Goal: Task Accomplishment & Management: Complete application form

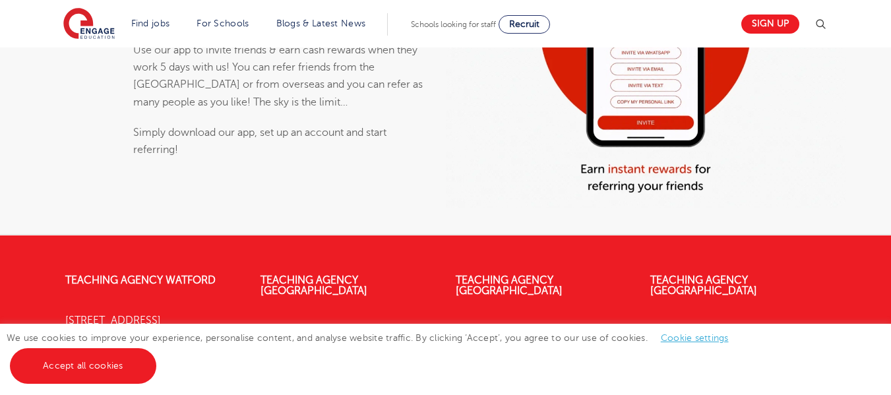
scroll to position [1014, 0]
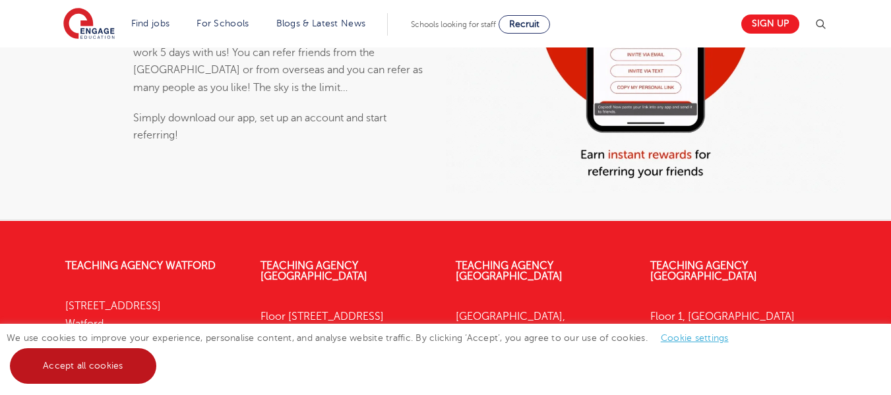
click at [105, 368] on link "Accept all cookies" at bounding box center [83, 366] width 146 height 36
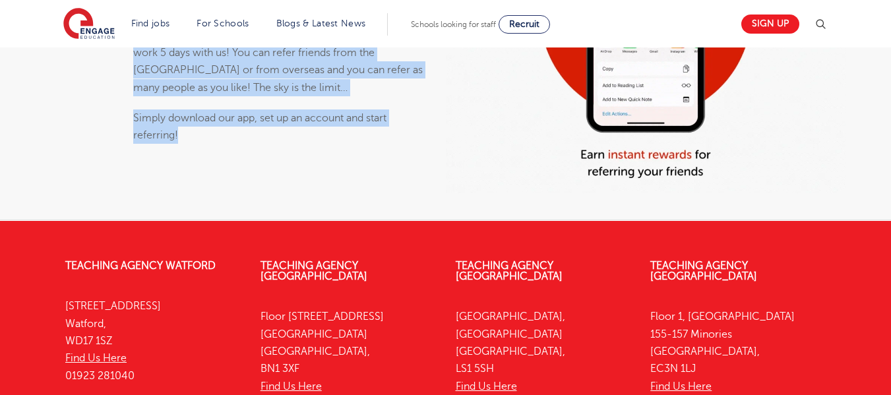
drag, startPoint x: 194, startPoint y: 171, endPoint x: 139, endPoint y: 66, distance: 118.3
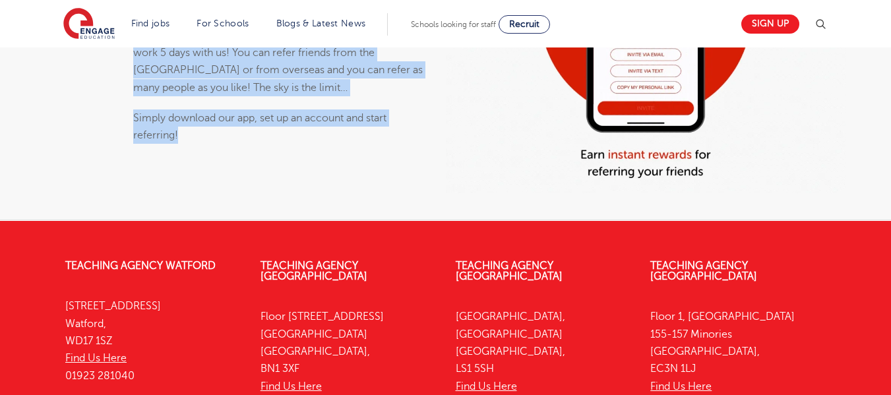
click at [139, 66] on div "Do you have friends or colleagues looking for work? Use our app to invite frien…" at bounding box center [280, 30] width 295 height 230
click at [139, 66] on p "Use our app to invite friends & earn cash rewards when they work 5 days with us…" at bounding box center [280, 61] width 295 height 69
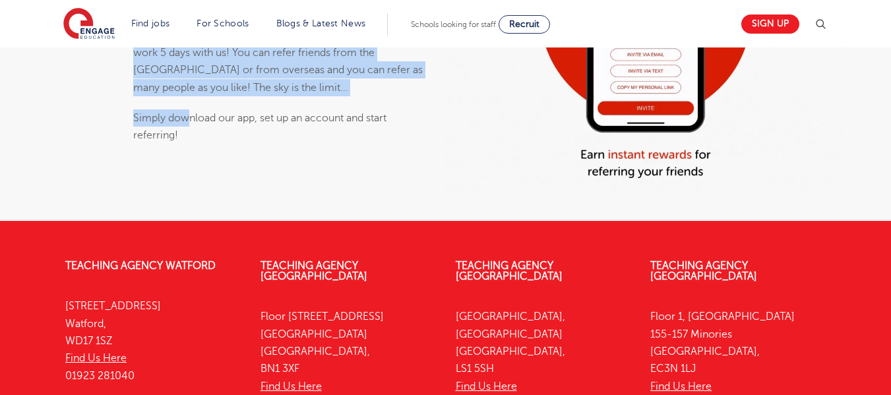
drag, startPoint x: 130, startPoint y: 68, endPoint x: 185, endPoint y: 169, distance: 114.8
click at [185, 169] on div "Do you have friends or colleagues looking for work? Use our app to invite frien…" at bounding box center [281, 36] width 310 height 315
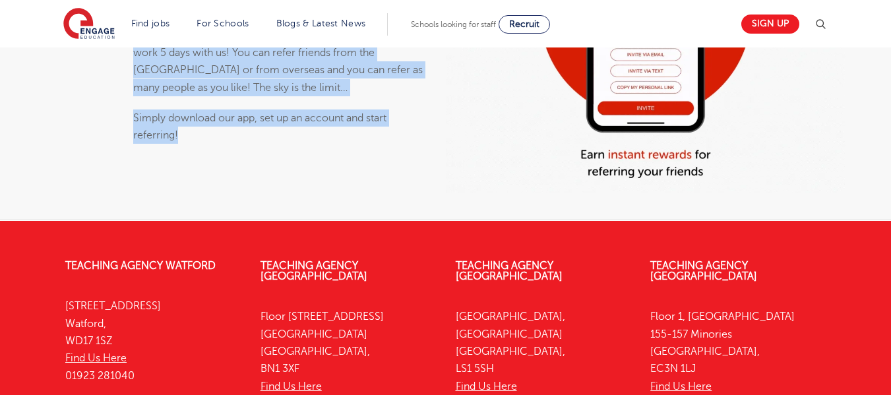
click at [185, 144] on p "Simply download our app, set up an account and start referring!" at bounding box center [280, 127] width 295 height 35
drag, startPoint x: 197, startPoint y: 174, endPoint x: 134, endPoint y: 63, distance: 127.7
click at [134, 63] on div "Do you have friends or colleagues looking for work? Use our app to invite frien…" at bounding box center [280, 30] width 295 height 230
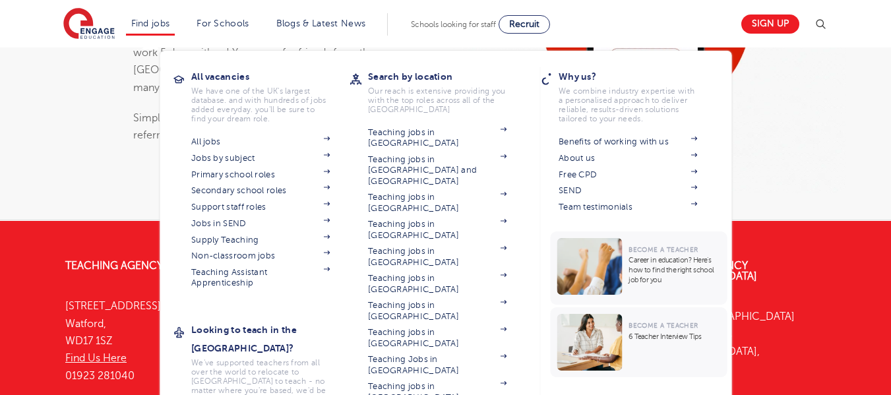
click at [175, 14] on li "Find jobs All vacancies We have one of the UK's largest database. and with hund…" at bounding box center [150, 24] width 49 height 22
click at [172, 16] on li "Find jobs All vacancies We have one of the UK's largest database. and with hund…" at bounding box center [150, 24] width 49 height 22
click at [167, 24] on link "Find jobs" at bounding box center [150, 23] width 39 height 10
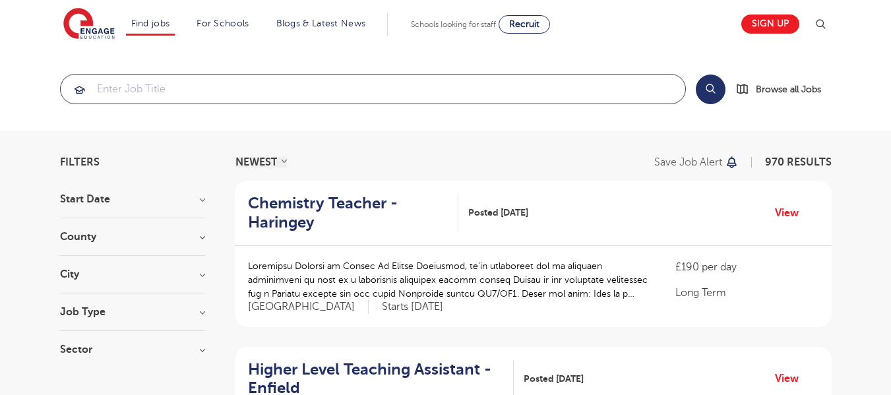
click at [226, 92] on input "search" at bounding box center [373, 89] width 625 height 29
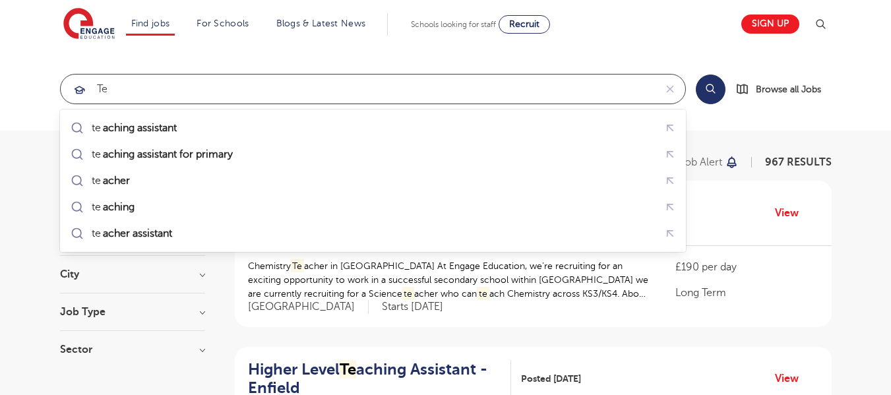
click at [246, 124] on div "te aching assistant" at bounding box center [373, 128] width 610 height 20
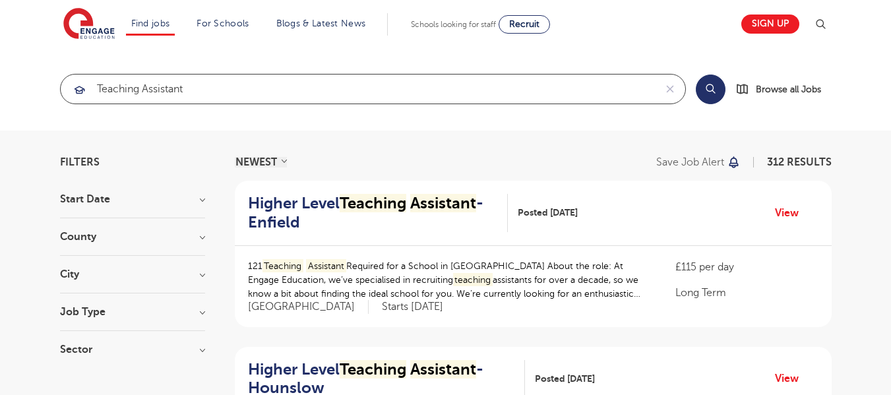
type input "teaching assistant"
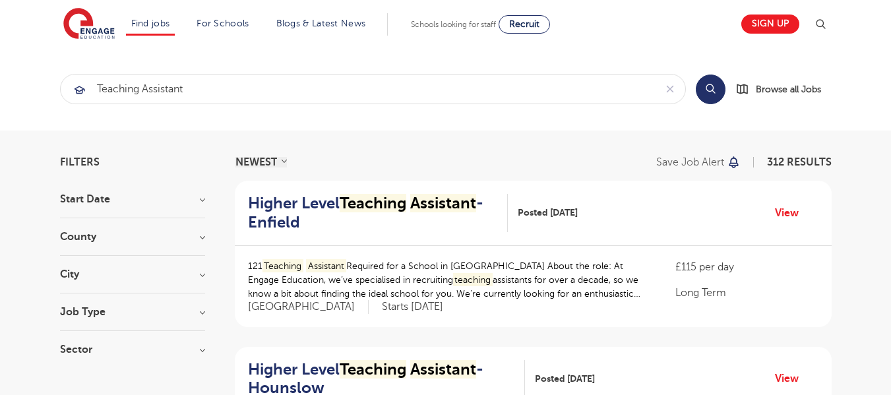
click at [201, 204] on h3 "Start Date" at bounding box center [132, 199] width 145 height 11
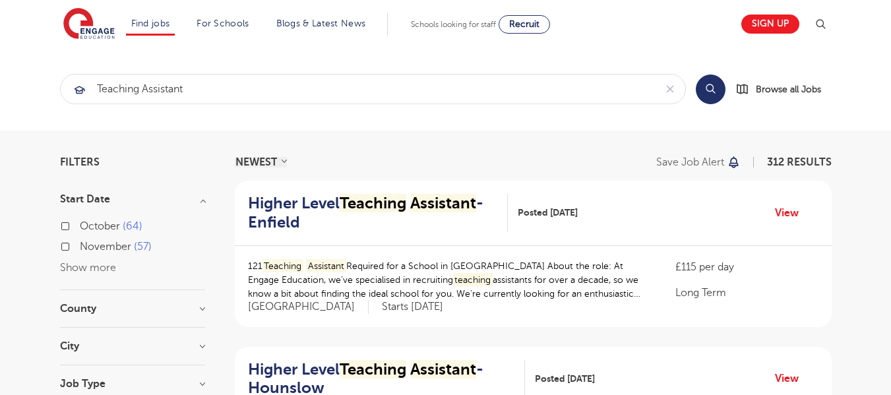
click at [80, 225] on label "October 64" at bounding box center [111, 226] width 63 height 17
click at [80, 225] on input "October 64" at bounding box center [84, 224] width 9 height 9
checkbox input "true"
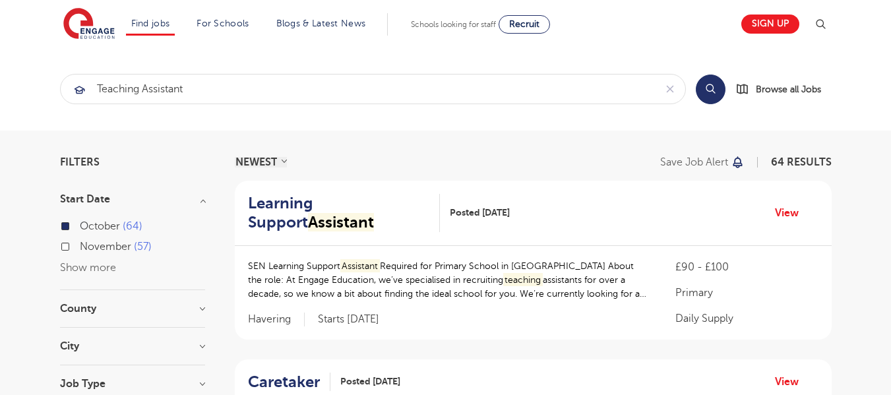
click at [202, 309] on h3 "County" at bounding box center [132, 308] width 145 height 11
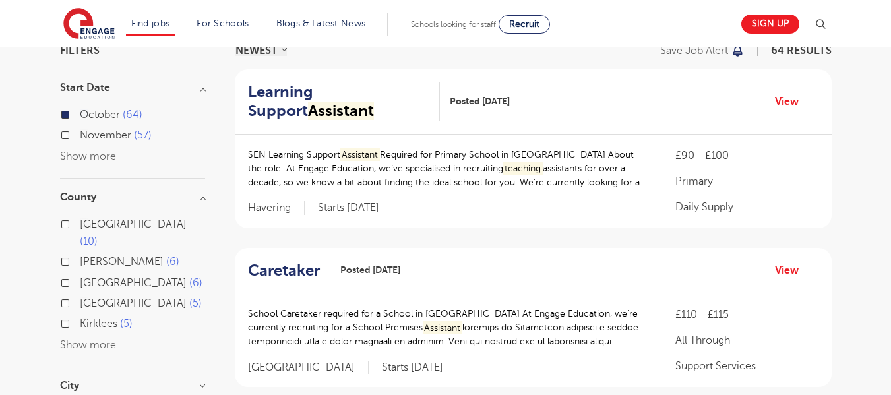
scroll to position [108, 0]
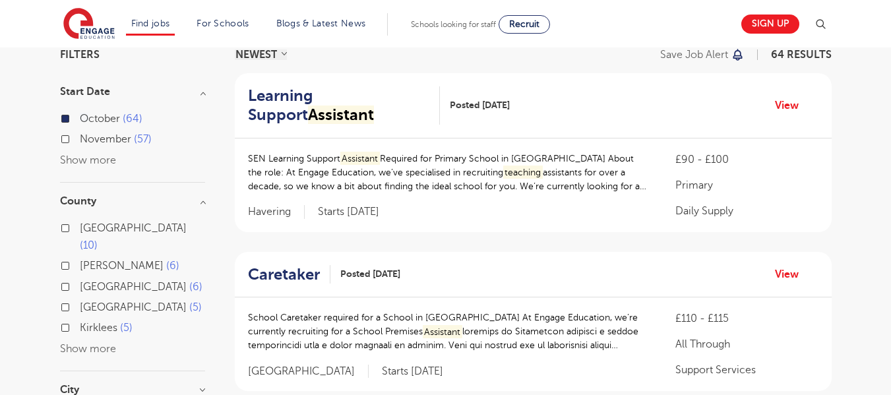
click at [96, 343] on button "Show more" at bounding box center [88, 349] width 56 height 12
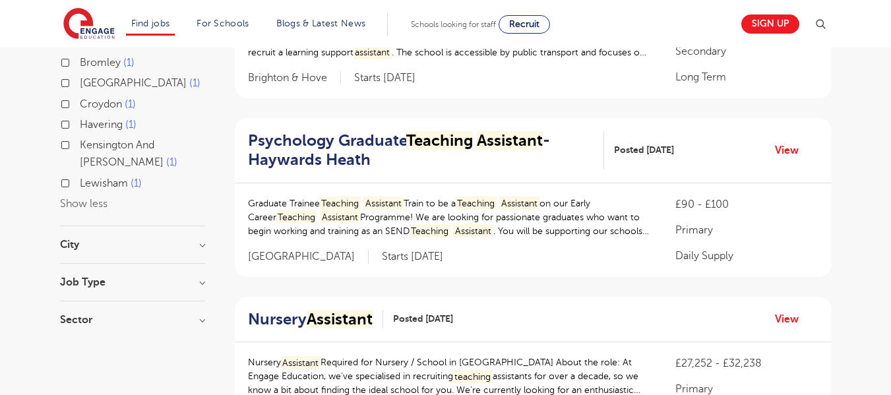
scroll to position [608, 0]
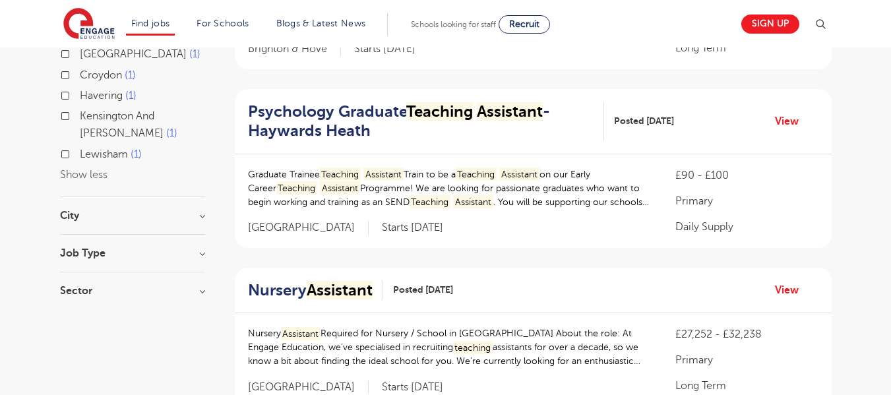
click at [202, 210] on h3 "City" at bounding box center [132, 215] width 145 height 11
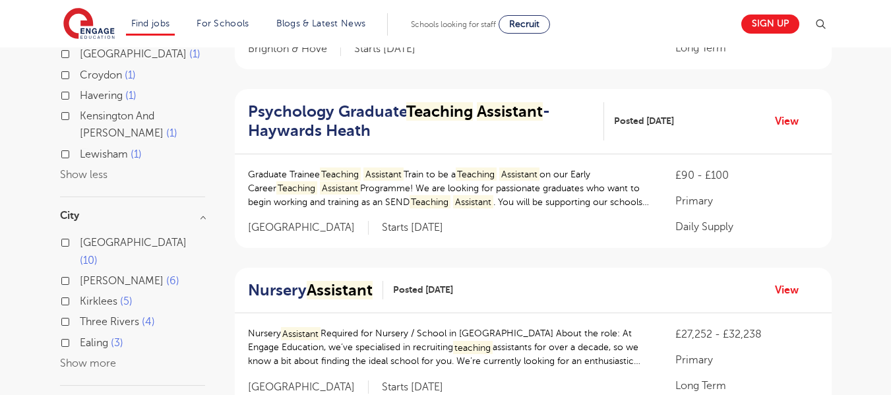
click at [91, 358] on button "Show more" at bounding box center [88, 364] width 56 height 12
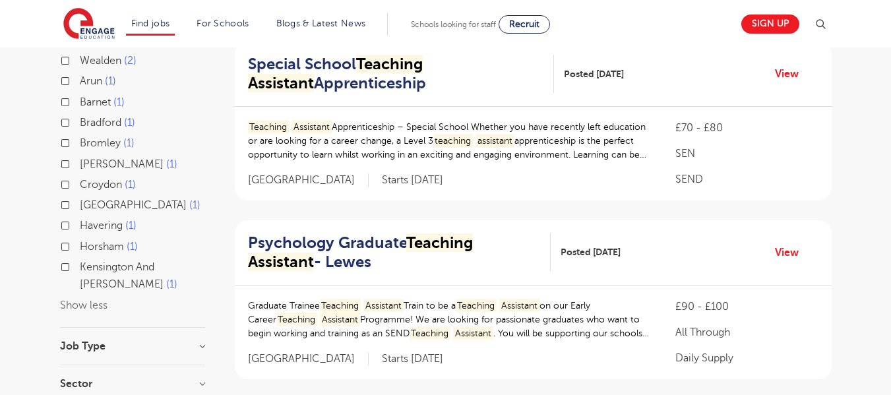
scroll to position [994, 0]
click at [162, 340] on h3 "Job Type" at bounding box center [132, 345] width 145 height 11
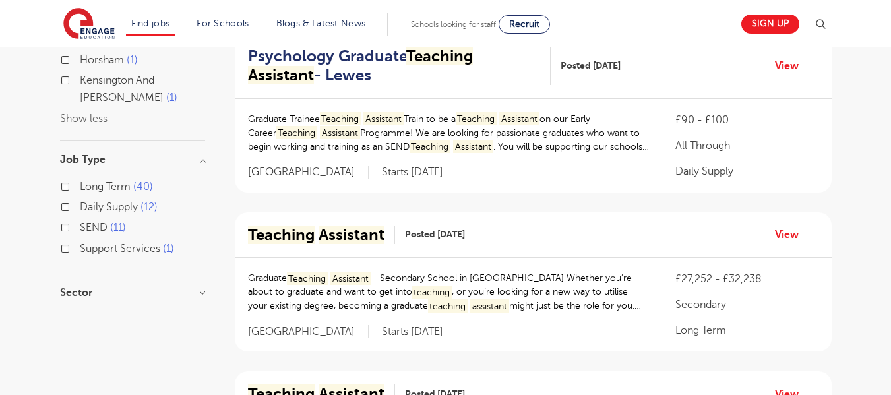
scroll to position [1181, 0]
click at [172, 287] on h3 "Sector" at bounding box center [132, 292] width 145 height 11
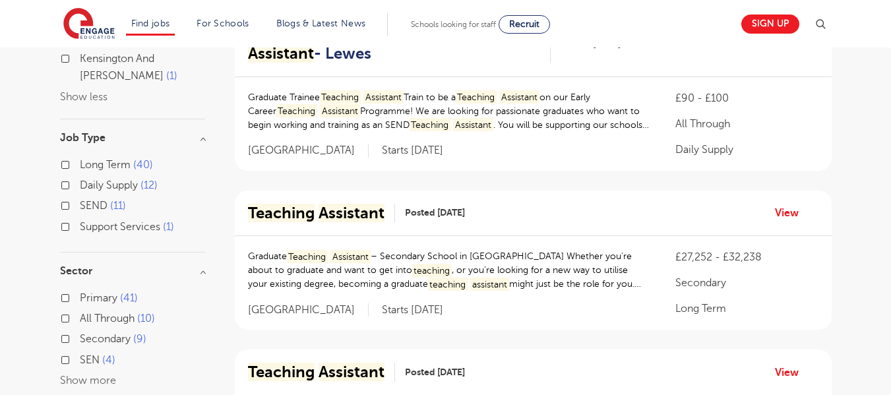
scroll to position [1207, 0]
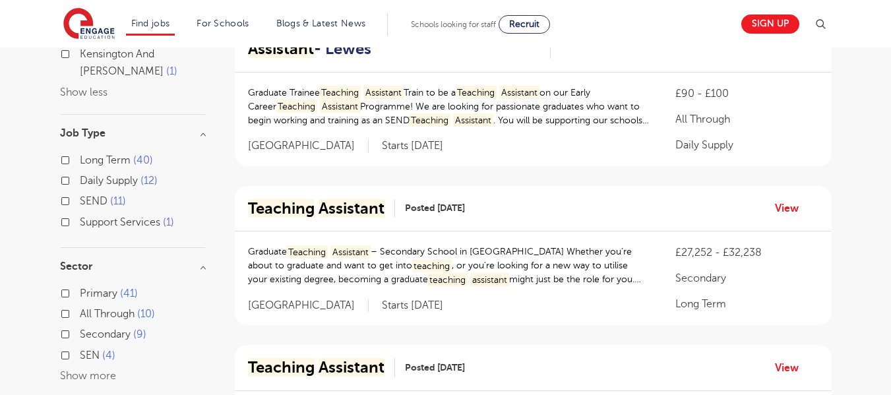
click at [80, 285] on label "Primary 41" at bounding box center [109, 293] width 58 height 17
click at [80, 288] on input "Primary 41" at bounding box center [84, 292] width 9 height 9
checkbox input "true"
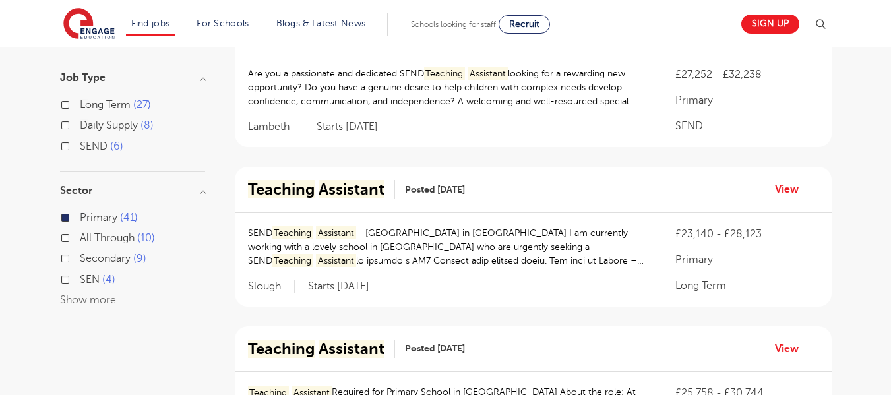
scroll to position [1186, 0]
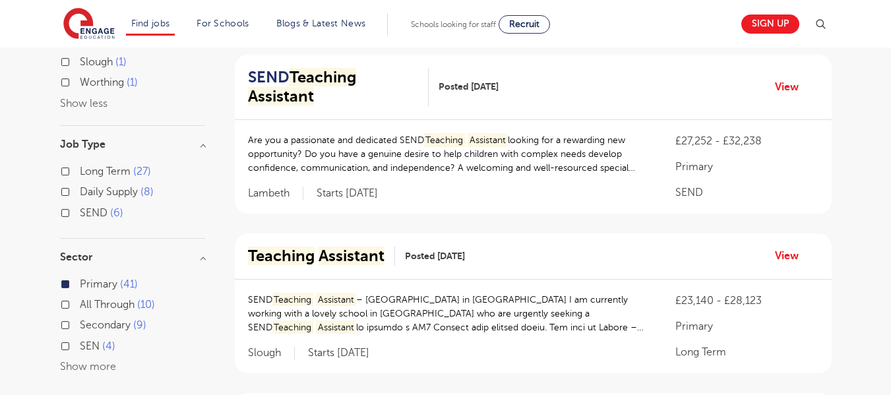
scroll to position [1139, 0]
click at [80, 195] on label "Daily Supply 8" at bounding box center [117, 192] width 74 height 17
click at [80, 195] on input "Daily Supply 8" at bounding box center [84, 191] width 9 height 9
checkbox input "true"
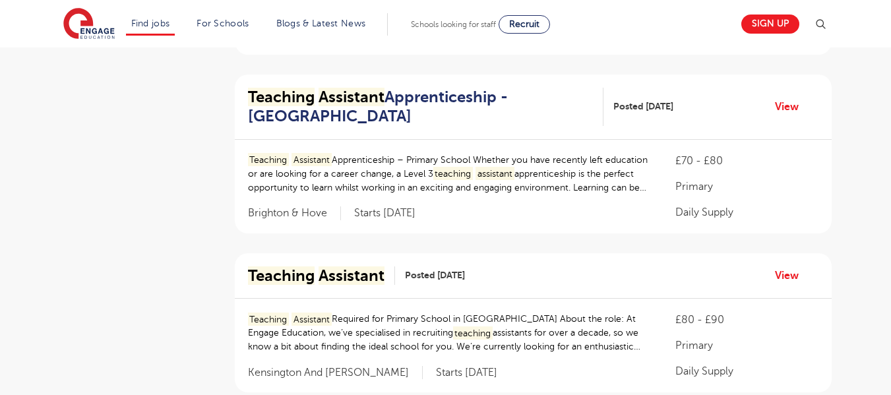
scroll to position [871, 0]
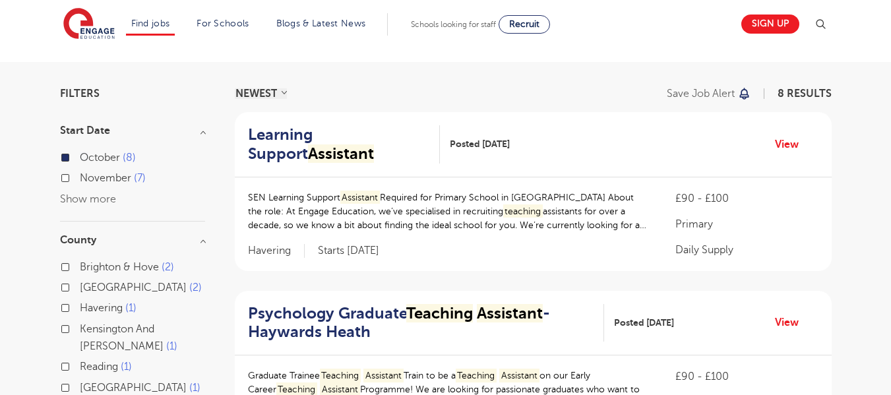
scroll to position [73, 0]
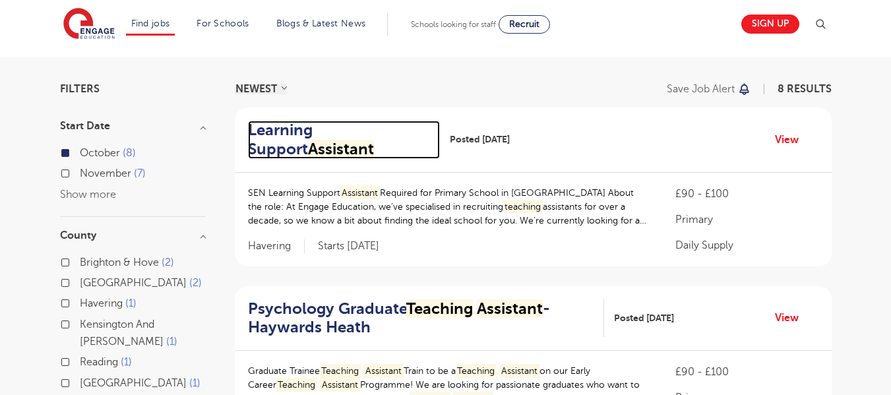
click at [366, 121] on h2 "Learning Support Assistant" at bounding box center [339, 140] width 182 height 38
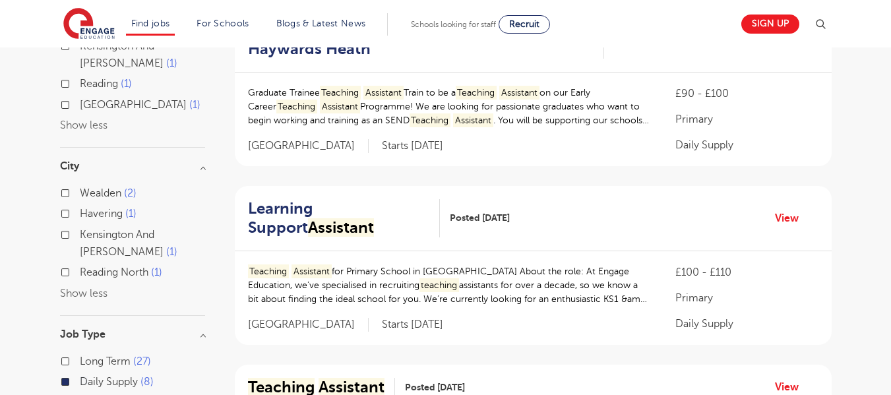
scroll to position [356, 0]
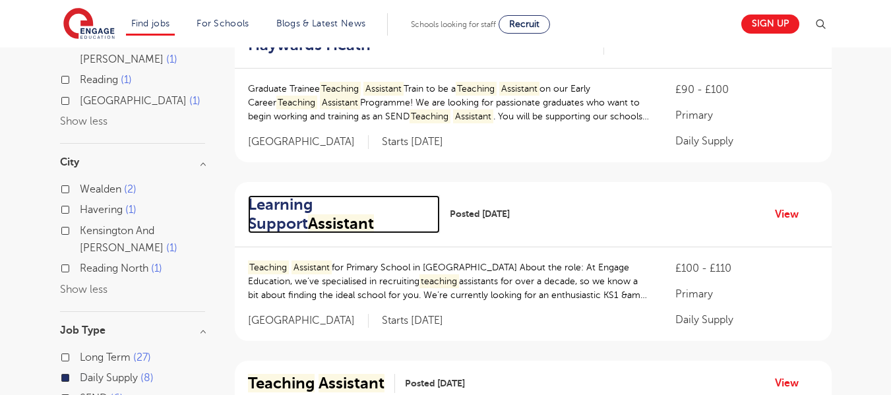
click at [336, 203] on h2 "Learning Support Assistant" at bounding box center [339, 214] width 182 height 38
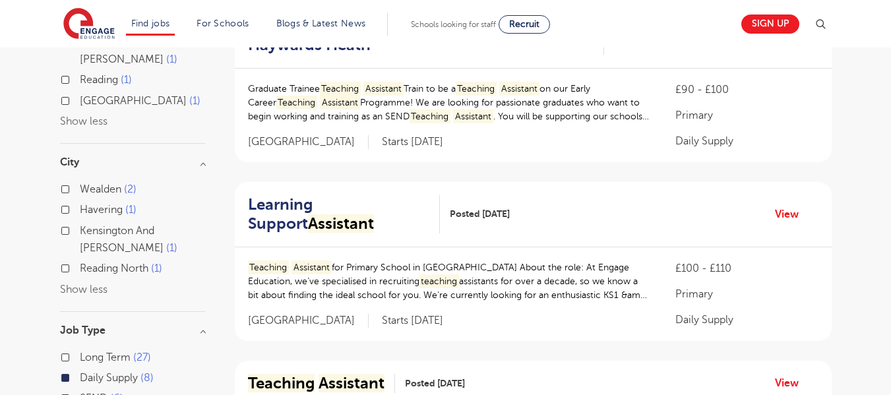
click at [72, 81] on div "Reading 1" at bounding box center [132, 81] width 145 height 20
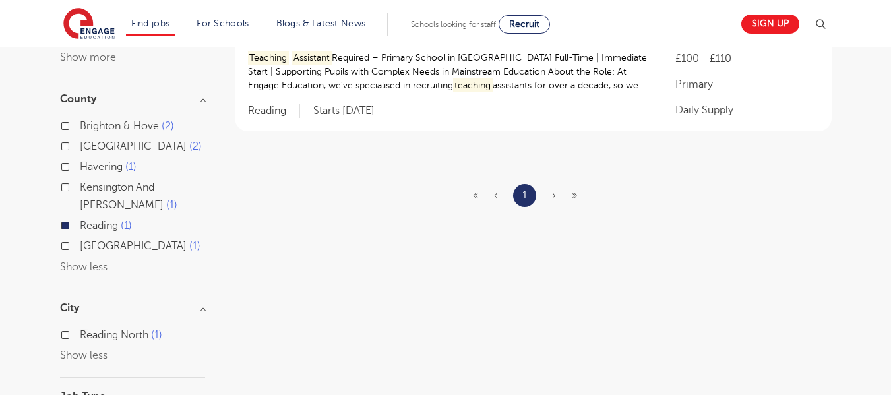
scroll to position [179, 0]
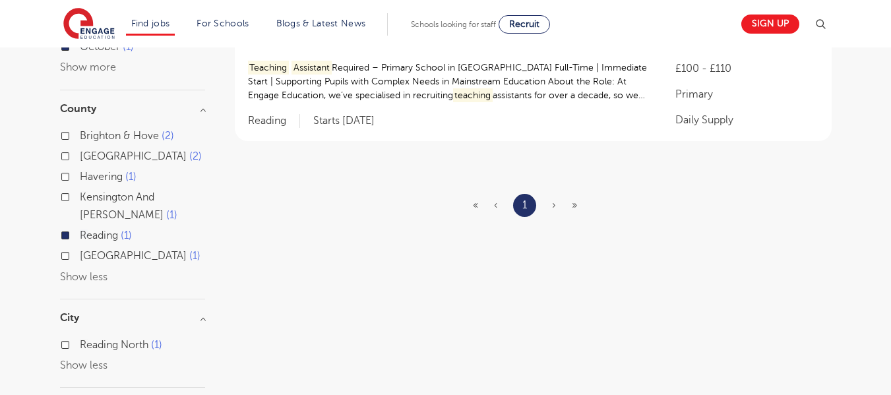
click at [80, 178] on label "Havering 1" at bounding box center [108, 176] width 57 height 17
click at [80, 178] on input "Havering 1" at bounding box center [84, 175] width 9 height 9
checkbox input "true"
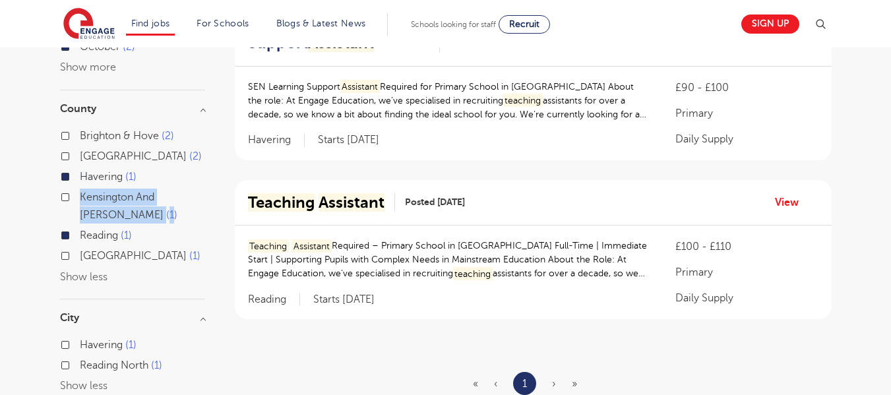
drag, startPoint x: 208, startPoint y: 199, endPoint x: 83, endPoint y: 200, distance: 125.4
click at [83, 200] on div "Filters Start Date October 2 Show more County Brighton & Hove 2 East Sussex 2 H…" at bounding box center [446, 273] width 792 height 591
copy label "Kensington And Chelsea 1"
click at [32, 230] on div "Filters Start Date October 2 Show more County Brighton & Hove 2 East Sussex 2 H…" at bounding box center [445, 273] width 891 height 644
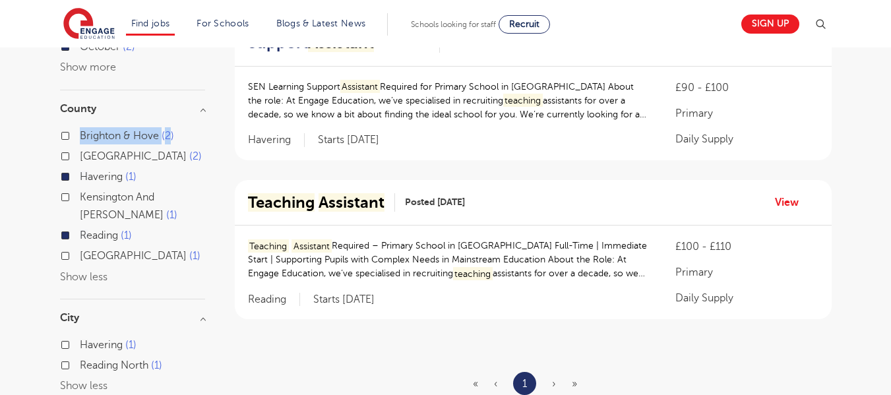
drag, startPoint x: 193, startPoint y: 129, endPoint x: 84, endPoint y: 131, distance: 108.9
click at [84, 131] on div "Brighton & Hove 2" at bounding box center [132, 137] width 145 height 20
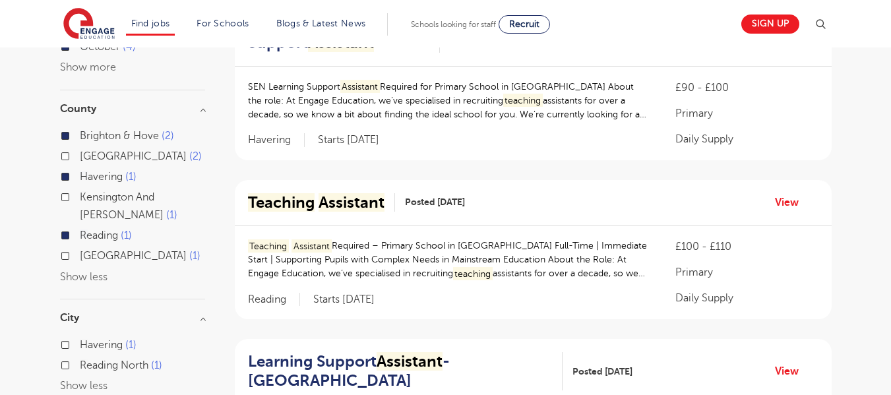
drag, startPoint x: 84, startPoint y: 131, endPoint x: 17, endPoint y: 133, distance: 66.7
click at [17, 133] on div "Filters Start Date October 4 Show more County Brighton & Hove 2 East Sussex 2 H…" at bounding box center [445, 391] width 891 height 881
drag, startPoint x: 79, startPoint y: 134, endPoint x: 123, endPoint y: 131, distance: 44.3
click at [123, 131] on label "Brighton & Hove 2" at bounding box center [127, 135] width 94 height 17
click at [88, 131] on input "Brighton & Hove 2" at bounding box center [84, 134] width 9 height 9
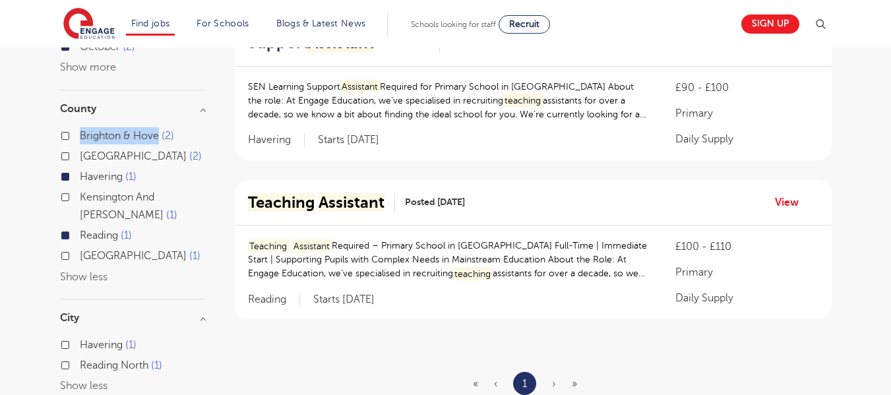
drag, startPoint x: 73, startPoint y: 119, endPoint x: 158, endPoint y: 136, distance: 86.8
click at [158, 136] on div "Brighton & Hove 2 East Sussex 2 Havering 1 Kensington And Chelsea 1 Reading 1 W…" at bounding box center [132, 200] width 145 height 172
copy label "Brighton & Hove"
click at [80, 139] on label "Brighton & Hove 2" at bounding box center [127, 135] width 94 height 17
click at [80, 139] on input "Brighton & Hove 2" at bounding box center [84, 134] width 9 height 9
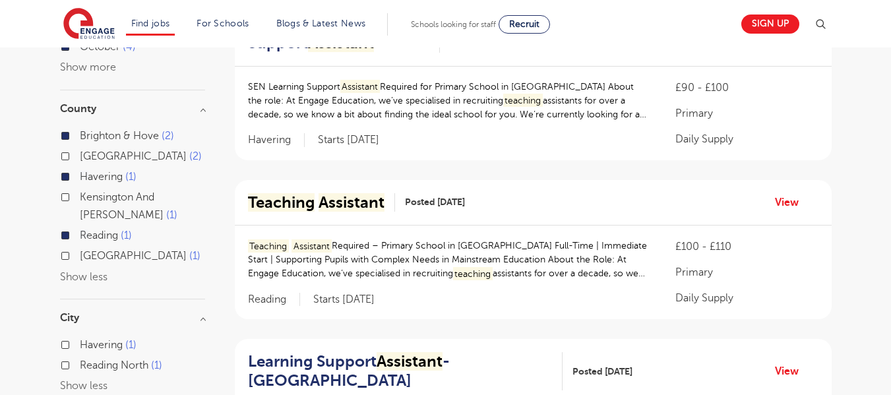
scroll to position [142, 0]
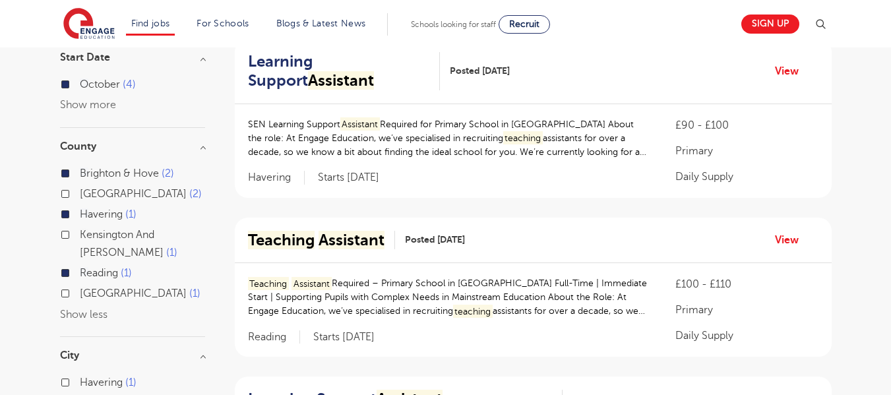
click at [201, 142] on h3 "County" at bounding box center [132, 146] width 145 height 11
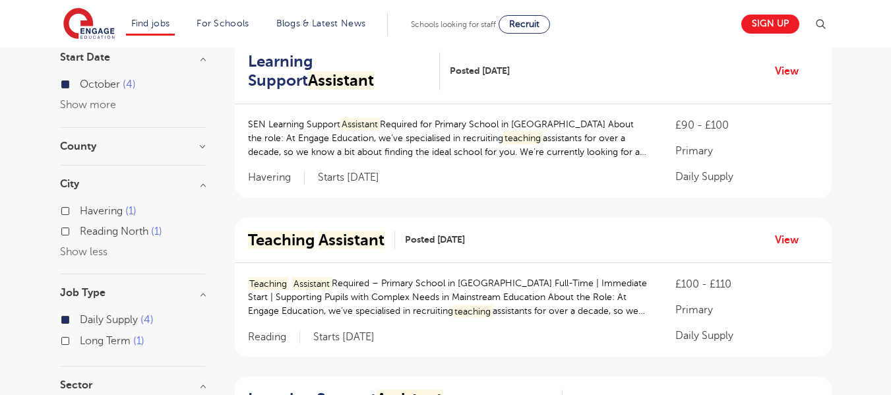
click at [201, 142] on h3 "County" at bounding box center [132, 146] width 145 height 11
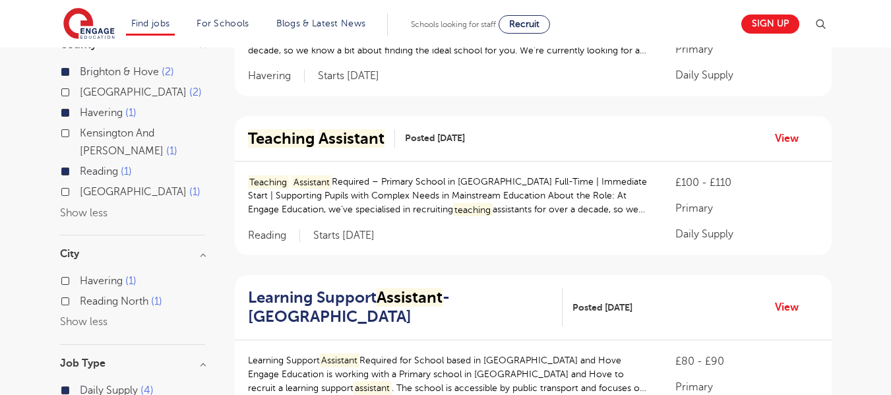
scroll to position [249, 0]
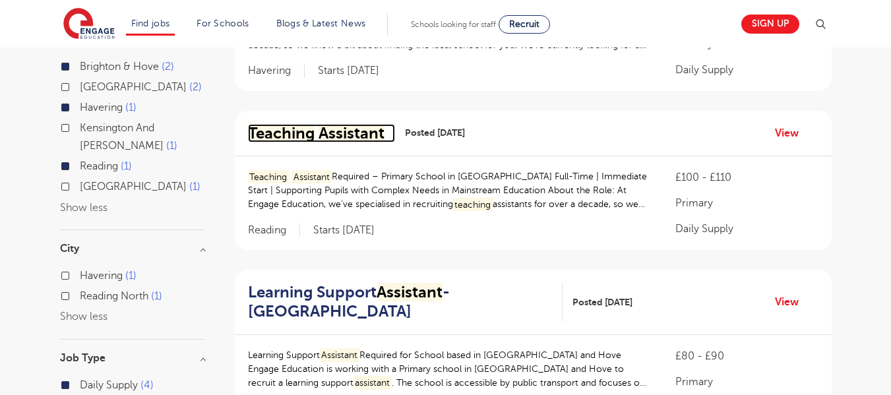
click at [329, 137] on mark "Assistant" at bounding box center [352, 133] width 66 height 18
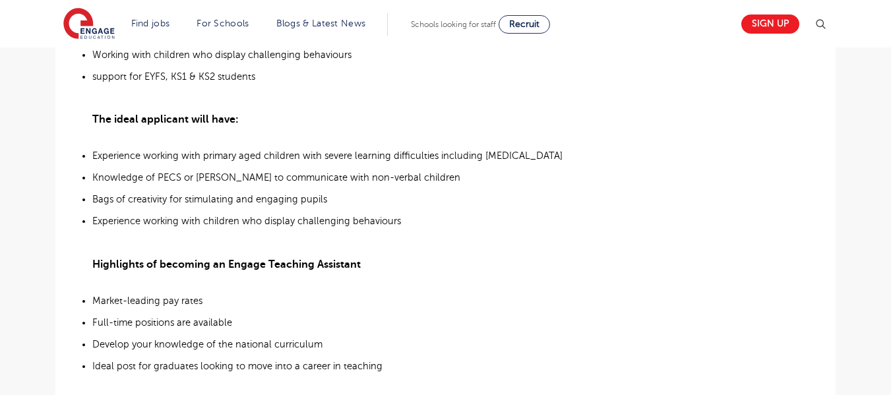
scroll to position [774, 0]
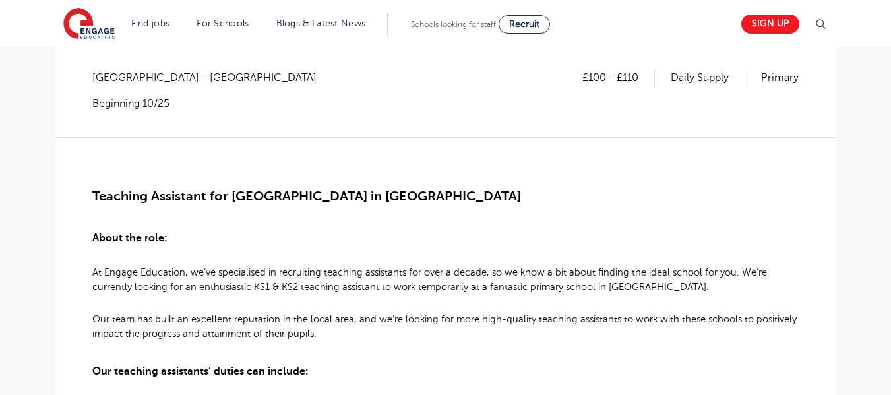
scroll to position [102, 0]
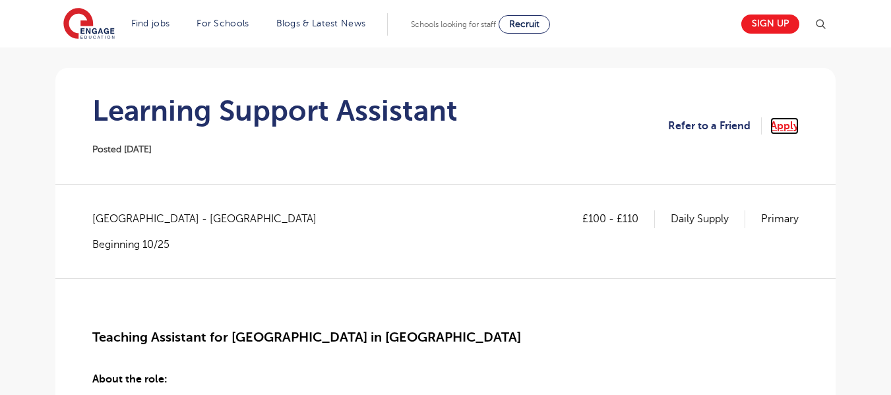
click at [782, 121] on link "Apply" at bounding box center [785, 125] width 28 height 17
drag, startPoint x: 87, startPoint y: 213, endPoint x: 201, endPoint y: 218, distance: 114.2
click at [196, 216] on span "East Sussex - Wealden" at bounding box center [211, 218] width 238 height 17
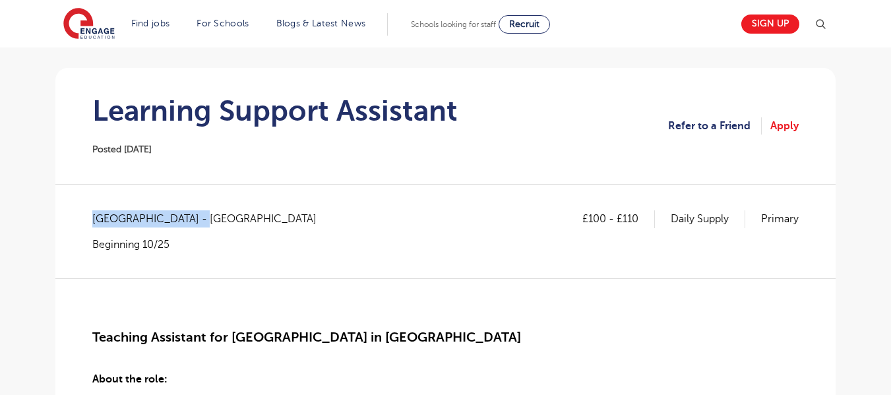
drag, startPoint x: 197, startPoint y: 216, endPoint x: 74, endPoint y: 215, distance: 122.7
drag, startPoint x: 74, startPoint y: 215, endPoint x: 183, endPoint y: 216, distance: 109.5
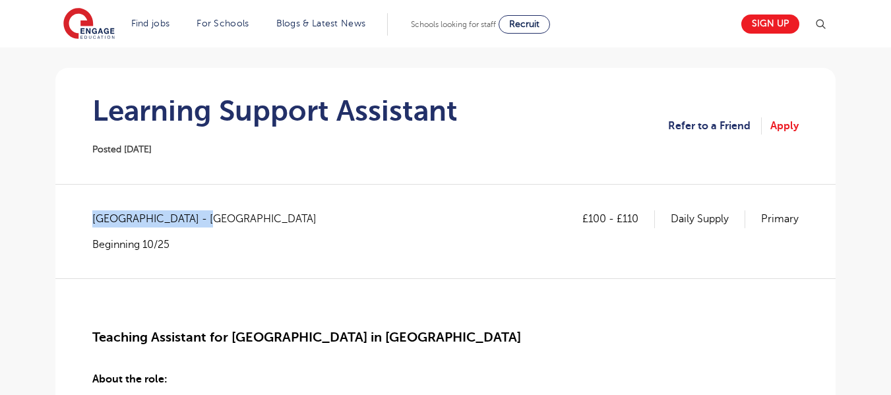
copy span "East Sussex - Wealden"
click at [218, 81] on section "Learning Support Assistant Posted 07/10/25 Refer to a Friend Apply" at bounding box center [445, 126] width 759 height 116
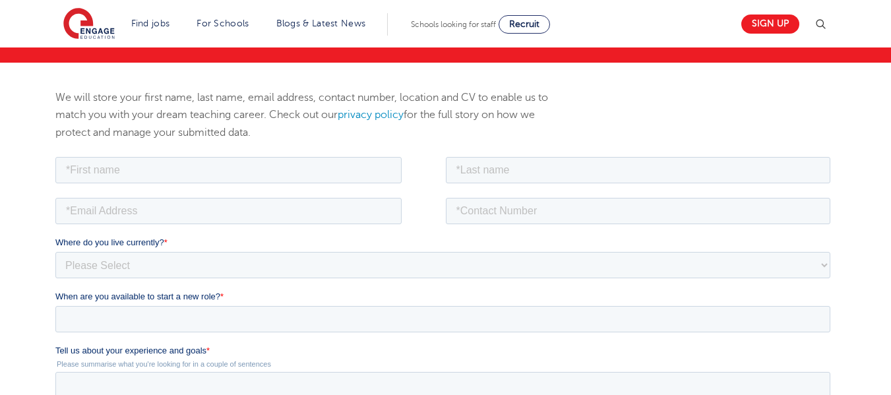
scroll to position [131, 0]
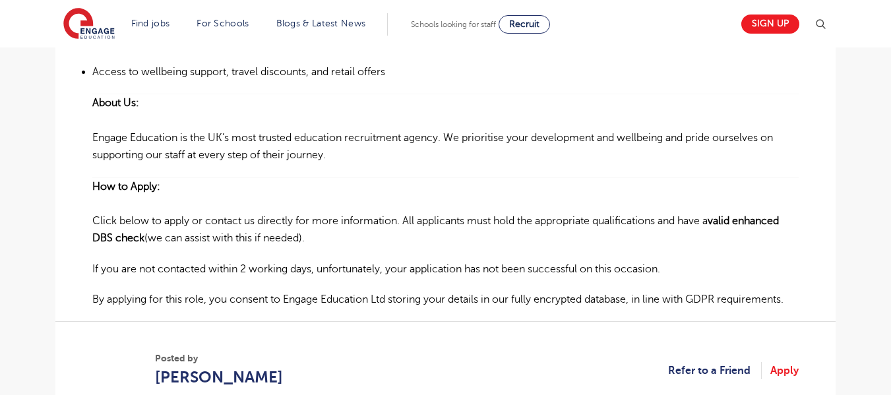
scroll to position [1137, 0]
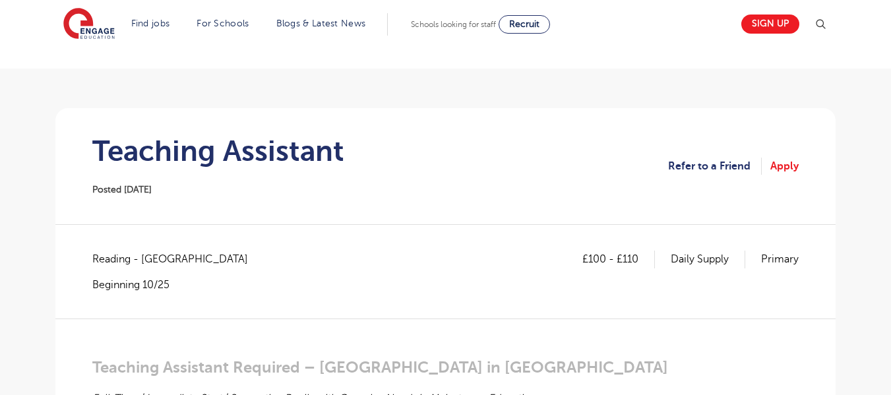
scroll to position [21, 0]
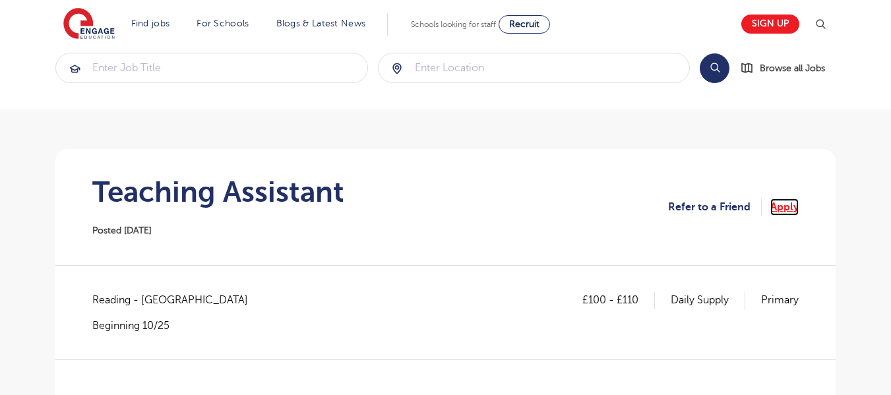
click at [790, 208] on link "Apply" at bounding box center [785, 207] width 28 height 17
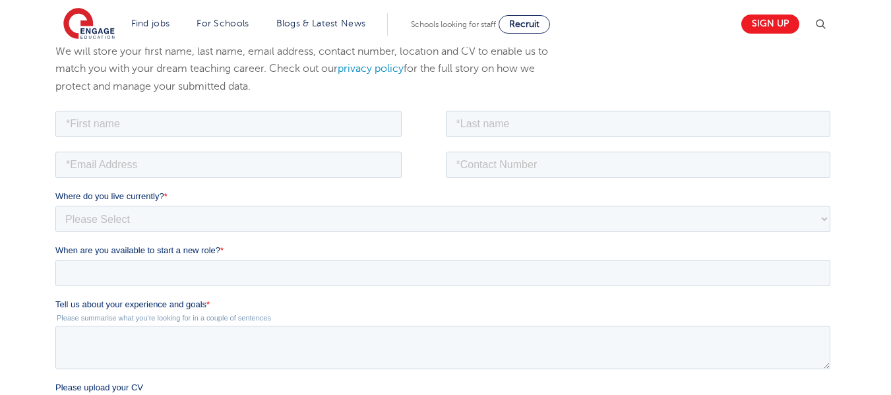
scroll to position [176, 0]
click at [367, 118] on input "text" at bounding box center [228, 122] width 346 height 26
type input "[PERSON_NAME]"
click at [475, 121] on input "text" at bounding box center [638, 122] width 385 height 26
type input "BRISHTI"
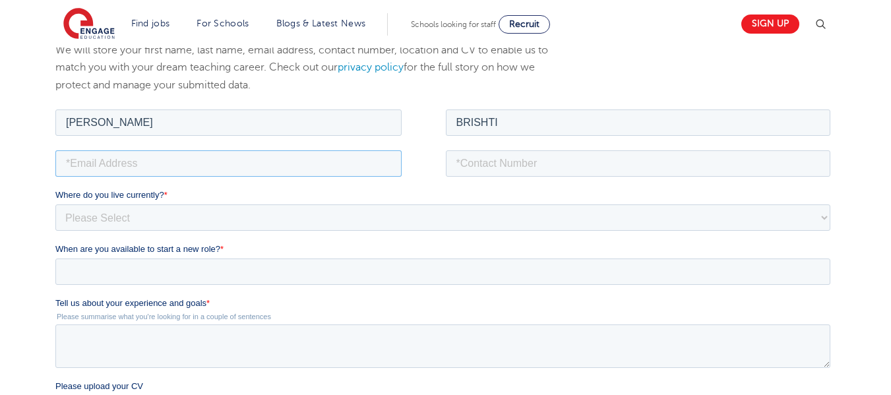
click at [351, 150] on input "email" at bounding box center [228, 163] width 346 height 26
type input "S"
type input "[EMAIL_ADDRESS][DOMAIN_NAME]"
click at [333, 213] on select "Please Select [GEOGRAPHIC_DATA] [GEOGRAPHIC_DATA] [GEOGRAPHIC_DATA] [GEOGRAPHIC…" at bounding box center [442, 217] width 775 height 26
select select "UK"
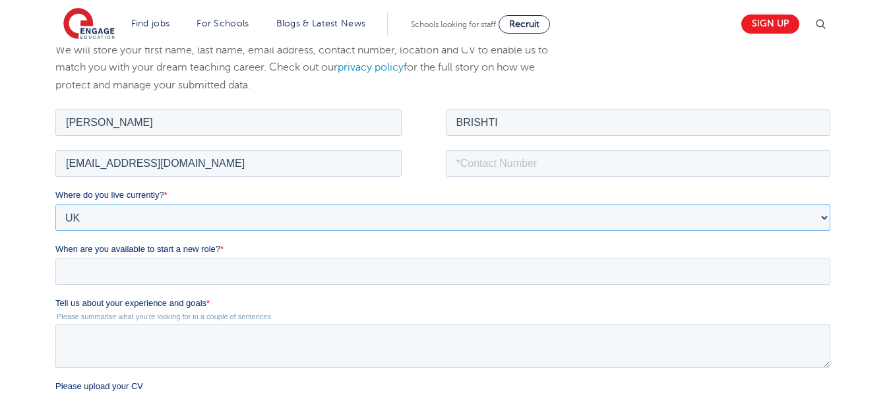
click at [55, 204] on select "Please Select [GEOGRAPHIC_DATA] [GEOGRAPHIC_DATA] [GEOGRAPHIC_DATA] [GEOGRAPHIC…" at bounding box center [442, 217] width 775 height 26
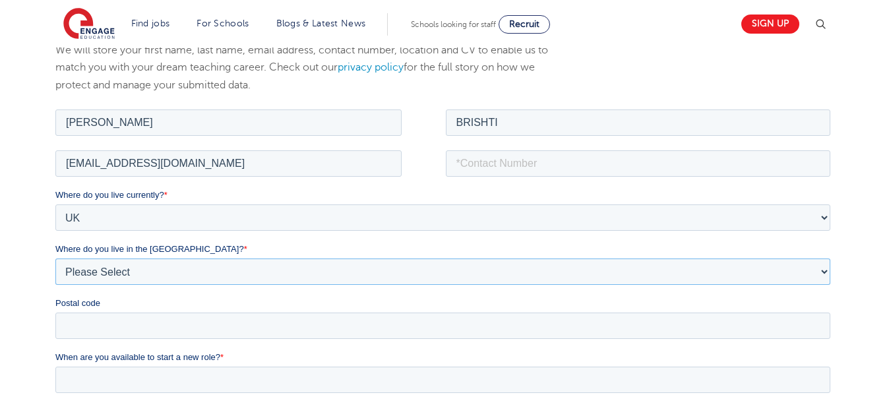
click at [317, 261] on select "Please Select Overseas [GEOGRAPHIC_DATA] [GEOGRAPHIC_DATA] [GEOGRAPHIC_DATA] [G…" at bounding box center [442, 271] width 775 height 26
select select "[GEOGRAPHIC_DATA]"
click at [55, 258] on select "Please Select Overseas [GEOGRAPHIC_DATA] [GEOGRAPHIC_DATA] [GEOGRAPHIC_DATA] [G…" at bounding box center [442, 271] width 775 height 26
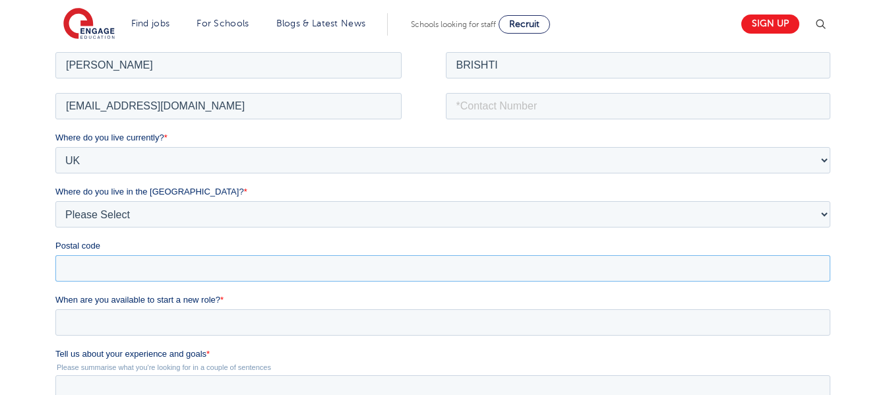
click at [322, 264] on input "Postal code" at bounding box center [442, 268] width 775 height 26
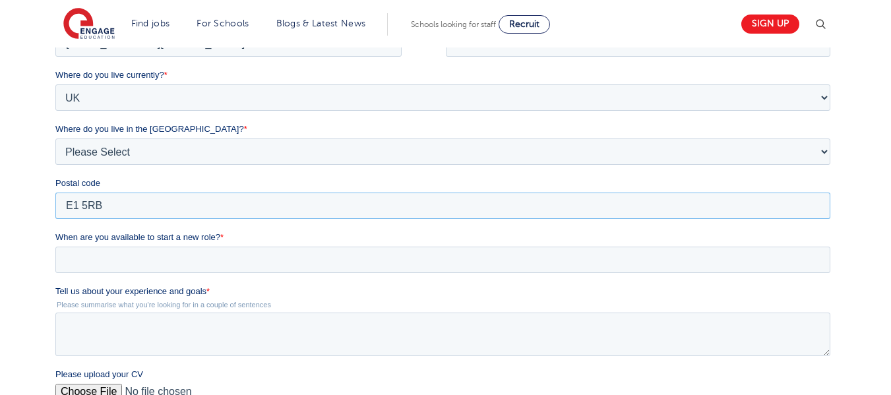
scroll to position [325, 0]
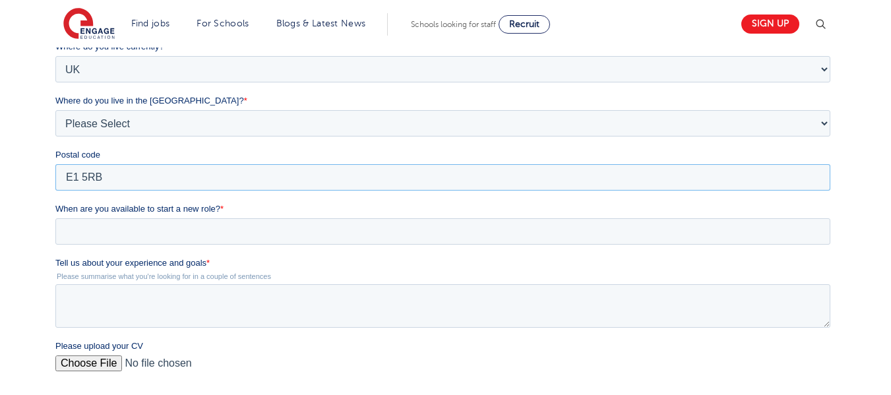
type input "E1 5RB"
click at [363, 222] on input "When are you available to start a new role? *" at bounding box center [442, 231] width 775 height 26
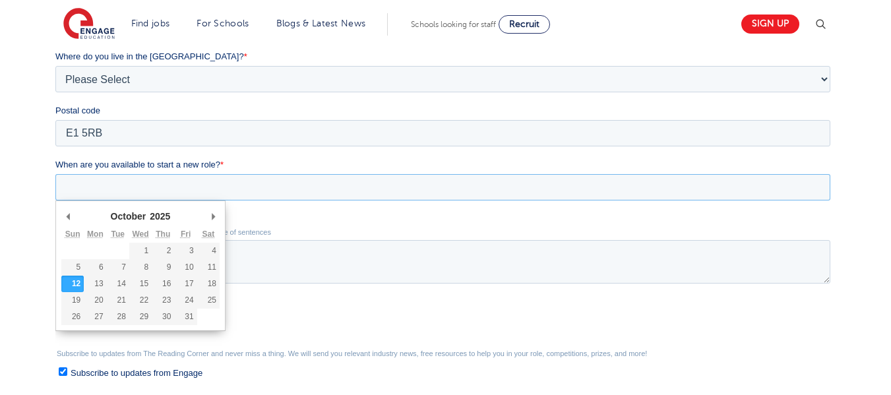
scroll to position [381, 0]
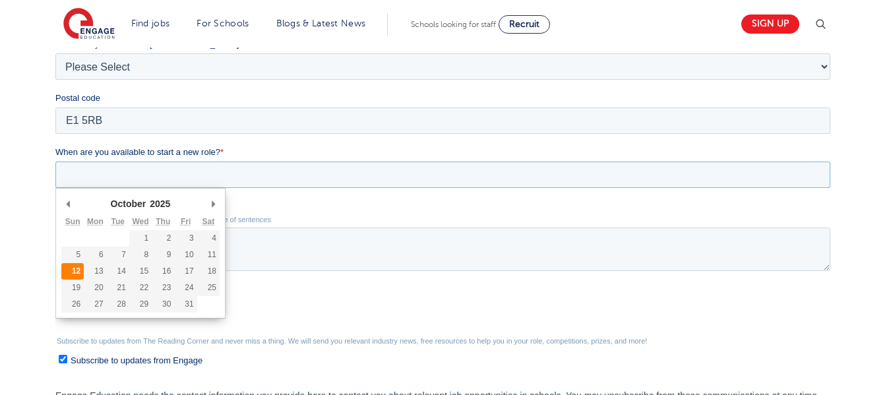
type div "[DATE]"
type input "[DATE]"
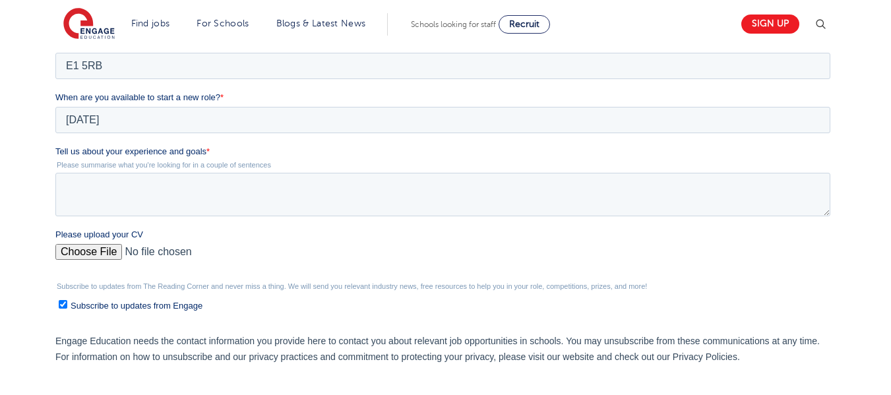
scroll to position [435, 0]
click at [317, 190] on textarea "Tell us about your experience and goals *" at bounding box center [442, 196] width 775 height 44
paste textarea "I’m an experienced and caring educator with over five years of teaching and tut…"
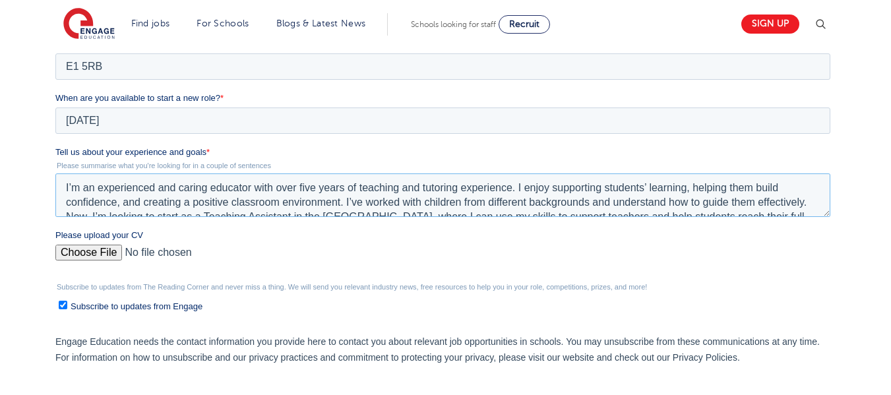
scroll to position [6, 0]
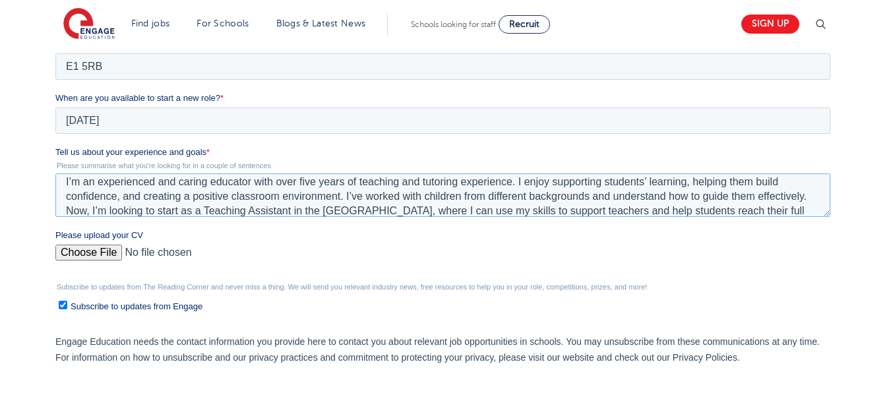
click at [645, 181] on textarea "I’m an experienced and caring educator with over five years of teaching and tut…" at bounding box center [442, 196] width 775 height 44
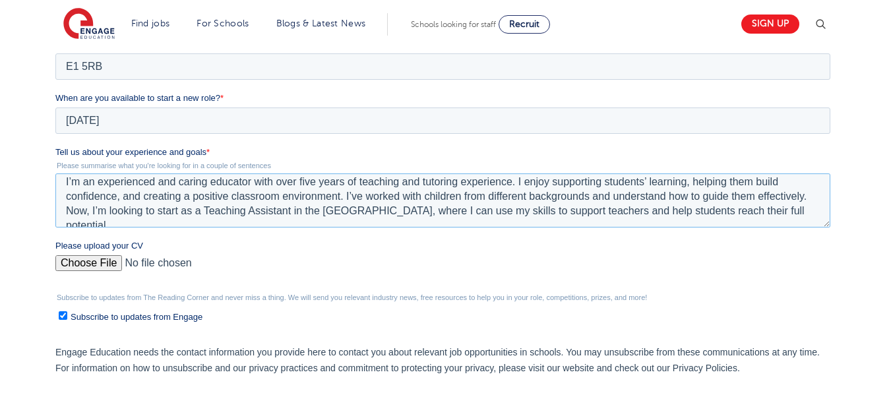
scroll to position [0, 0]
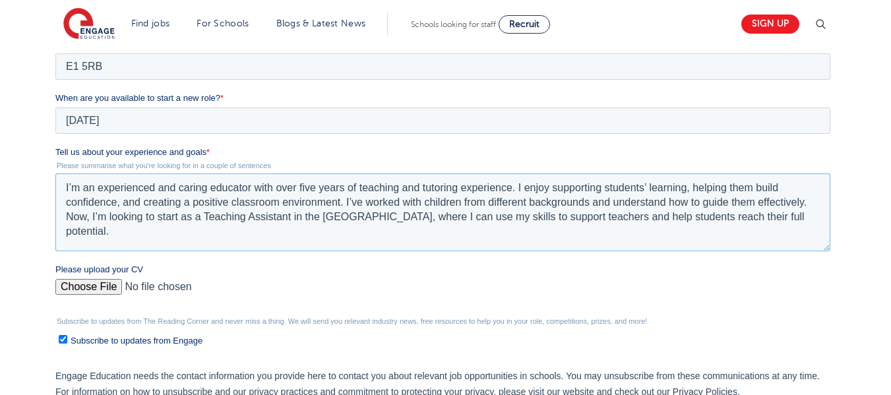
drag, startPoint x: 829, startPoint y: 207, endPoint x: 827, endPoint y: 241, distance: 34.4
click at [827, 241] on textarea "I’m an experienced and caring educator with over five years of teaching and tut…" at bounding box center [442, 213] width 775 height 78
type textarea "I’m an experienced and caring educator with over five years of teaching and tut…"
click at [88, 290] on input "Please upload your CV" at bounding box center [442, 292] width 775 height 26
type input "C:\fakepath\SHARMISHTA_DEY_BRISHTI_CV_ATS.pdf"
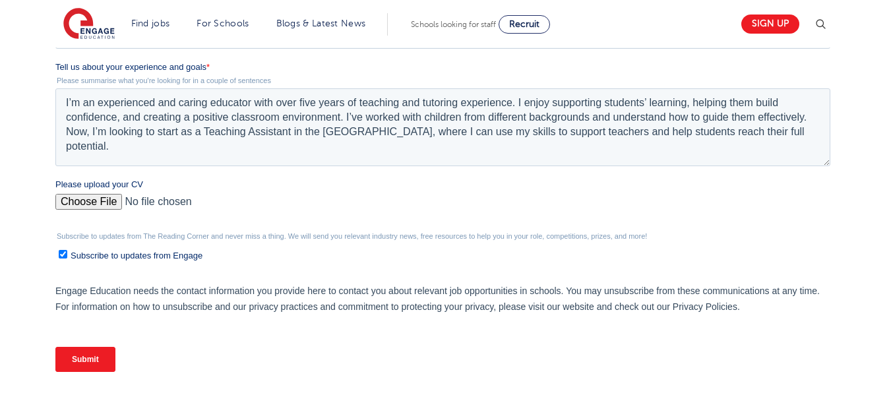
scroll to position [523, 0]
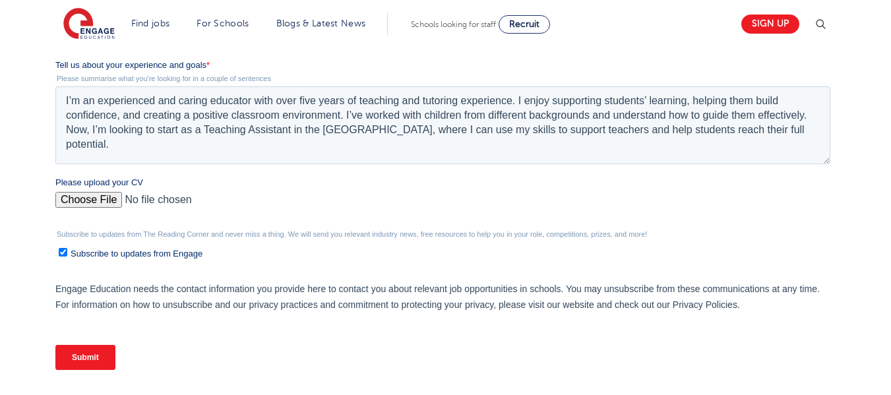
click at [98, 358] on input "Submit" at bounding box center [85, 357] width 60 height 25
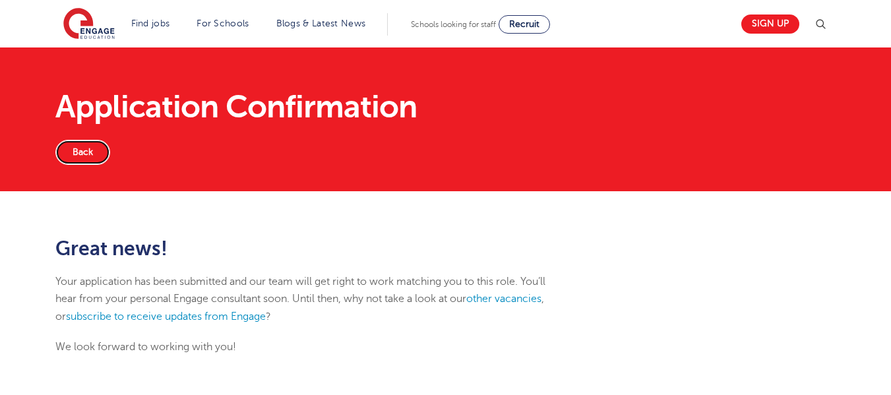
click at [94, 144] on link "Back" at bounding box center [82, 152] width 55 height 25
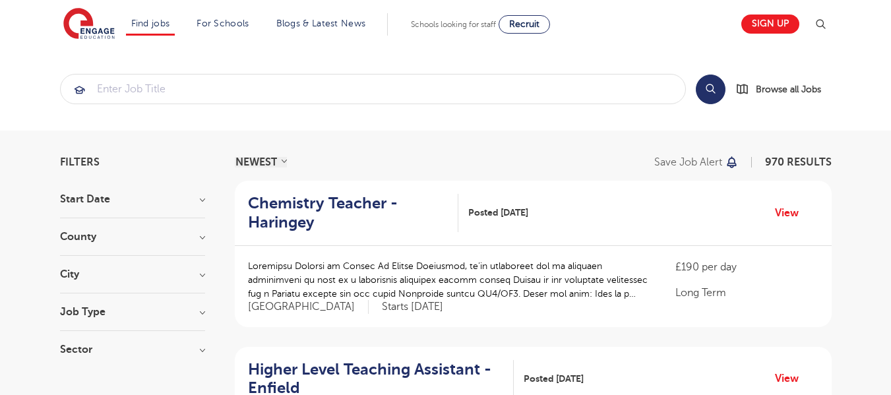
click at [197, 199] on h3 "Start Date" at bounding box center [132, 199] width 145 height 11
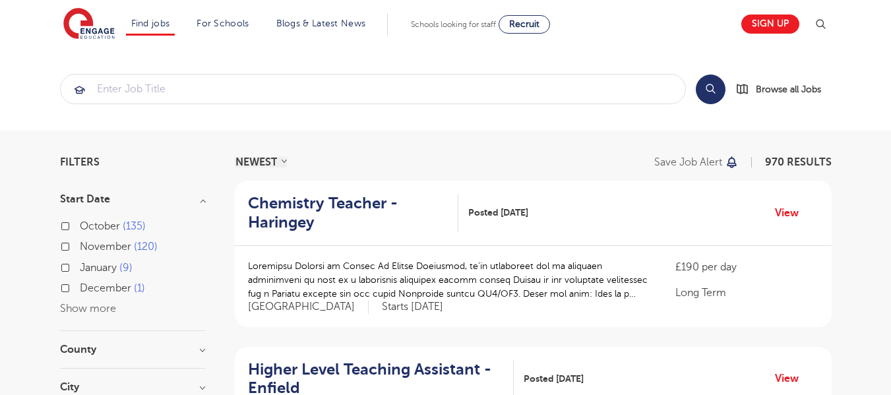
click at [69, 227] on div "October 135" at bounding box center [132, 228] width 145 height 20
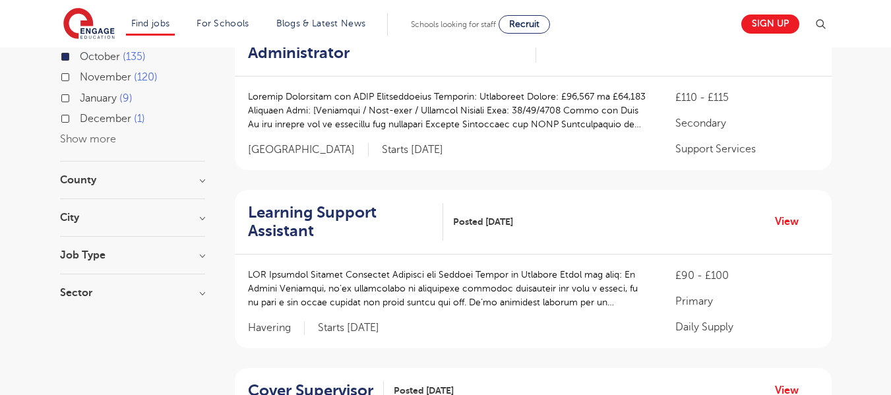
scroll to position [248, 0]
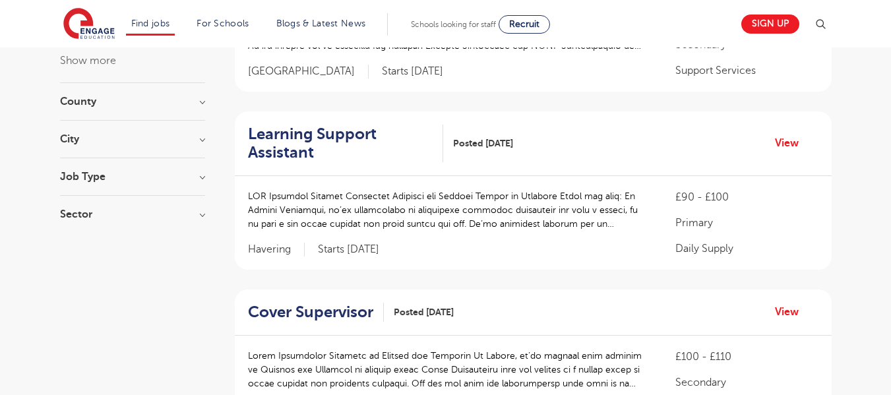
click at [201, 213] on h3 "Sector" at bounding box center [132, 214] width 145 height 11
click at [80, 240] on label "Primary 71" at bounding box center [108, 241] width 57 height 17
click at [80, 240] on input "Primary 71" at bounding box center [84, 240] width 9 height 9
checkbox input "true"
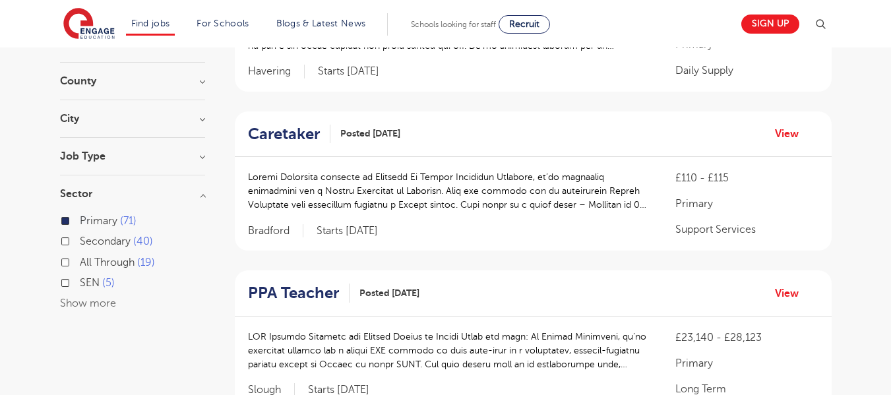
click at [192, 152] on h3 "Job Type" at bounding box center [132, 156] width 145 height 11
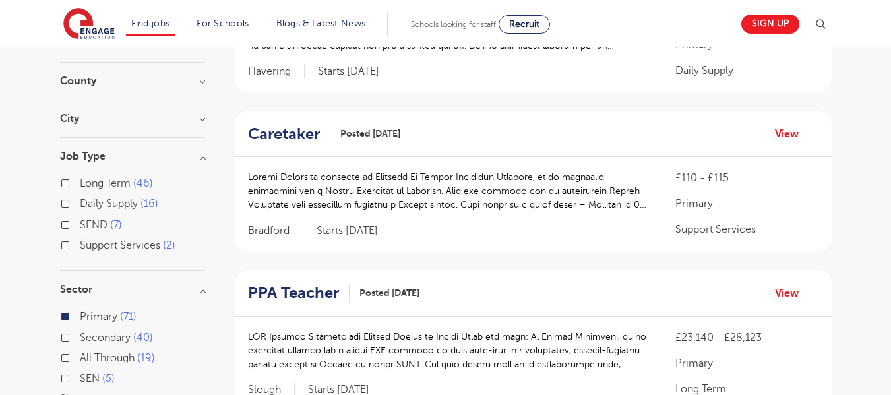
click at [80, 203] on label "Daily Supply 16" at bounding box center [119, 203] width 79 height 17
click at [80, 203] on input "Daily Supply 16" at bounding box center [84, 202] width 9 height 9
checkbox input "true"
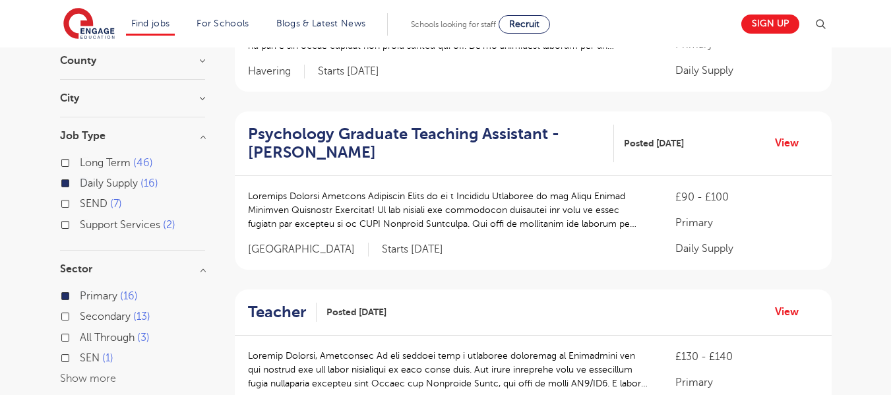
click at [80, 186] on label "Daily Supply 16" at bounding box center [119, 183] width 79 height 17
click at [80, 186] on input "Daily Supply 16" at bounding box center [84, 181] width 9 height 9
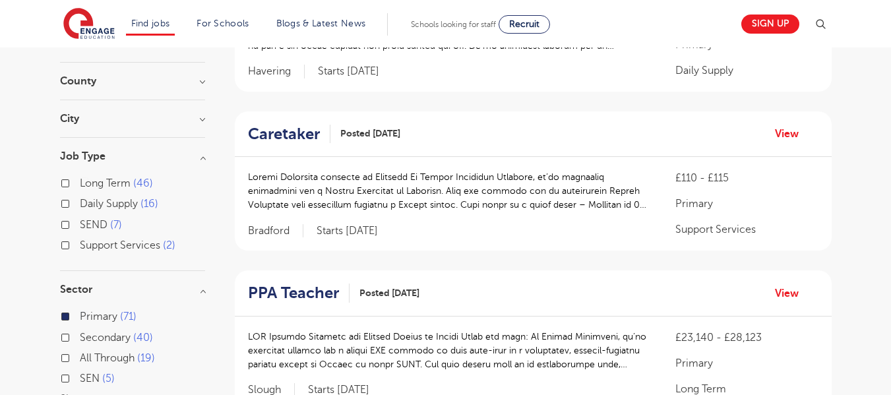
click at [80, 186] on label "Long Term 46" at bounding box center [116, 183] width 73 height 17
click at [80, 186] on input "Long Term 46" at bounding box center [84, 181] width 9 height 9
checkbox input "true"
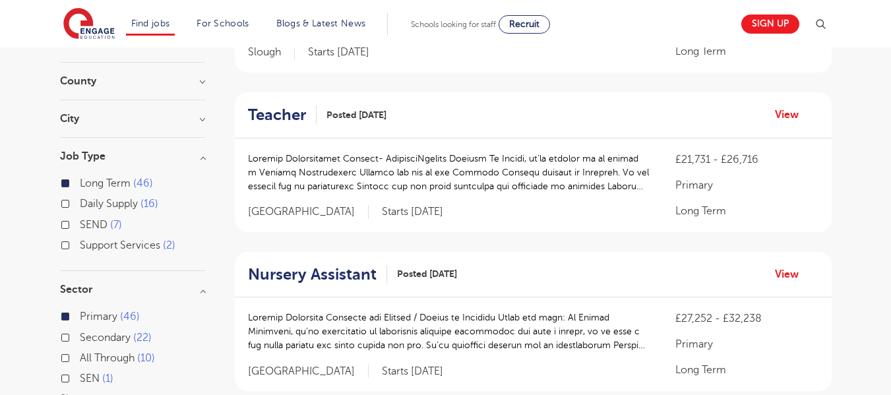
click at [80, 186] on label "Long Term 46" at bounding box center [116, 183] width 73 height 17
click at [80, 186] on input "Long Term 46" at bounding box center [84, 181] width 9 height 9
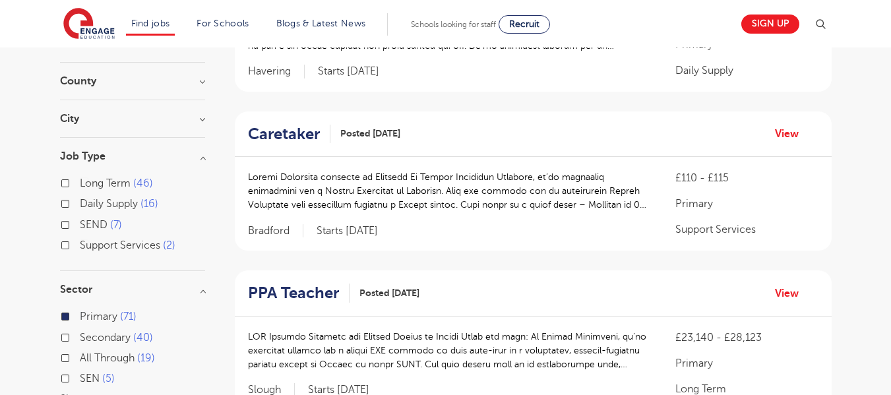
click at [80, 208] on label "Daily Supply 16" at bounding box center [119, 203] width 79 height 17
click at [80, 207] on input "Daily Supply 16" at bounding box center [84, 202] width 9 height 9
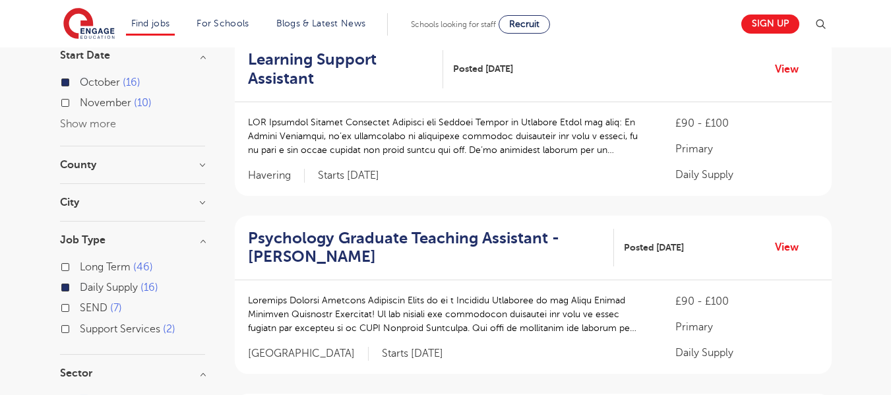
scroll to position [115, 0]
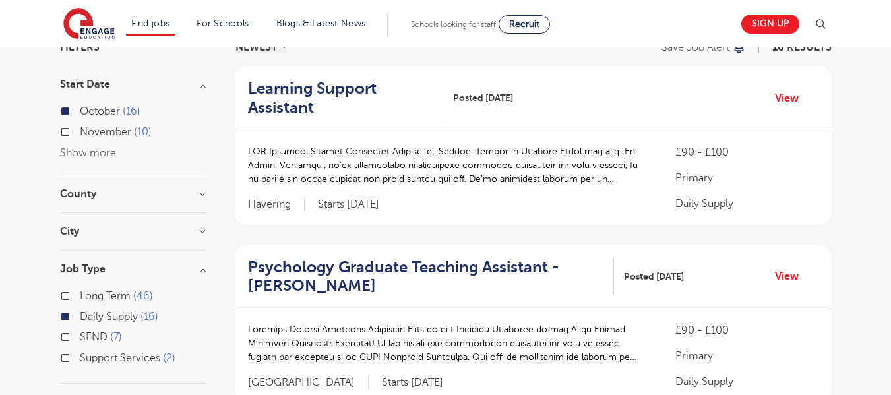
click at [195, 232] on h3 "City" at bounding box center [132, 231] width 145 height 11
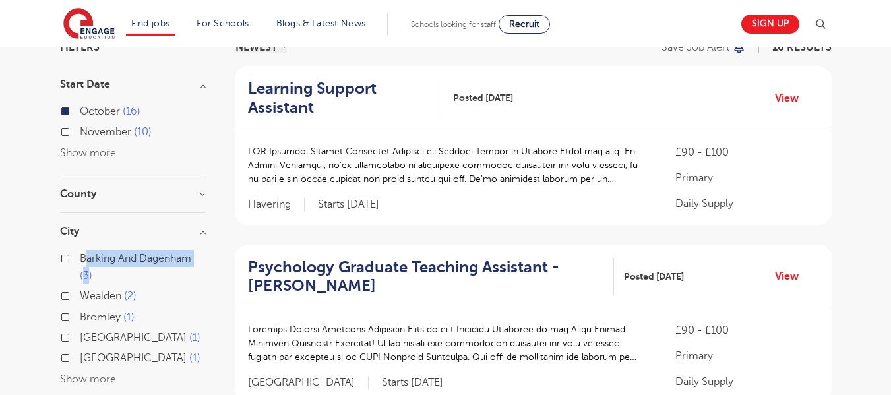
drag, startPoint x: 205, startPoint y: 260, endPoint x: 86, endPoint y: 251, distance: 119.7
copy label "arking And Dagenham 3"
click at [80, 257] on label "Barking And Dagenham 3" at bounding box center [142, 267] width 125 height 35
click at [80, 257] on input "Barking And Dagenham 3" at bounding box center [84, 257] width 9 height 9
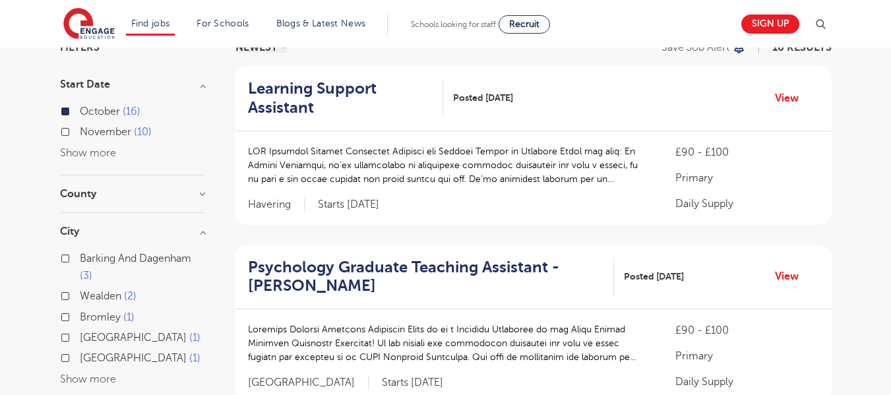
checkbox input "true"
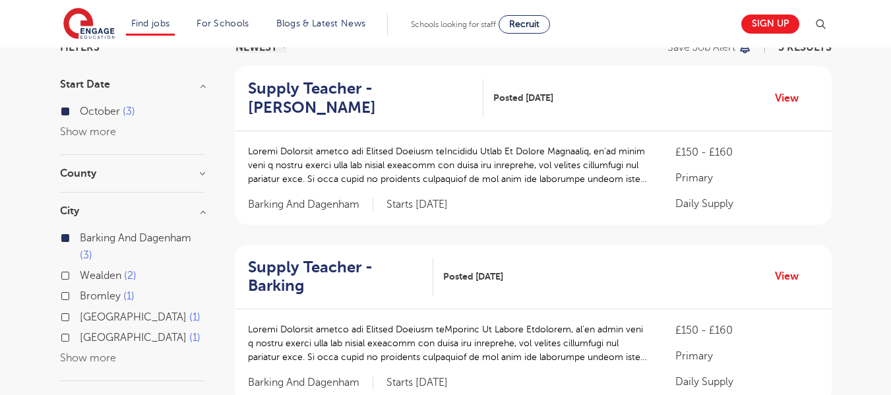
click at [96, 356] on button "Show more" at bounding box center [88, 358] width 56 height 12
click at [81, 358] on input "Havering 1" at bounding box center [84, 356] width 9 height 9
checkbox input "true"
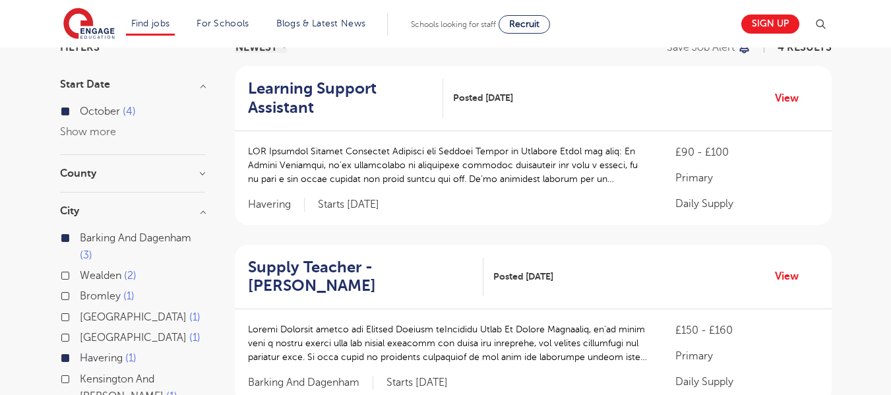
click at [69, 375] on div "Kensington And Chelsea 1" at bounding box center [132, 390] width 145 height 38
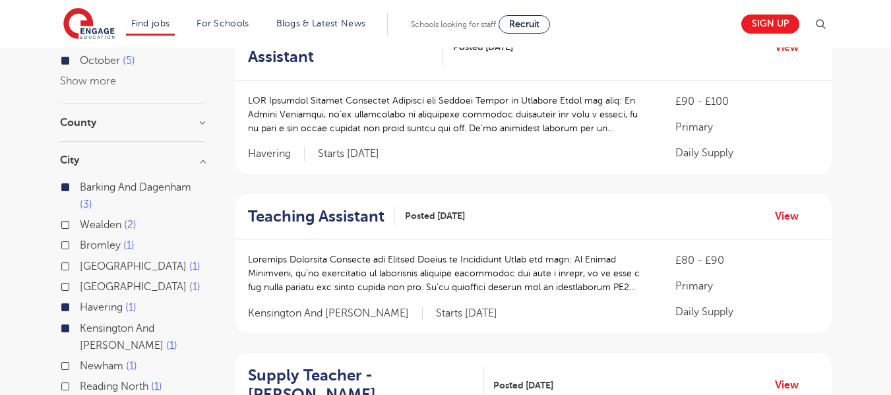
scroll to position [201, 0]
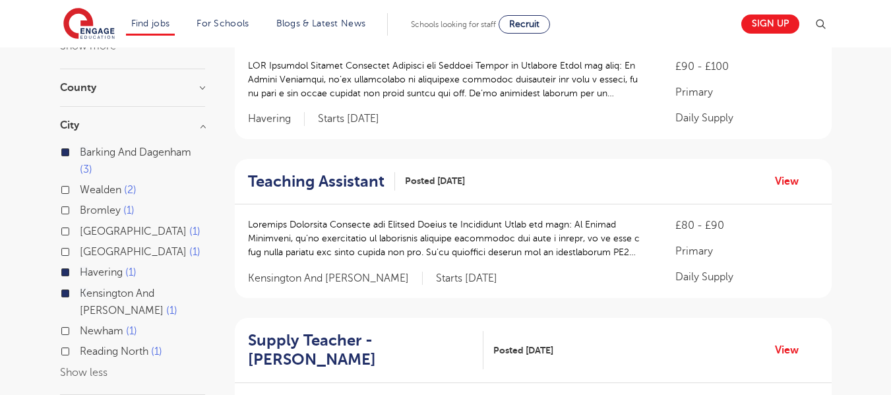
click at [82, 189] on input "Wealden 2" at bounding box center [84, 188] width 9 height 9
checkbox input "true"
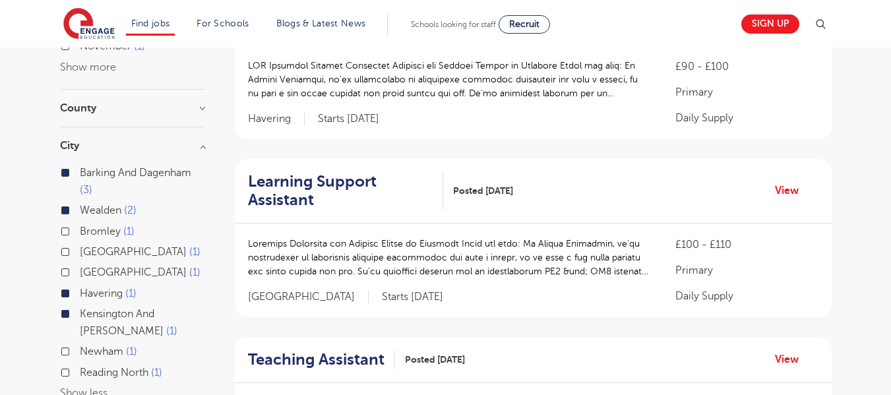
click at [80, 168] on input "Barking And Dagenham 3" at bounding box center [84, 171] width 9 height 9
checkbox input "false"
click at [80, 296] on label "Havering 1" at bounding box center [108, 293] width 57 height 17
click at [80, 296] on input "Havering 1" at bounding box center [84, 292] width 9 height 9
checkbox input "false"
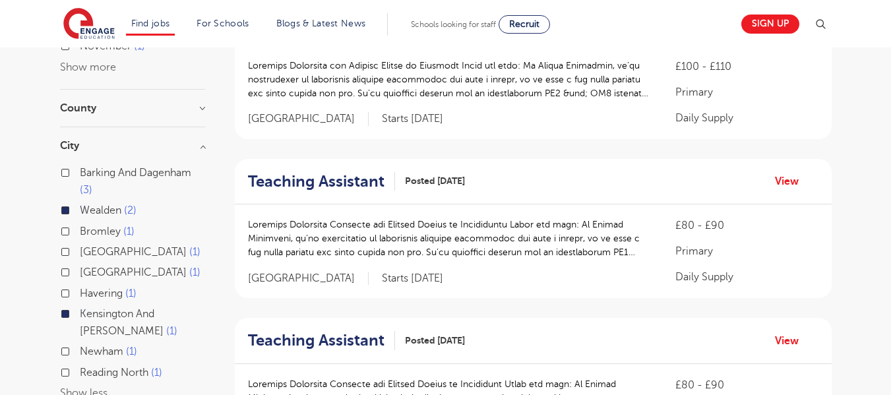
click at [61, 327] on div "Kensington And Chelsea 1" at bounding box center [132, 324] width 145 height 38
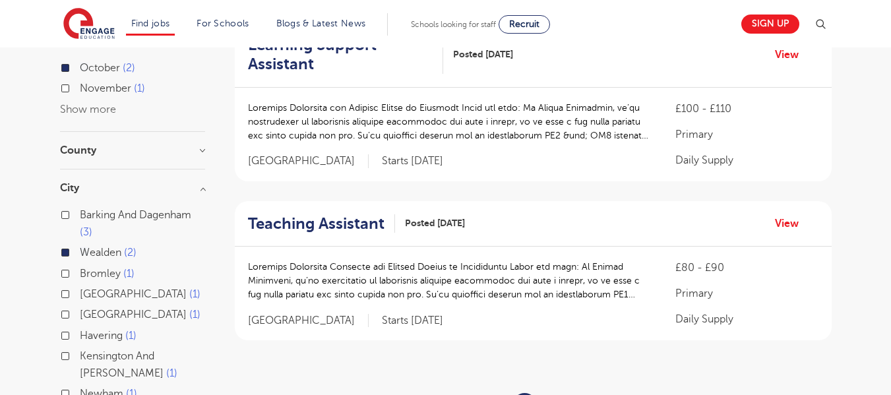
scroll to position [176, 0]
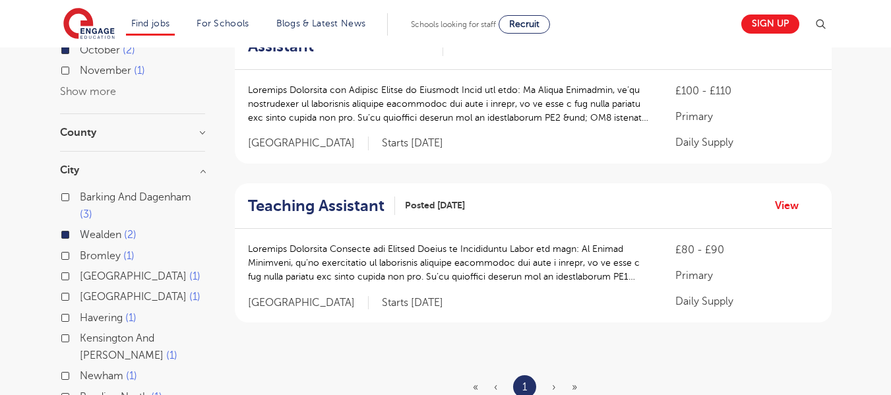
click at [343, 189] on div "Teaching Assistant Posted 26/09/25 View" at bounding box center [533, 206] width 597 height 46
click at [325, 212] on h2 "Teaching Assistant" at bounding box center [316, 206] width 137 height 19
click at [66, 250] on div "Bromley 1" at bounding box center [132, 257] width 145 height 20
click at [80, 238] on label "Wealden 2" at bounding box center [108, 234] width 57 height 17
click at [80, 238] on input "Wealden 2" at bounding box center [84, 233] width 9 height 9
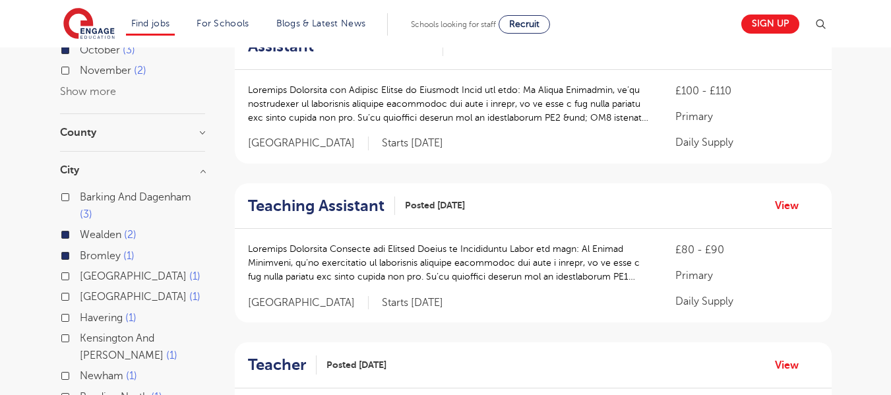
checkbox input "false"
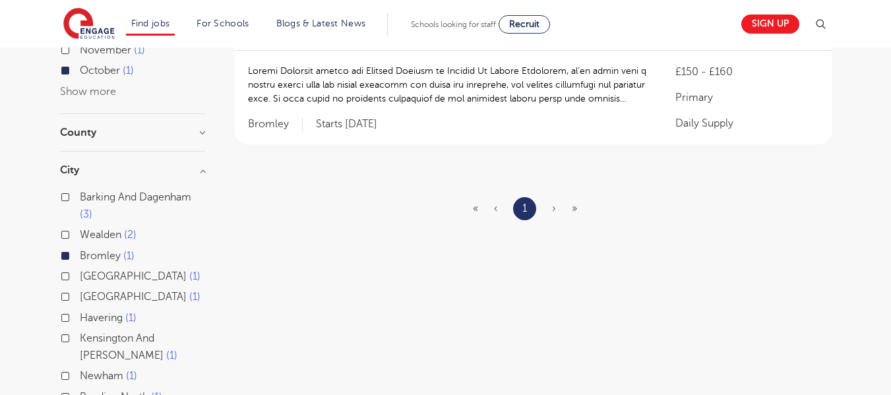
click at [67, 191] on div "Barking And Dagenham 3" at bounding box center [132, 208] width 145 height 38
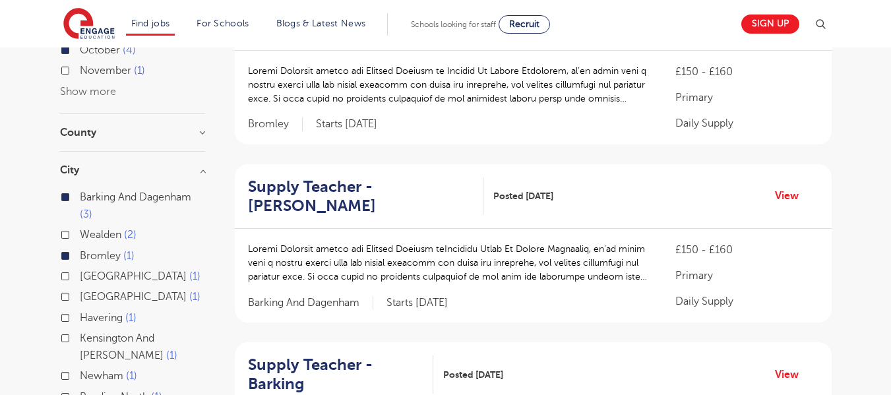
click at [63, 290] on div "Eastbourne 1" at bounding box center [132, 298] width 145 height 20
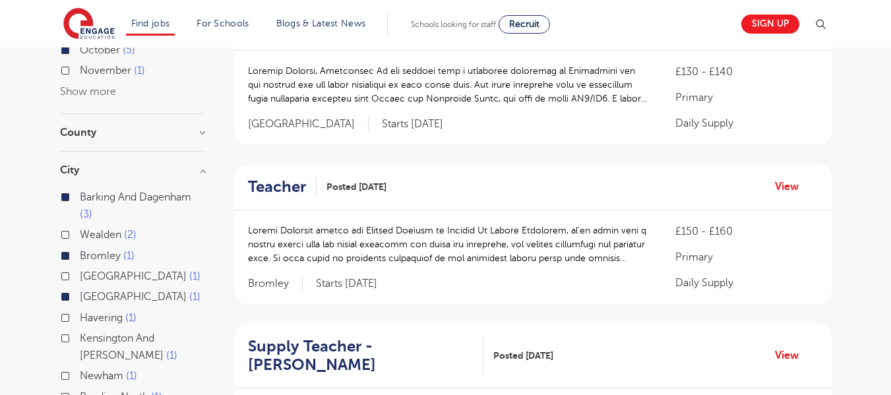
click at [80, 278] on label "Dartford 1" at bounding box center [140, 276] width 121 height 17
click at [80, 278] on input "Dartford 1" at bounding box center [84, 275] width 9 height 9
checkbox input "true"
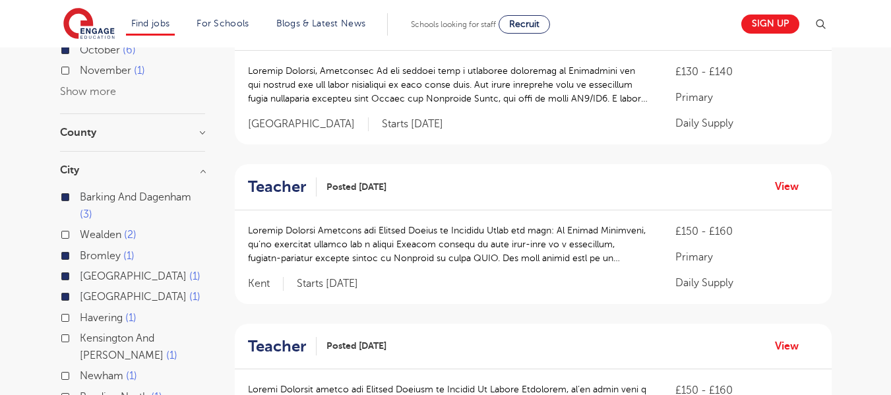
click at [80, 295] on label "Eastbourne 1" at bounding box center [140, 296] width 121 height 17
click at [80, 295] on input "Eastbourne 1" at bounding box center [84, 295] width 9 height 9
checkbox input "false"
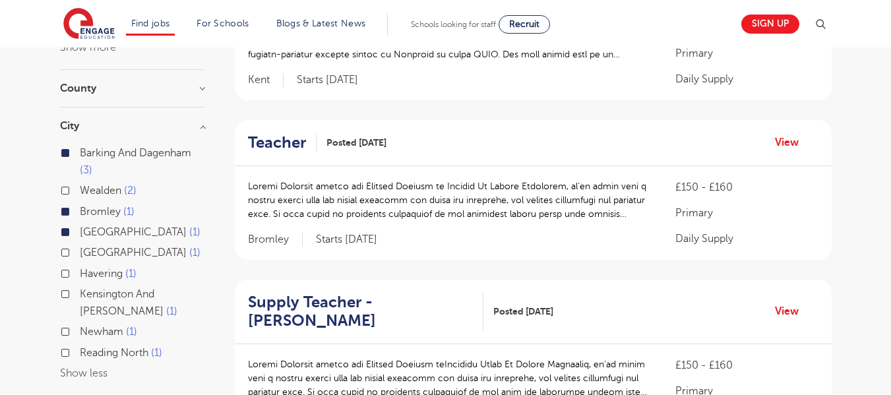
scroll to position [243, 0]
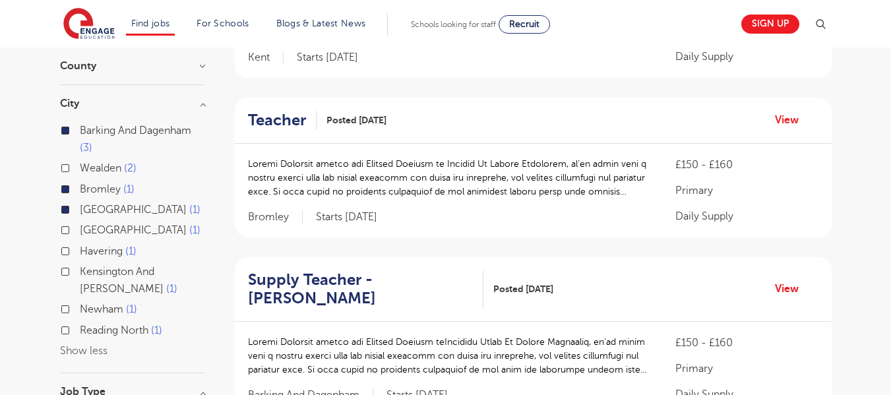
click at [80, 254] on label "Havering 1" at bounding box center [108, 251] width 57 height 17
click at [80, 254] on input "Havering 1" at bounding box center [84, 249] width 9 height 9
checkbox input "true"
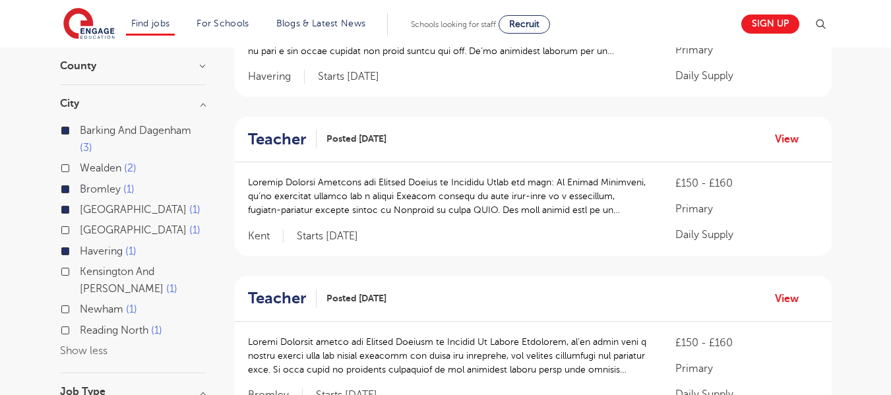
click at [80, 271] on label "Kensington And Chelsea 1" at bounding box center [142, 280] width 125 height 35
click at [80, 271] on input "Kensington And Chelsea 1" at bounding box center [84, 270] width 9 height 9
checkbox input "true"
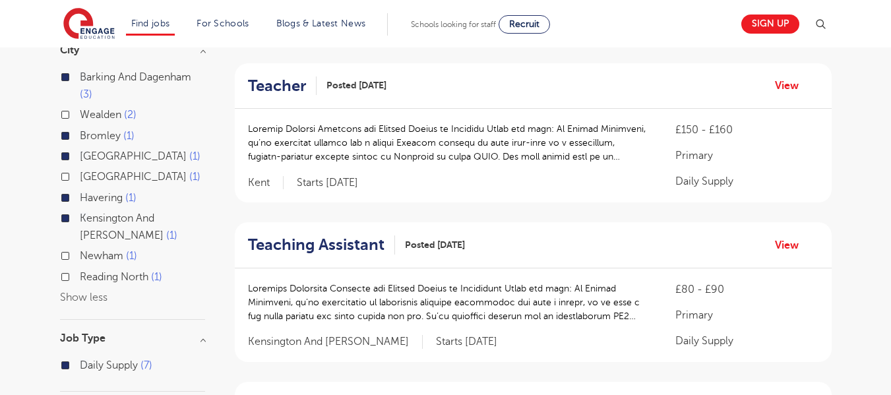
scroll to position [321, 0]
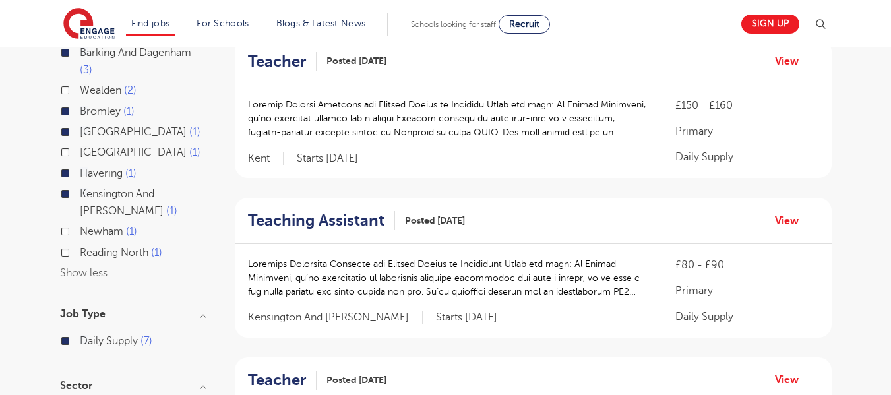
click at [80, 228] on label "Newham 1" at bounding box center [108, 231] width 57 height 17
click at [80, 228] on input "Newham 1" at bounding box center [84, 230] width 9 height 9
checkbox input "true"
click at [80, 232] on label "Newham 1" at bounding box center [108, 231] width 57 height 17
click at [80, 232] on input "Newham 1" at bounding box center [84, 230] width 9 height 9
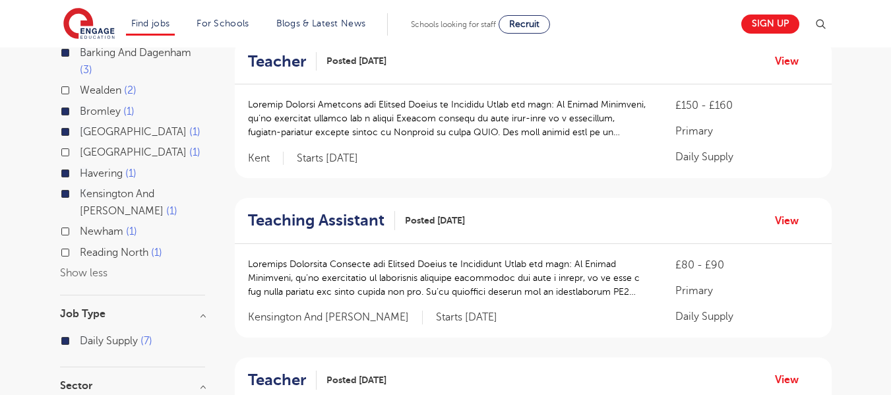
click at [80, 251] on label "Reading North 1" at bounding box center [121, 252] width 82 height 17
click at [80, 251] on input "Reading North 1" at bounding box center [84, 251] width 9 height 9
checkbox input "true"
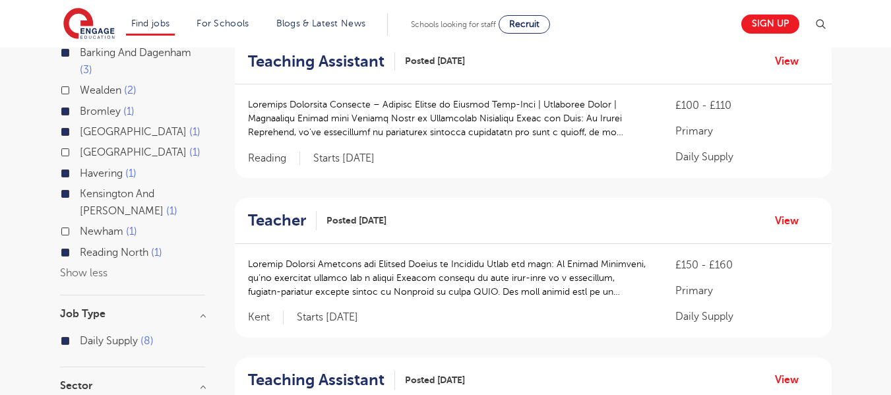
click at [67, 220] on div "Kensington And Chelsea 1" at bounding box center [132, 204] width 145 height 38
click at [80, 230] on label "Newham 1" at bounding box center [108, 231] width 57 height 17
click at [80, 230] on input "Newham 1" at bounding box center [84, 230] width 9 height 9
checkbox input "true"
click at [80, 193] on label "Kensington And Chelsea 1" at bounding box center [142, 202] width 125 height 35
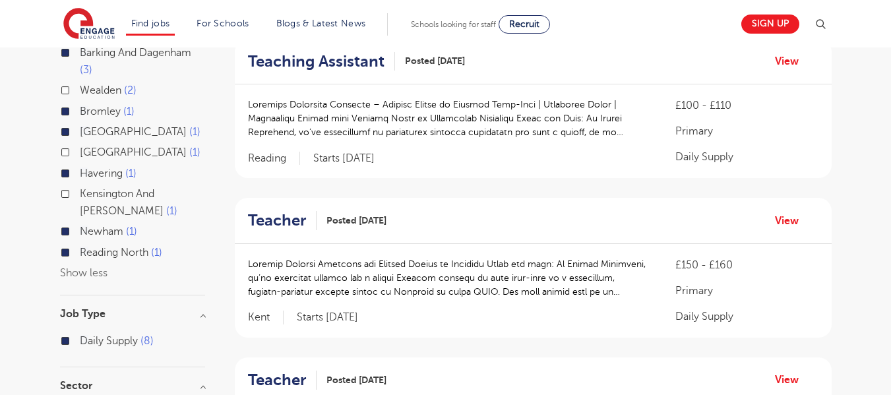
click at [80, 193] on input "Kensington And Chelsea 1" at bounding box center [84, 192] width 9 height 9
checkbox input "true"
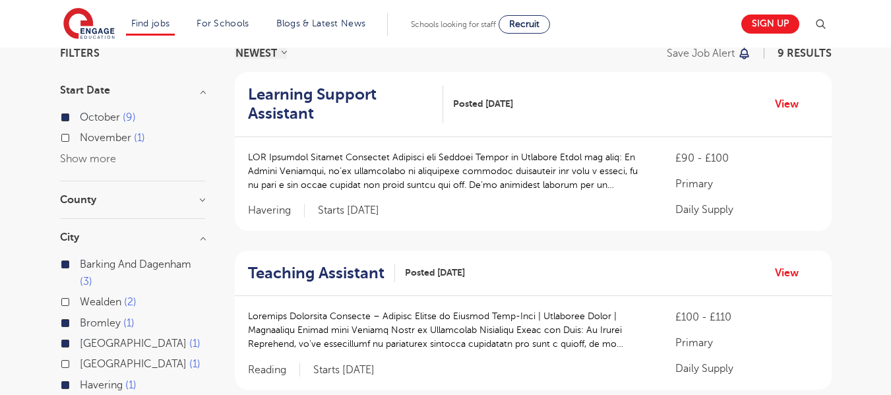
scroll to position [104, 0]
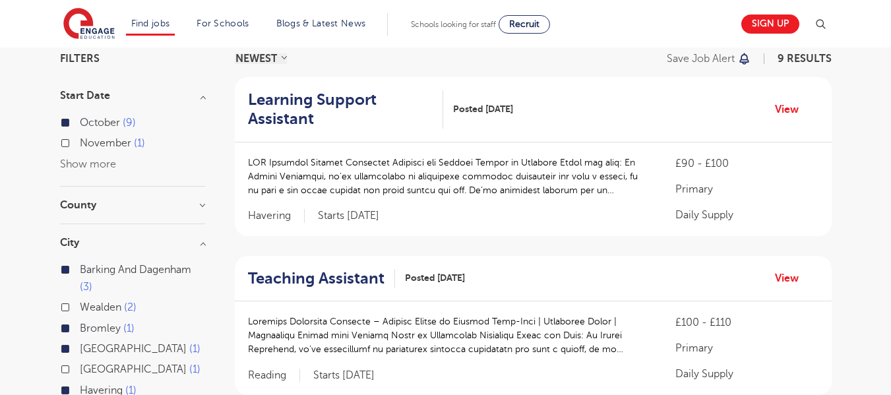
click at [335, 110] on h2 "Learning Support Assistant" at bounding box center [340, 109] width 185 height 38
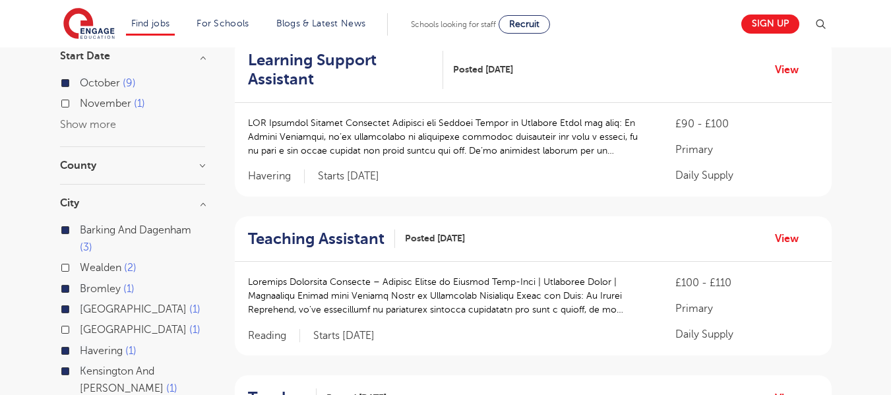
scroll to position [156, 0]
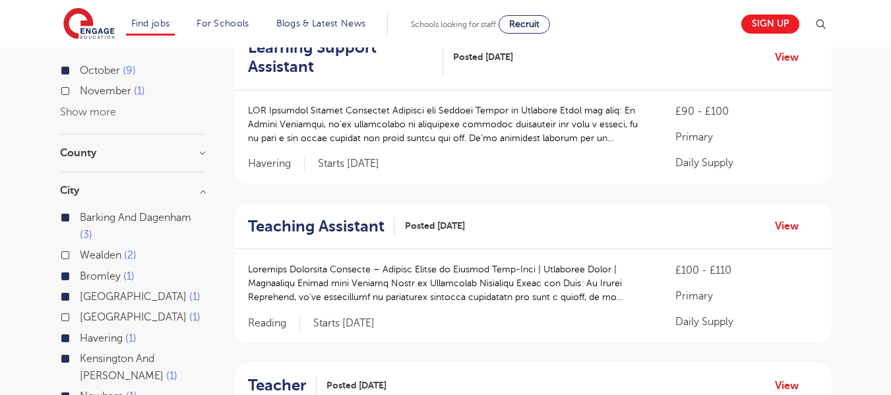
click at [80, 338] on label "Havering 1" at bounding box center [108, 338] width 57 height 17
click at [80, 338] on input "Havering 1" at bounding box center [84, 337] width 9 height 9
checkbox input "false"
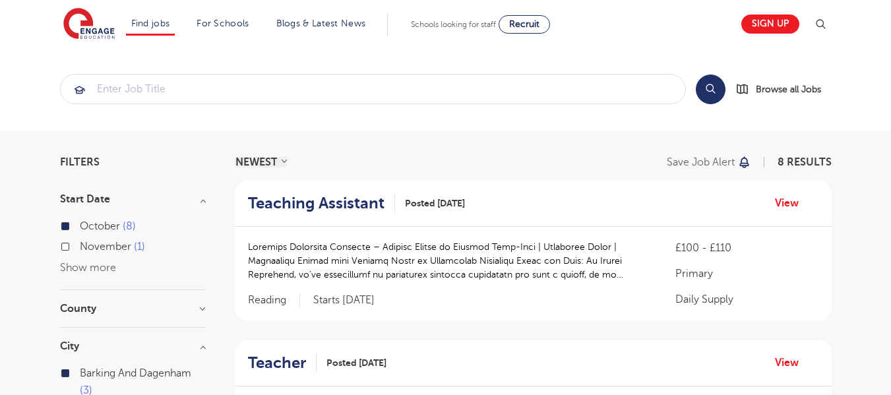
click at [315, 212] on h2 "Teaching Assistant" at bounding box center [316, 203] width 137 height 19
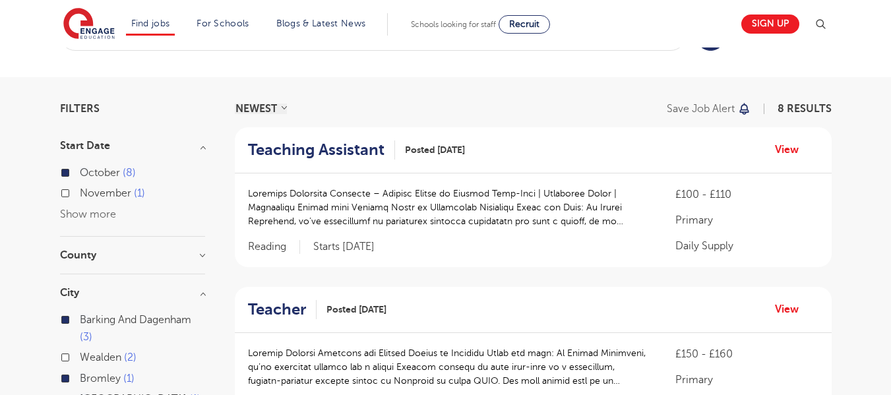
scroll to position [24, 0]
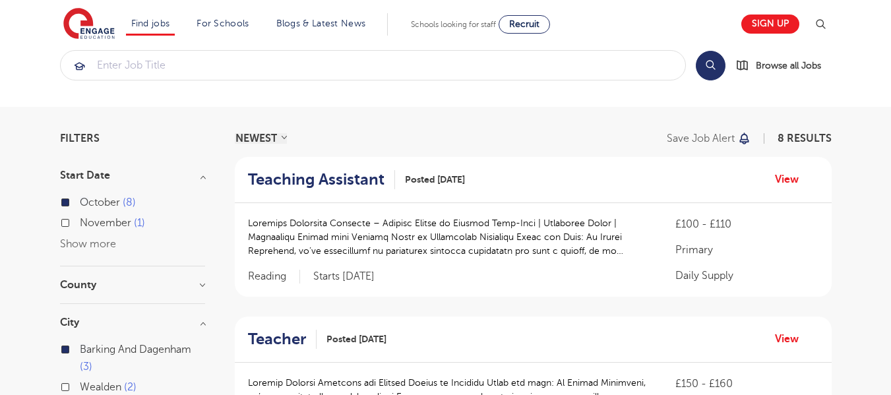
click at [362, 188] on h2 "Teaching Assistant" at bounding box center [316, 179] width 137 height 19
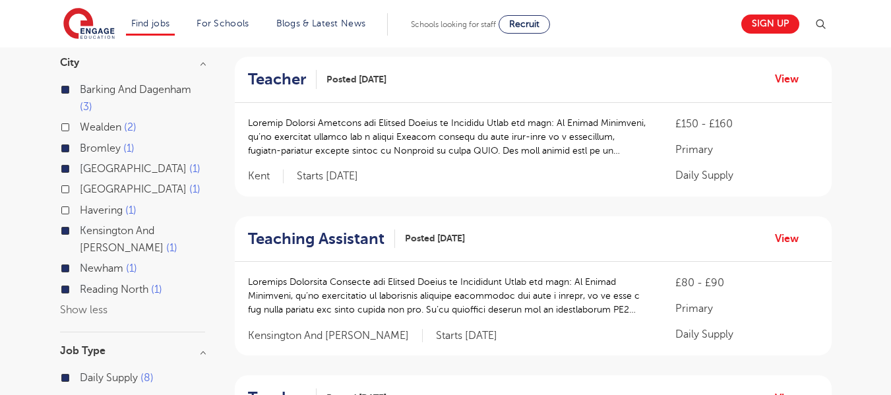
scroll to position [299, 0]
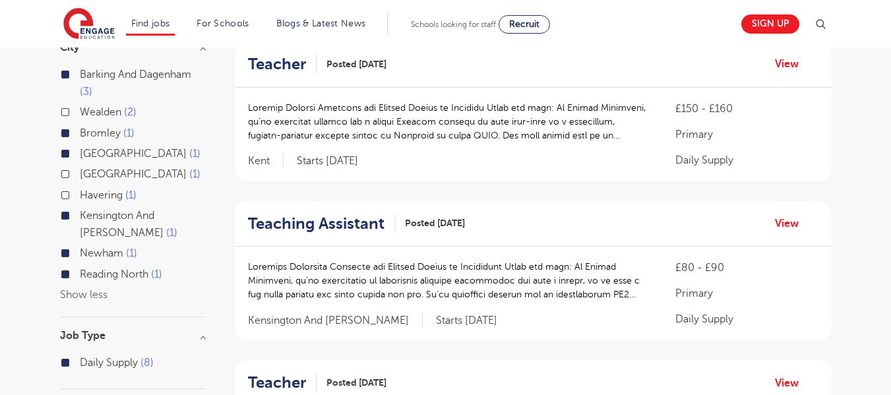
click at [80, 272] on label "Reading North 1" at bounding box center [121, 274] width 82 height 17
click at [80, 272] on input "Reading North 1" at bounding box center [84, 273] width 9 height 9
checkbox input "false"
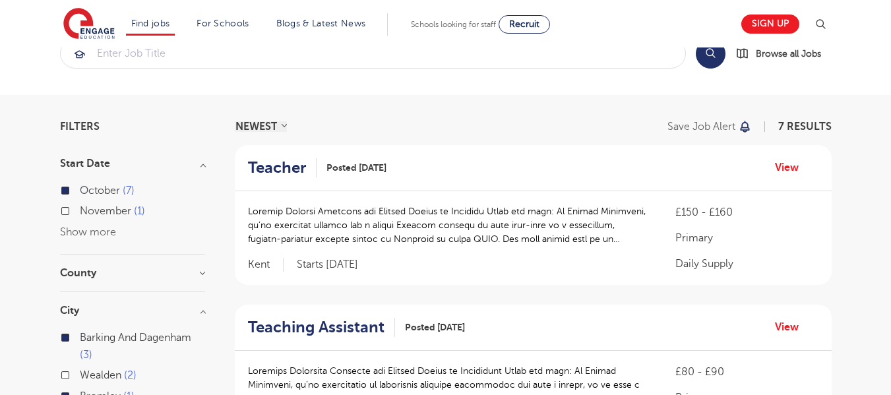
scroll to position [11, 0]
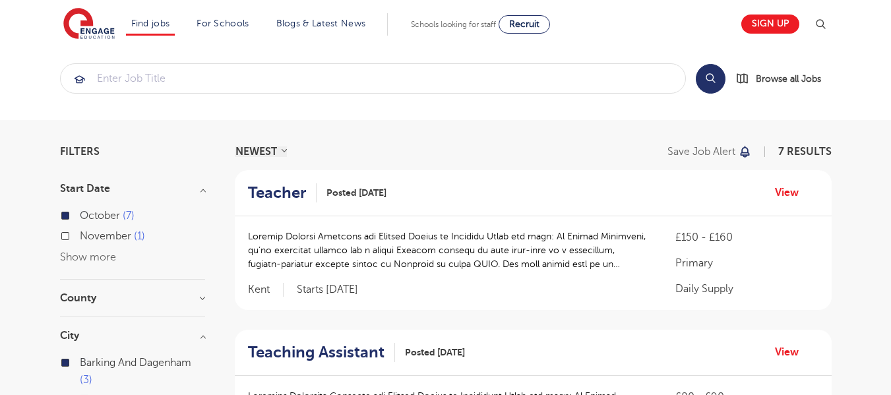
click at [282, 191] on h2 "Teacher" at bounding box center [277, 192] width 58 height 19
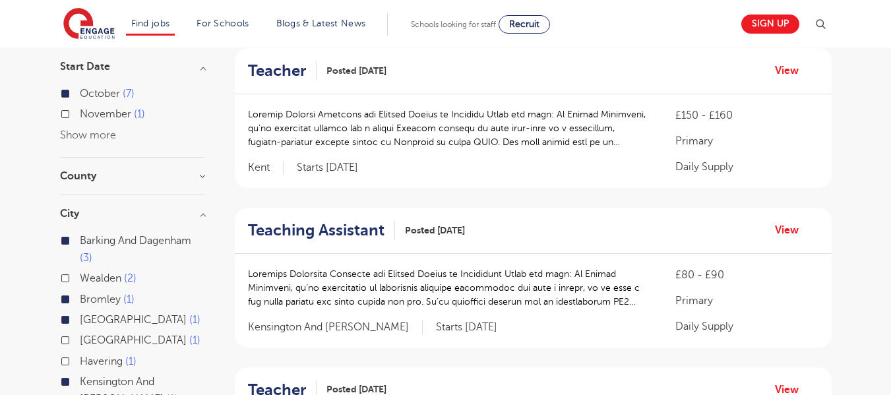
scroll to position [151, 0]
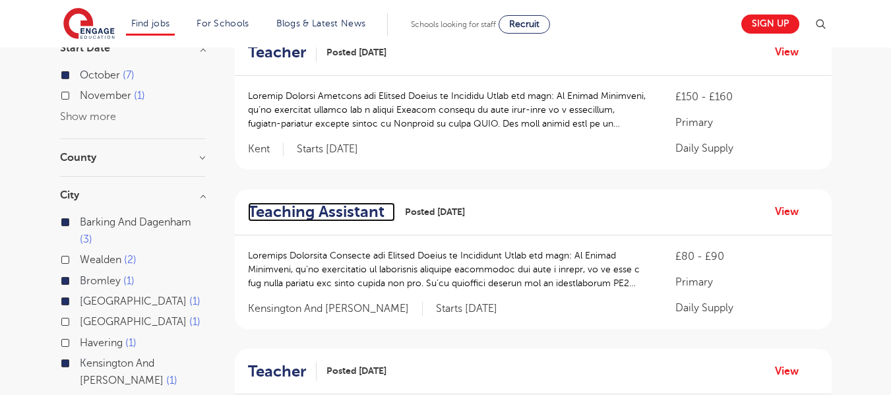
click at [329, 206] on h2 "Teaching Assistant" at bounding box center [316, 212] width 137 height 19
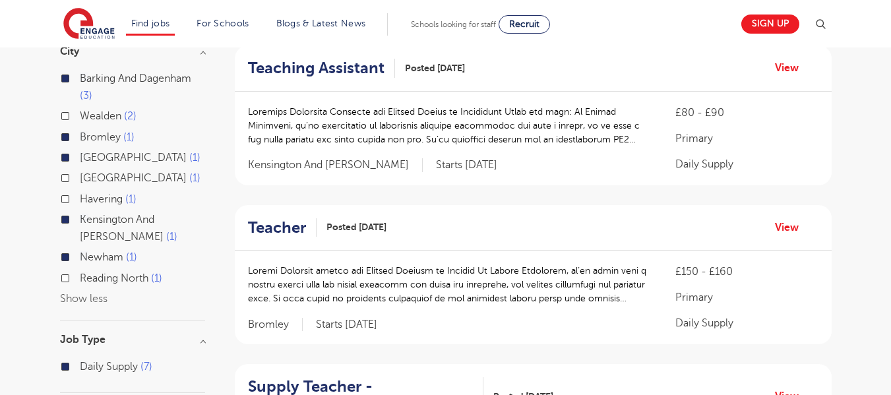
scroll to position [311, 0]
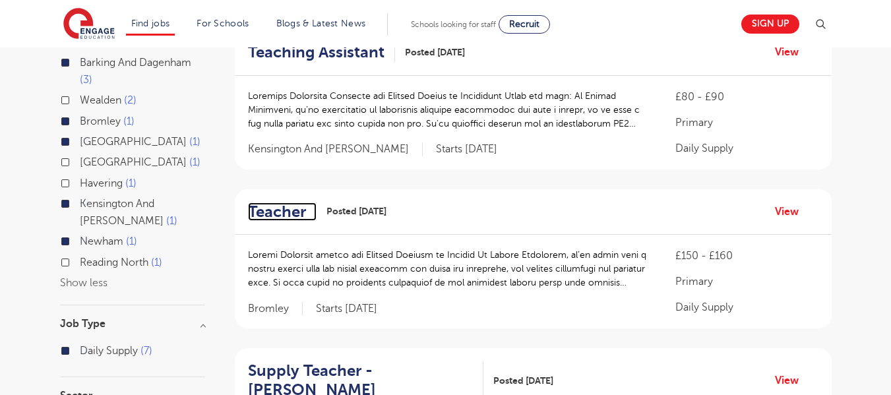
click at [285, 205] on h2 "Teacher" at bounding box center [277, 212] width 58 height 19
click at [80, 119] on label "Bromley 1" at bounding box center [107, 121] width 55 height 17
click at [80, 119] on input "Bromley 1" at bounding box center [84, 119] width 9 height 9
checkbox input "false"
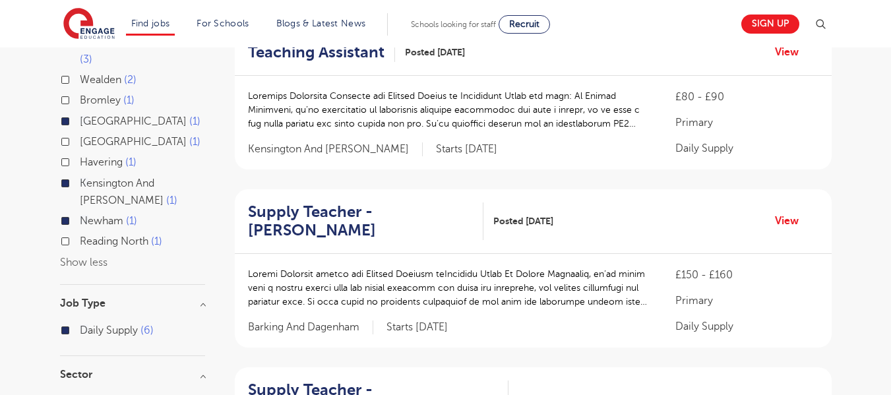
scroll to position [290, 0]
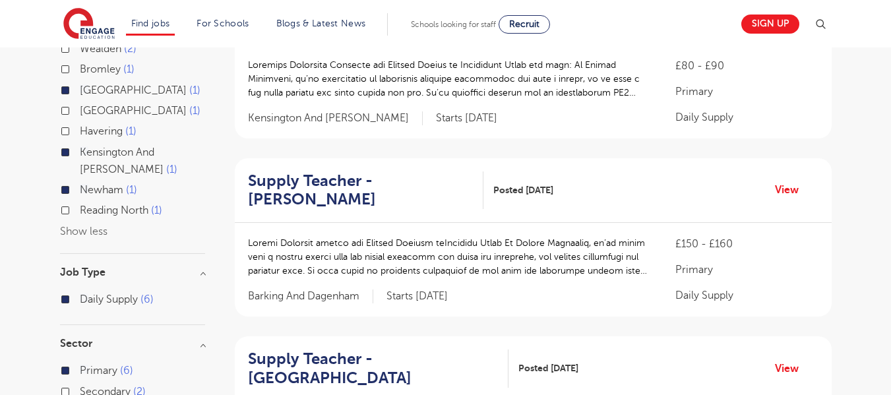
scroll to position [348, 0]
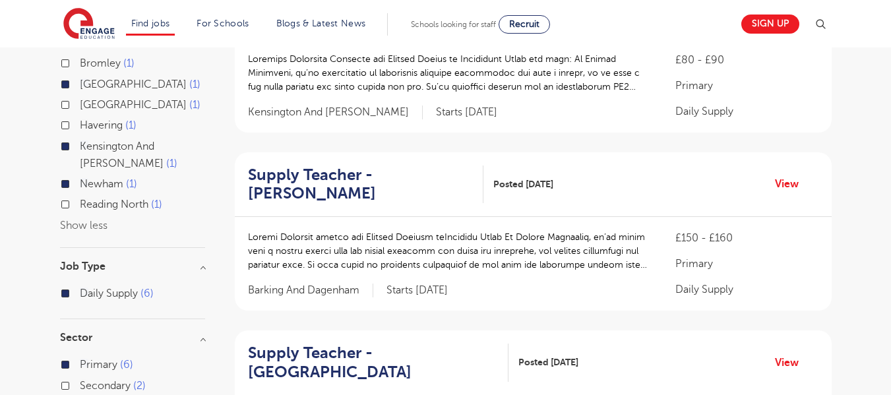
click at [342, 169] on h2 "Supply Teacher - Chadwell Heath" at bounding box center [361, 185] width 226 height 38
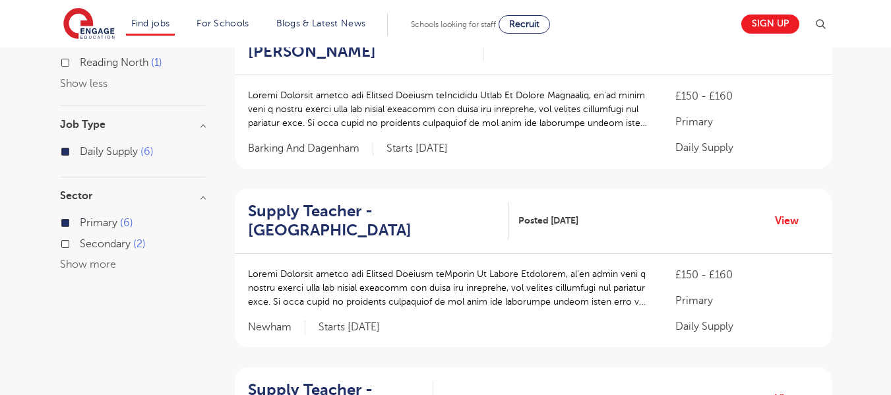
scroll to position [507, 0]
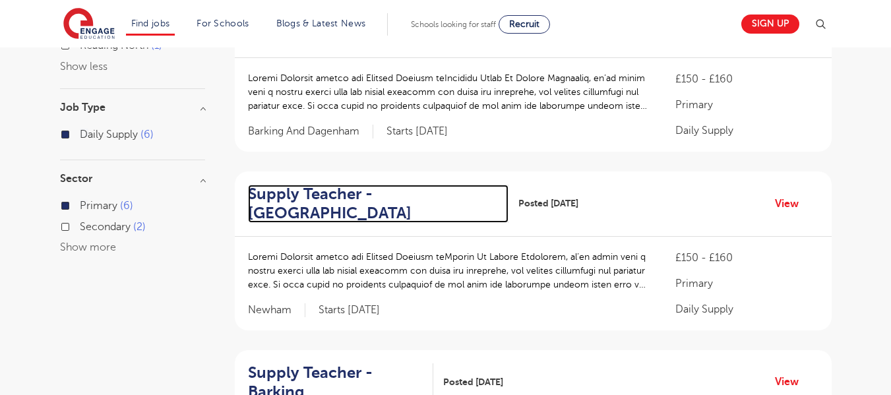
click at [325, 190] on h2 "Supply Teacher - Newham" at bounding box center [373, 204] width 251 height 38
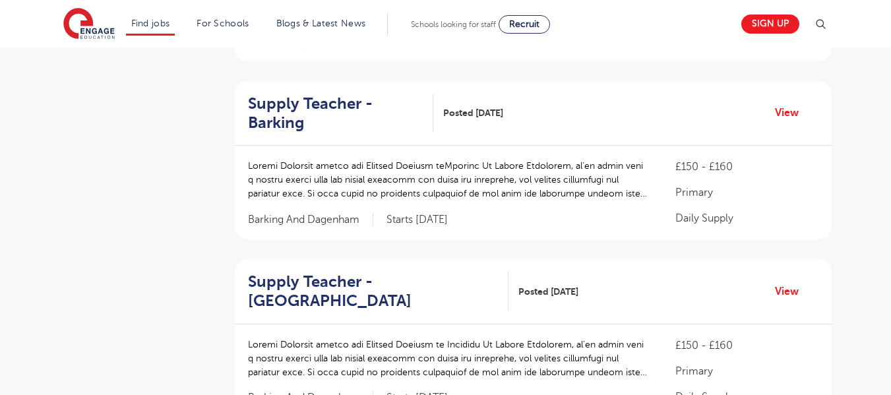
scroll to position [783, 0]
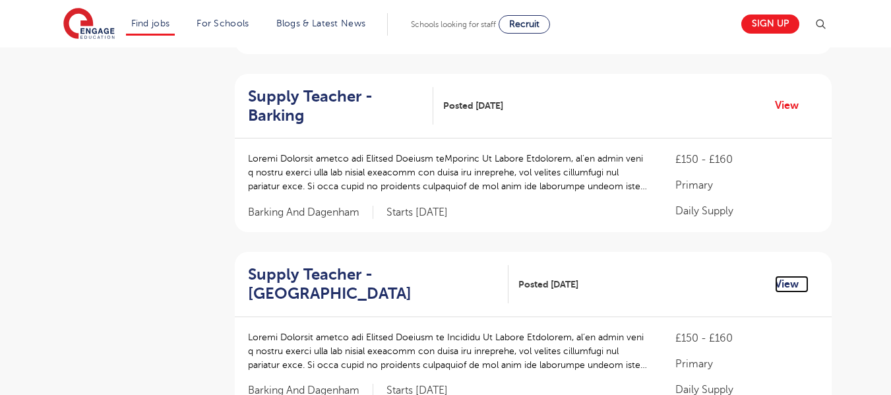
click at [804, 292] on link "View" at bounding box center [792, 284] width 34 height 17
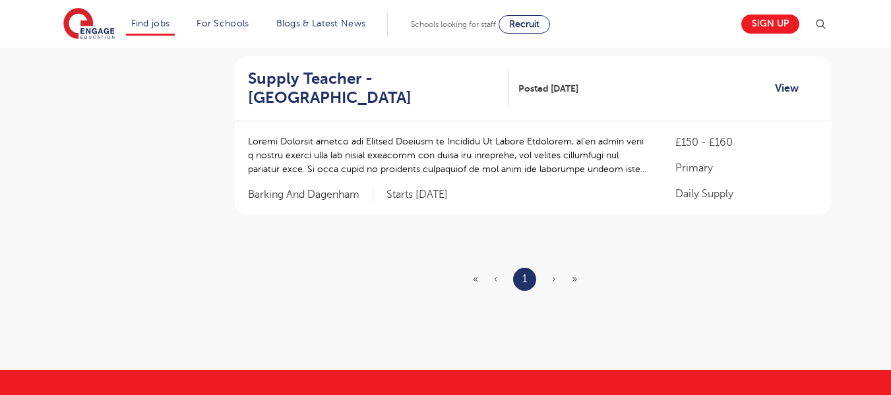
scroll to position [980, 0]
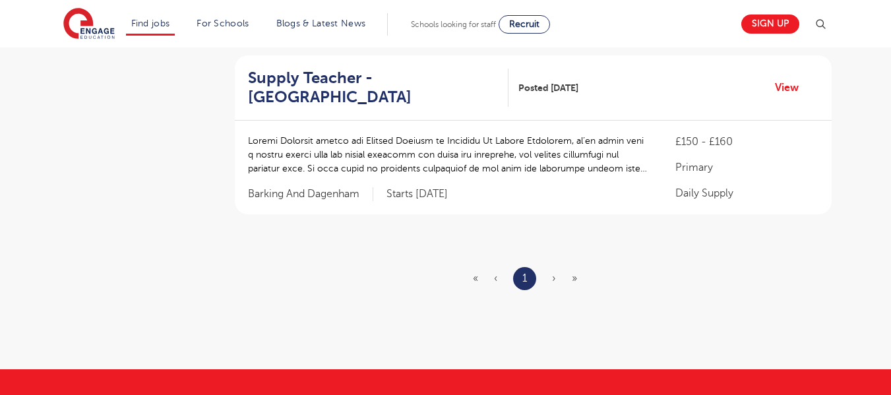
click at [561, 278] on ul "« ‹ 1 › »" at bounding box center [533, 278] width 120 height 23
click at [558, 289] on ul "« ‹ 1 › »" at bounding box center [533, 278] width 120 height 23
click at [557, 276] on ul "« ‹ 1 › »" at bounding box center [533, 278] width 120 height 23
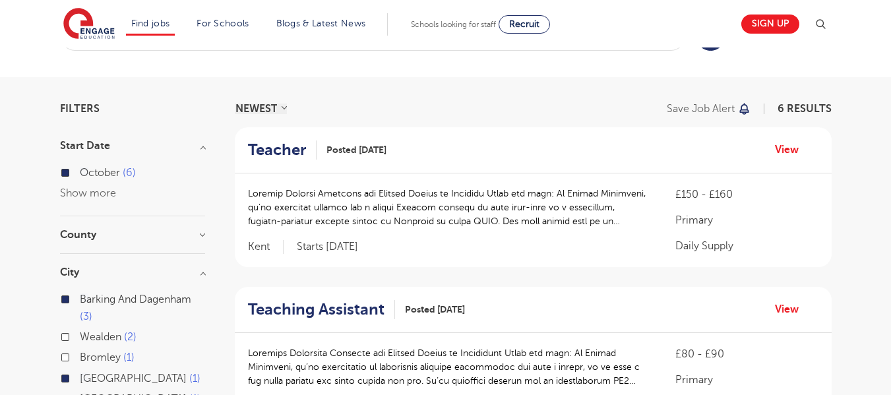
scroll to position [0, 0]
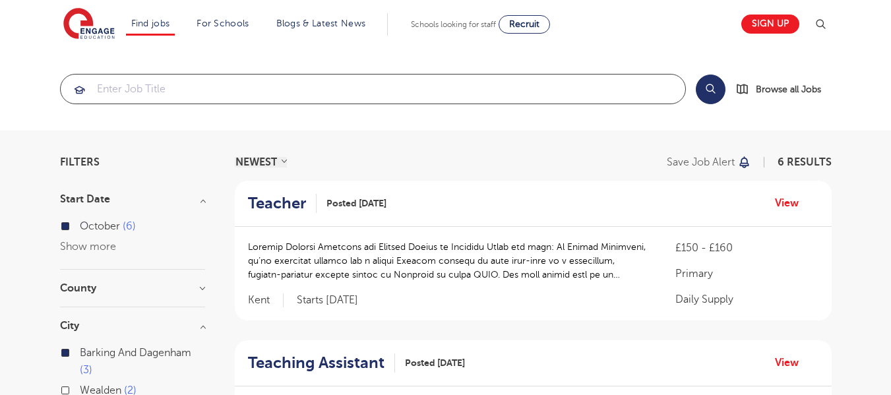
click at [402, 88] on input "search" at bounding box center [373, 89] width 625 height 29
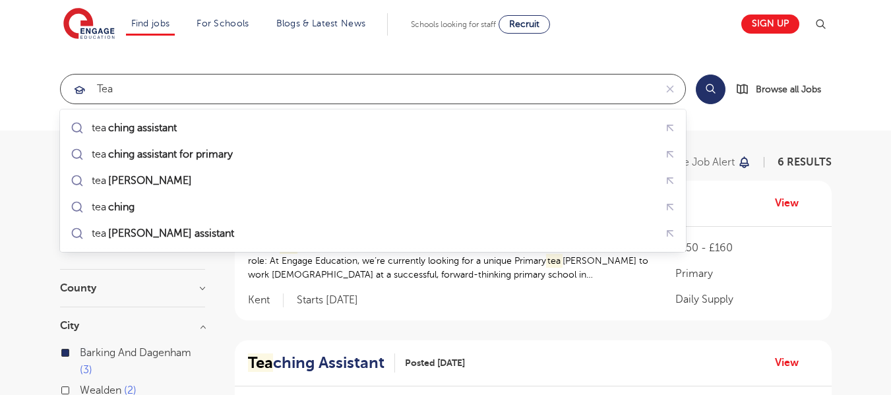
click at [252, 126] on div "tea ching assistant" at bounding box center [373, 128] width 610 height 20
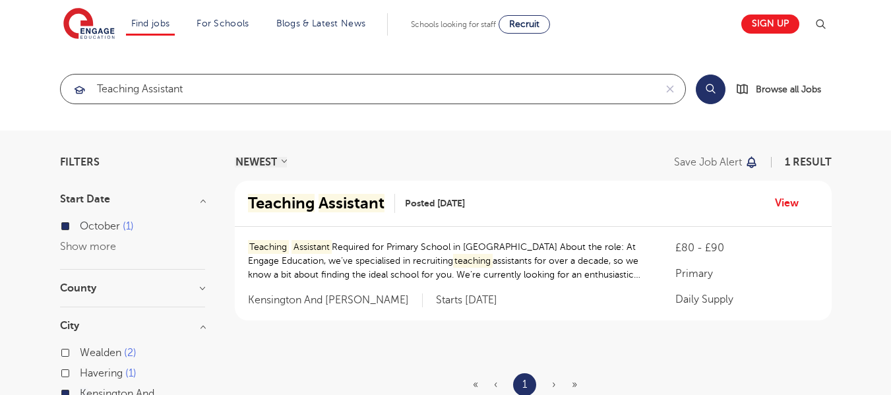
type input "teaching assistant"
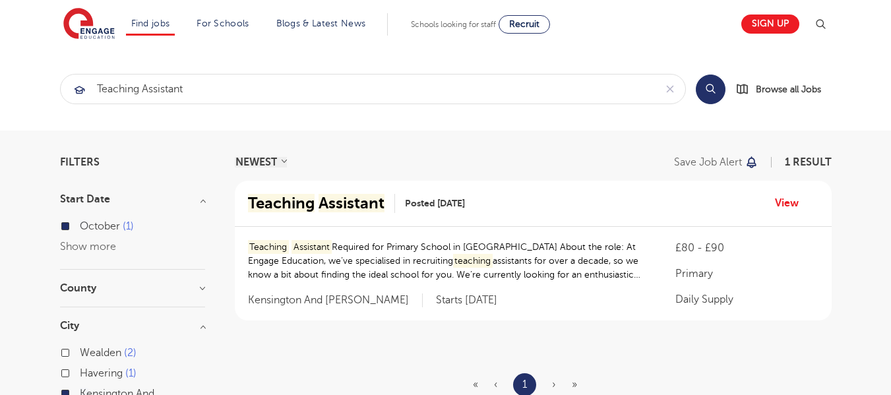
click at [311, 291] on div "Teaching Assistant Required for Primary School in Kensington About the role: At…" at bounding box center [449, 267] width 402 height 55
click at [196, 194] on h3 "Start Date" at bounding box center [132, 199] width 145 height 11
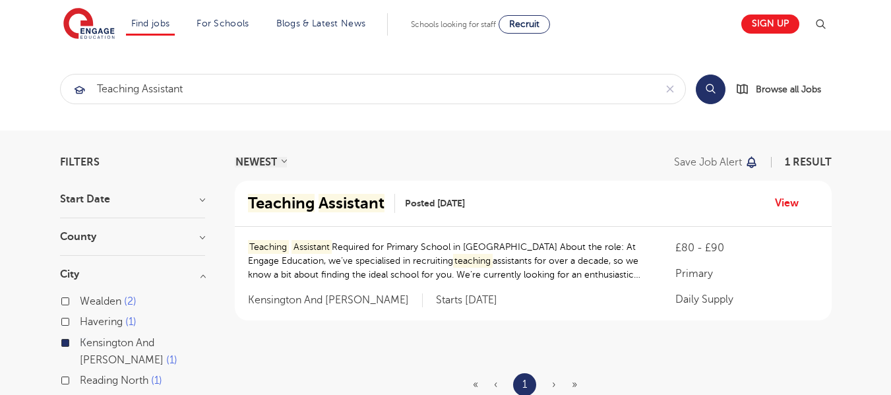
click at [201, 196] on h3 "Start Date" at bounding box center [132, 199] width 145 height 11
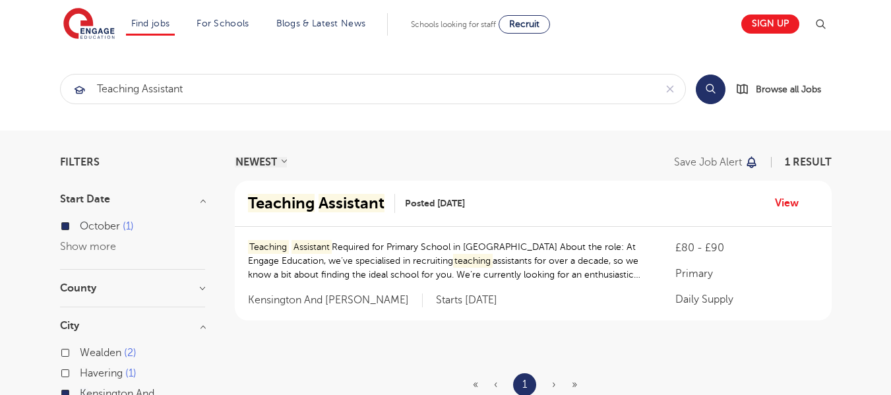
click at [80, 227] on label "October 1" at bounding box center [107, 226] width 54 height 17
click at [80, 227] on input "October 1" at bounding box center [84, 224] width 9 height 9
checkbox input "false"
click at [203, 234] on div "October 1" at bounding box center [132, 228] width 145 height 20
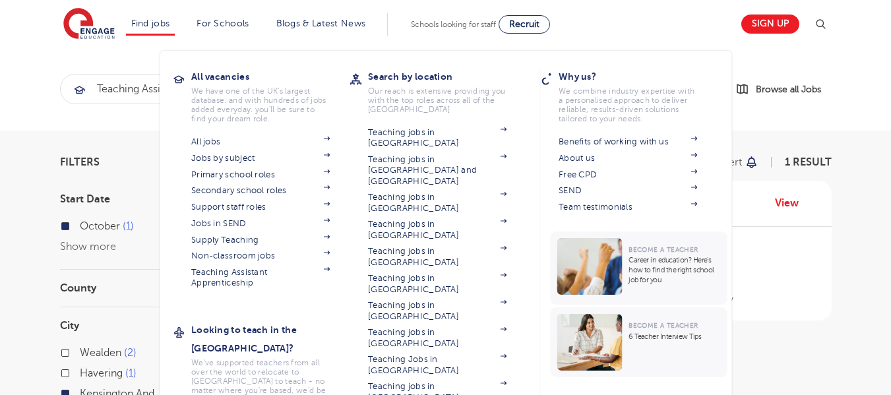
click at [150, 13] on li "Find jobs All vacancies We have one of the UK's largest database. and with hund…" at bounding box center [150, 24] width 49 height 22
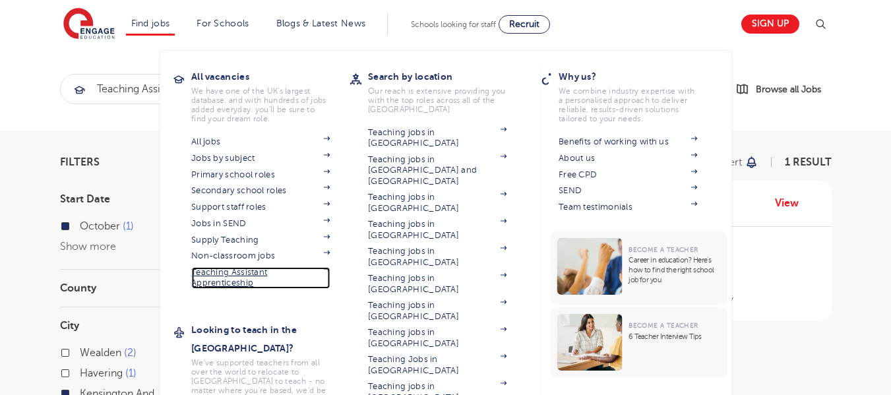
click at [263, 269] on link "Teaching Assistant Apprenticeship" at bounding box center [260, 278] width 139 height 22
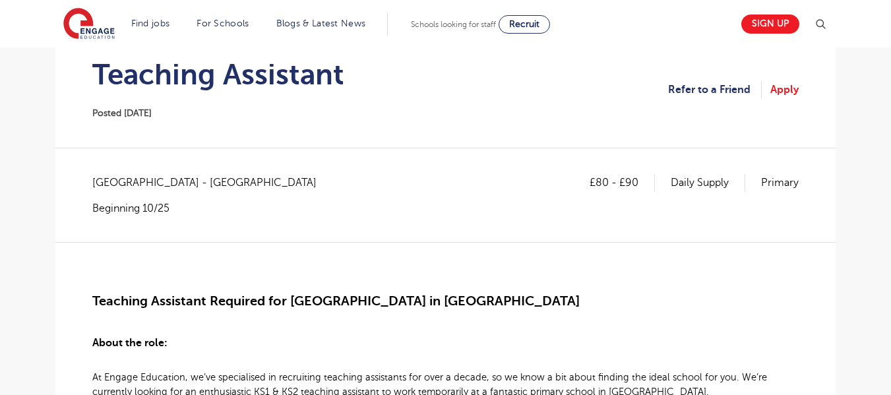
scroll to position [139, 0]
drag, startPoint x: 203, startPoint y: 181, endPoint x: 92, endPoint y: 169, distance: 111.5
copy span "[GEOGRAPHIC_DATA] - [GEOGRAPHIC_DATA]"
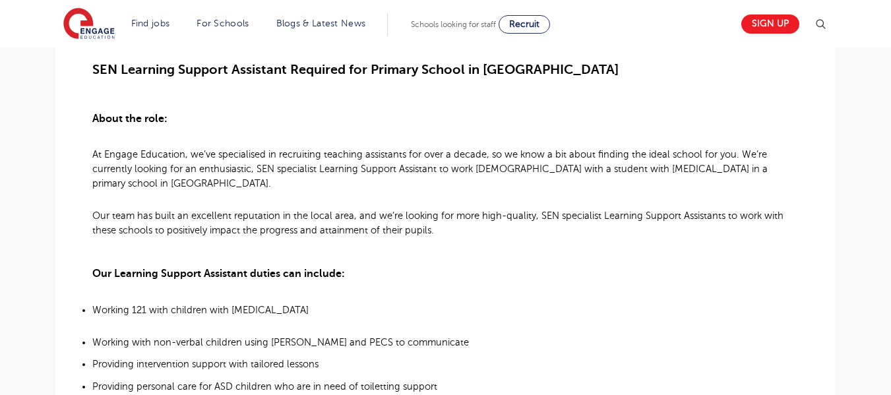
scroll to position [371, 0]
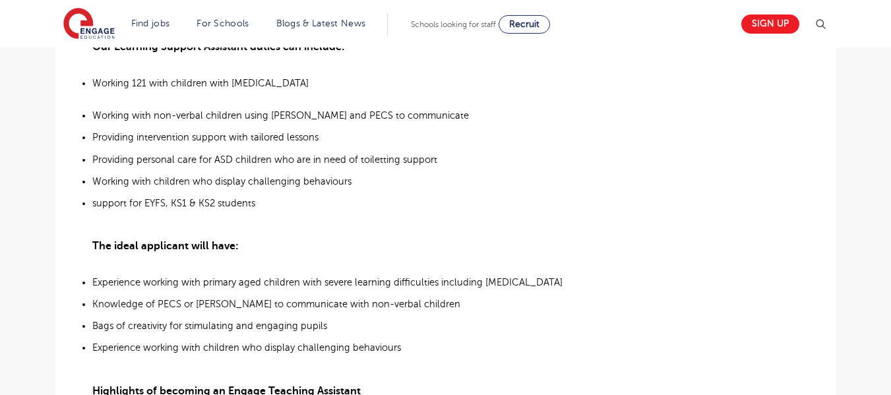
scroll to position [602, 0]
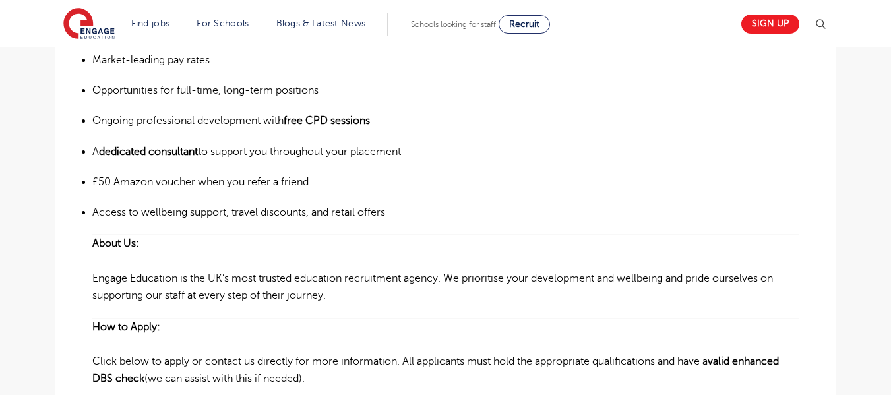
scroll to position [1016, 0]
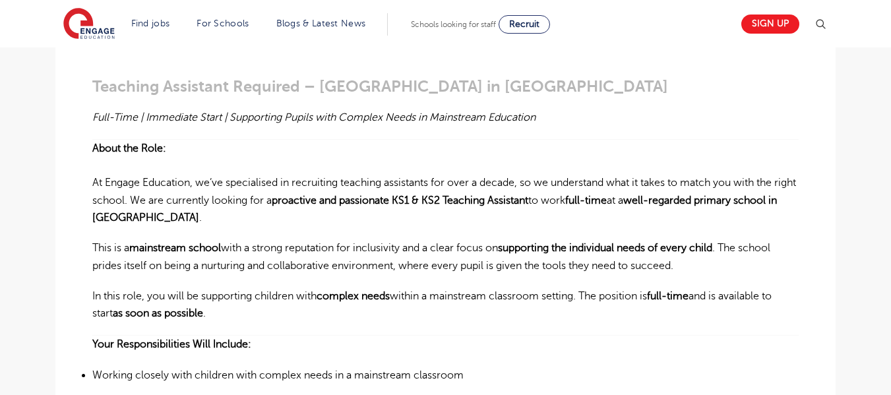
scroll to position [0, 0]
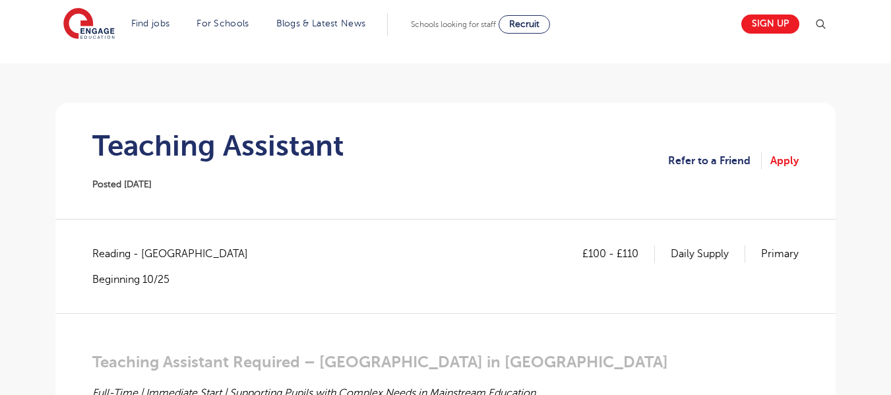
scroll to position [70, 0]
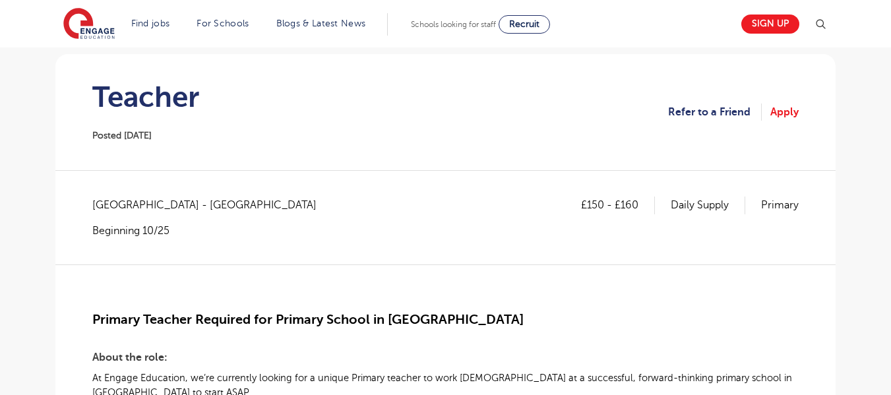
scroll to position [115, 0]
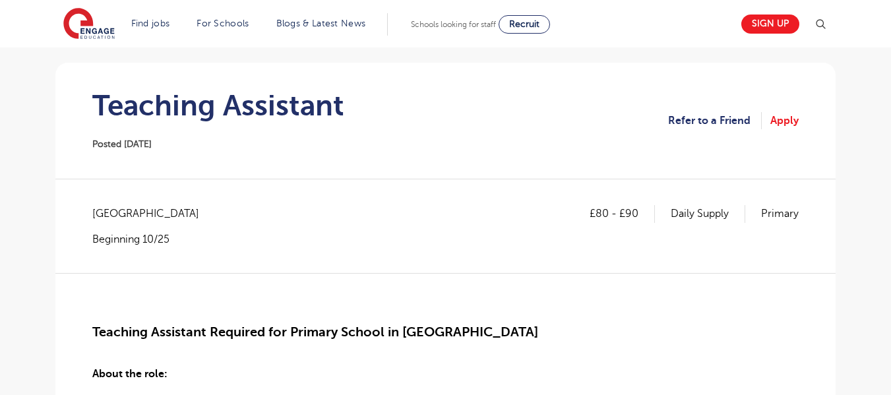
scroll to position [109, 0]
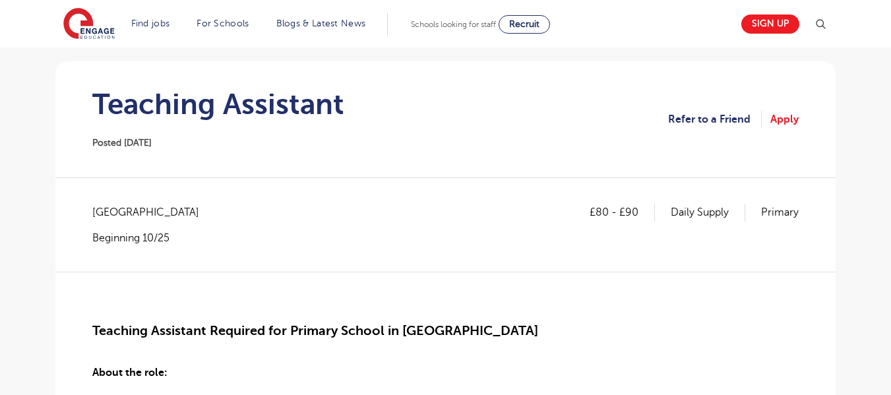
drag, startPoint x: 69, startPoint y: 199, endPoint x: 337, endPoint y: 200, distance: 267.9
copy span "[GEOGRAPHIC_DATA]"
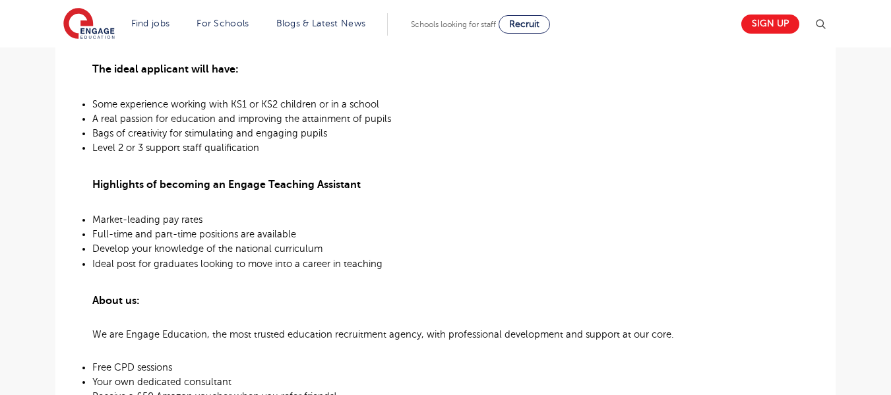
scroll to position [682, 0]
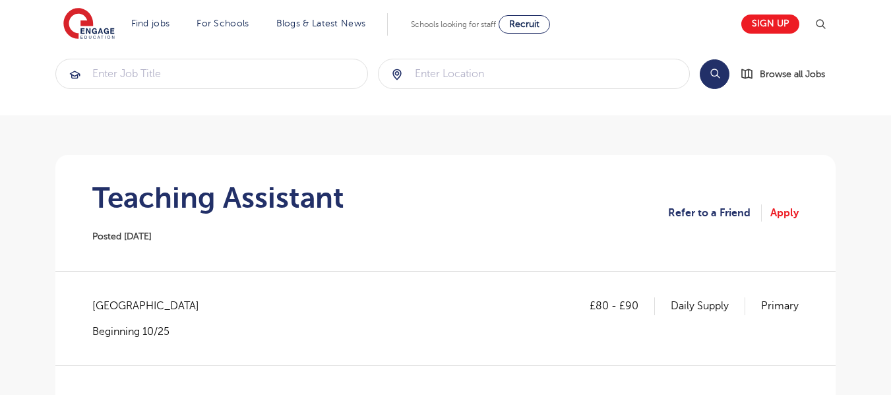
scroll to position [15, 0]
click at [784, 217] on link "Apply" at bounding box center [785, 213] width 28 height 17
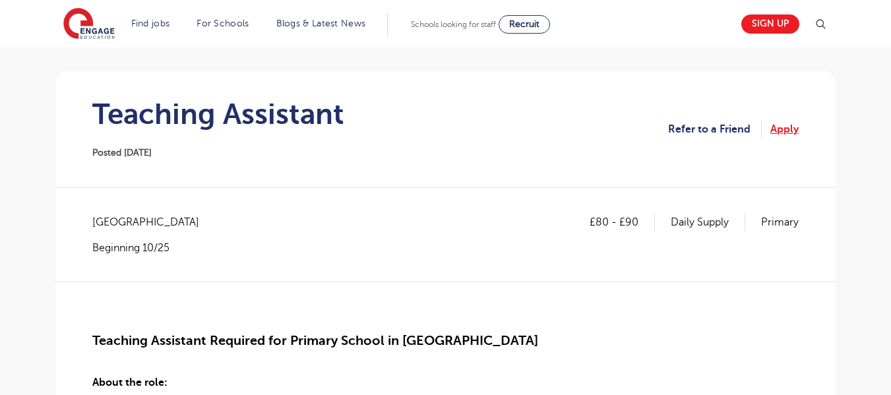
scroll to position [98, 0]
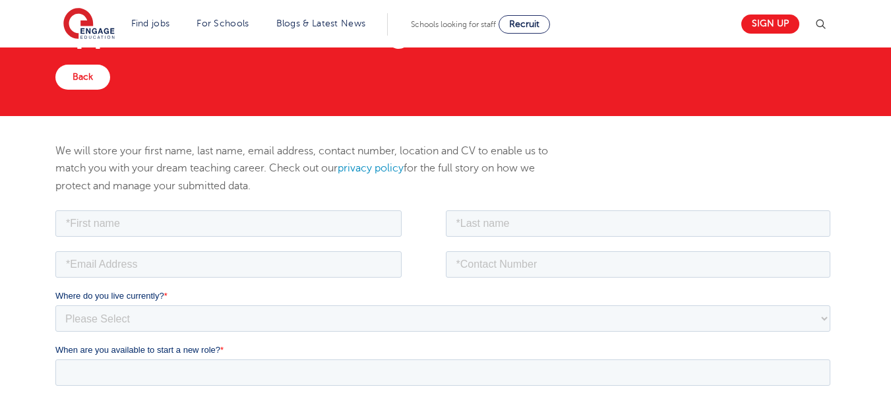
scroll to position [91, 0]
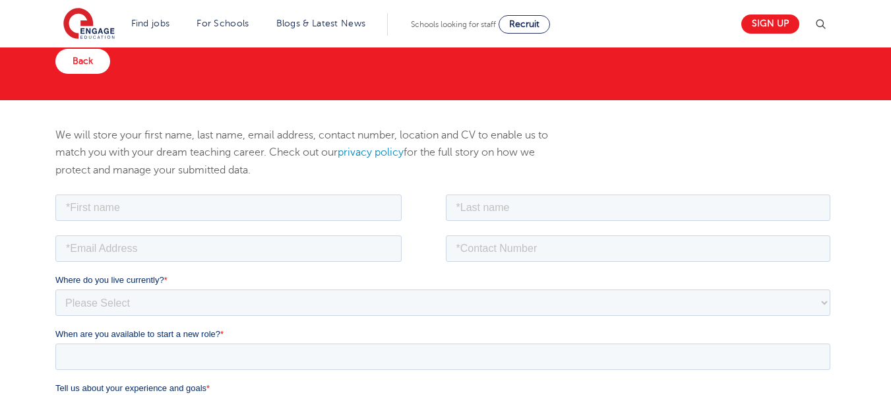
click at [64, 176] on p "We will store your first name, last name, email address, contact number, locati…" at bounding box center [312, 153] width 514 height 52
click at [82, 210] on input "text" at bounding box center [228, 207] width 346 height 26
type input "[PERSON_NAME]"
click at [629, 204] on input "text" at bounding box center [638, 207] width 385 height 26
type input "BRISHTI"
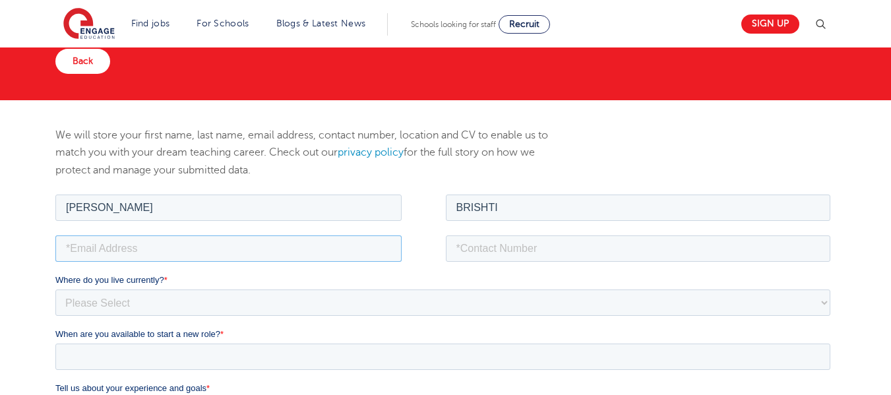
click at [68, 247] on input "email" at bounding box center [228, 248] width 346 height 26
type input "b"
type input "[EMAIL_ADDRESS][DOMAIN_NAME]"
click at [604, 253] on input "tel" at bounding box center [638, 248] width 385 height 26
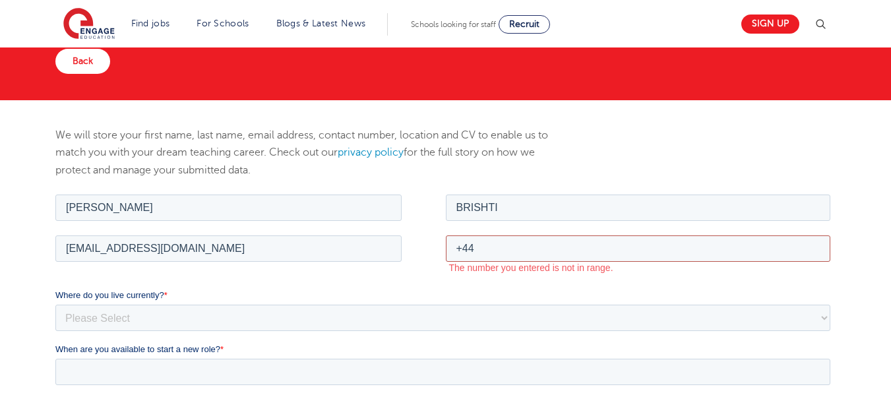
type input "[PHONE_NUMBER]"
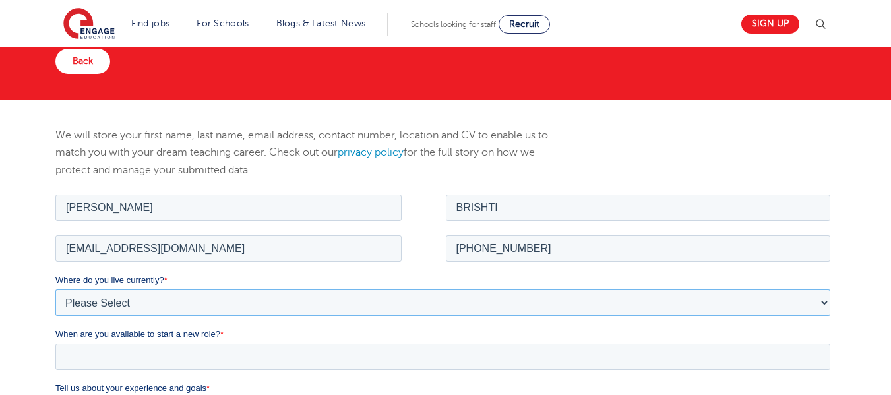
click at [74, 308] on select "Please Select UK Canada Ireland Australia New Zealand Europe USA South Africa J…" at bounding box center [442, 302] width 775 height 26
select select "UK"
click at [55, 289] on select "Please Select UK Canada Ireland Australia New Zealand Europe USA South Africa J…" at bounding box center [442, 302] width 775 height 26
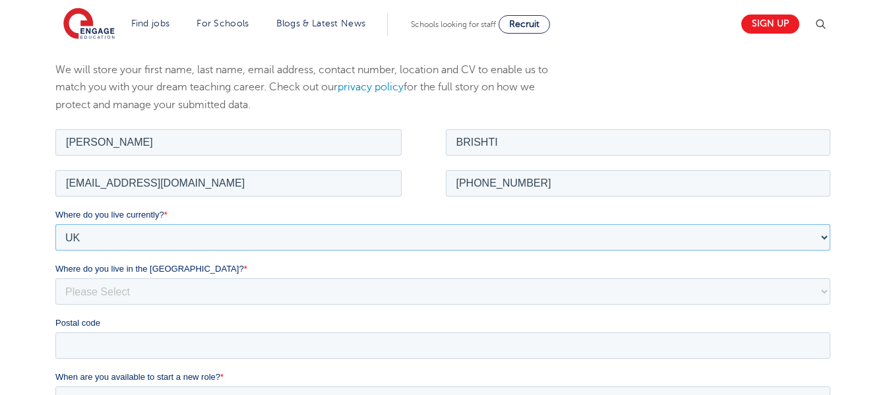
scroll to position [176, 0]
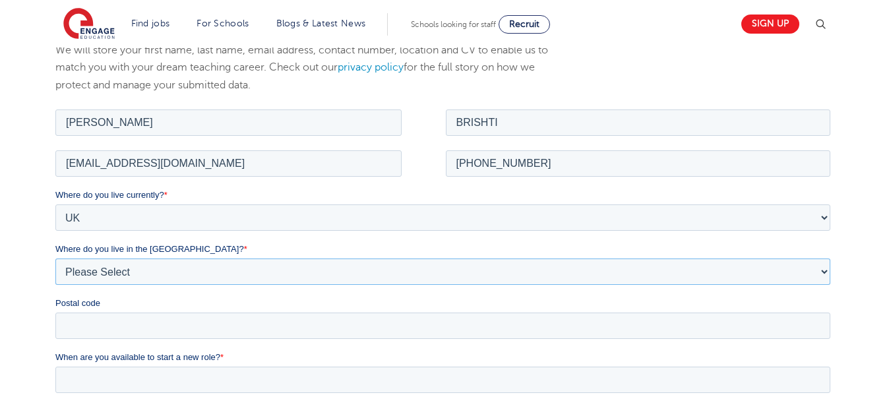
click at [63, 270] on select "Please Select Overseas Barnsley Bedfordshire Berkshire Bournemouth Bracknell Fo…" at bounding box center [442, 271] width 775 height 26
select select "London"
click at [55, 258] on select "Please Select Overseas Barnsley Bedfordshire Berkshire Bournemouth Bracknell Fo…" at bounding box center [442, 271] width 775 height 26
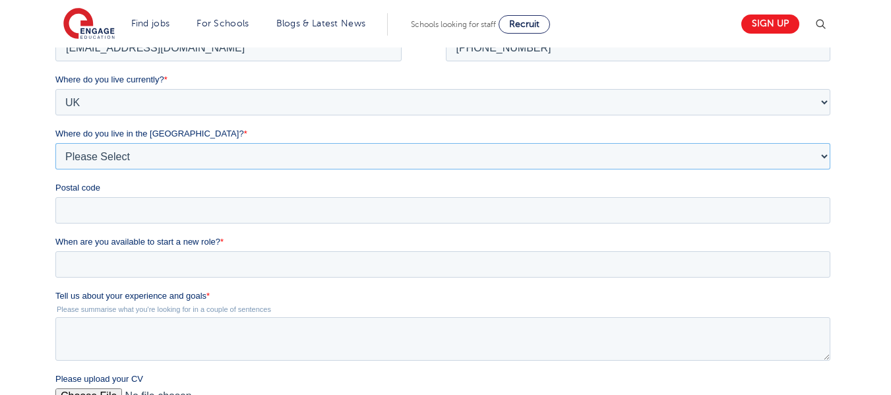
scroll to position [303, 0]
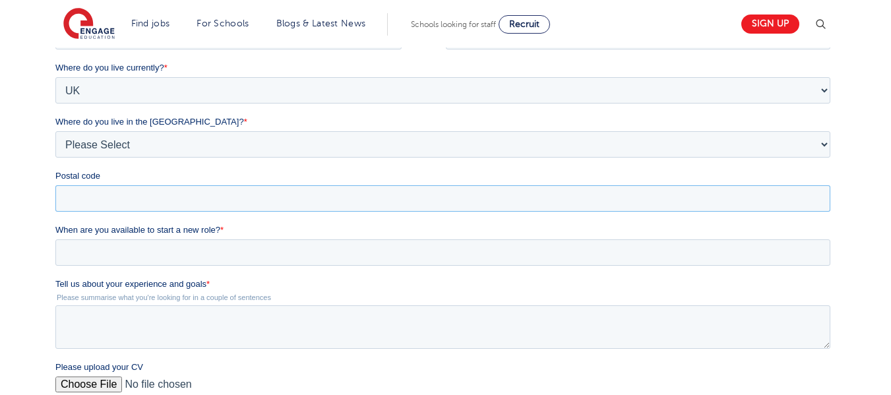
click at [69, 202] on input "Postal code" at bounding box center [442, 198] width 775 height 26
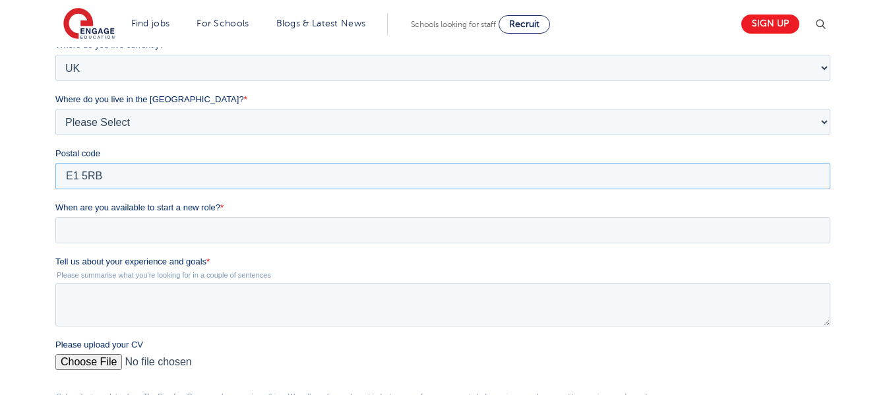
scroll to position [333, 0]
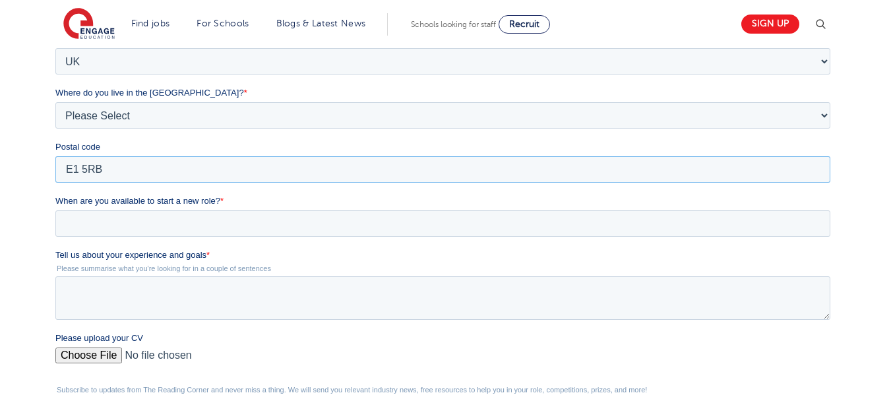
type input "E1 5RB"
click at [468, 220] on input "When are you available to start a new role? *" at bounding box center [442, 223] width 775 height 26
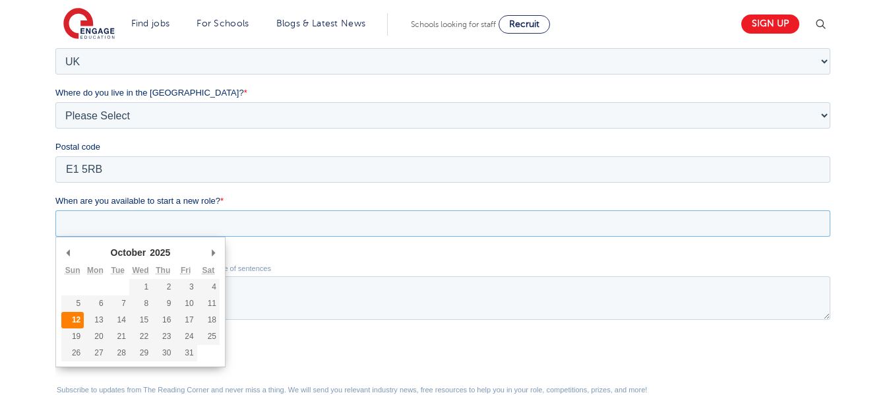
type div "2025-10-12"
type input "2025/10/12"
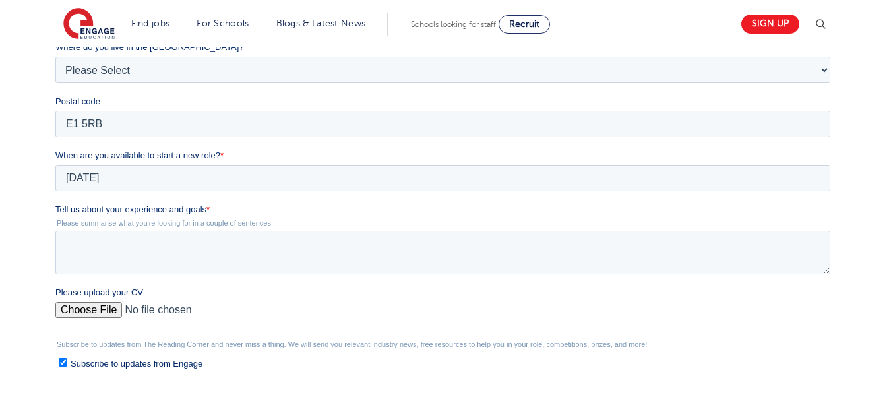
scroll to position [379, 0]
click at [67, 263] on textarea "Tell us about your experience and goals *" at bounding box center [442, 252] width 775 height 44
paste textarea "Kensington and Chelsea - Kensington and Chelsea"
type textarea "K"
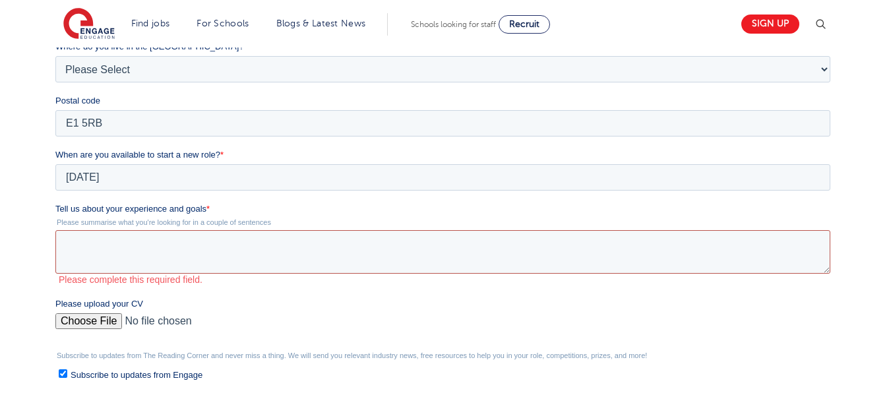
paste textarea "I’m an experienced and caring educator with over five years of teaching and tut…"
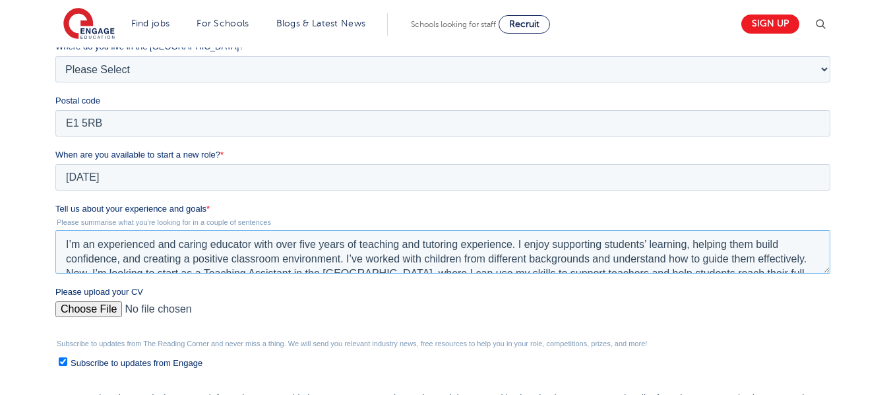
scroll to position [6, 0]
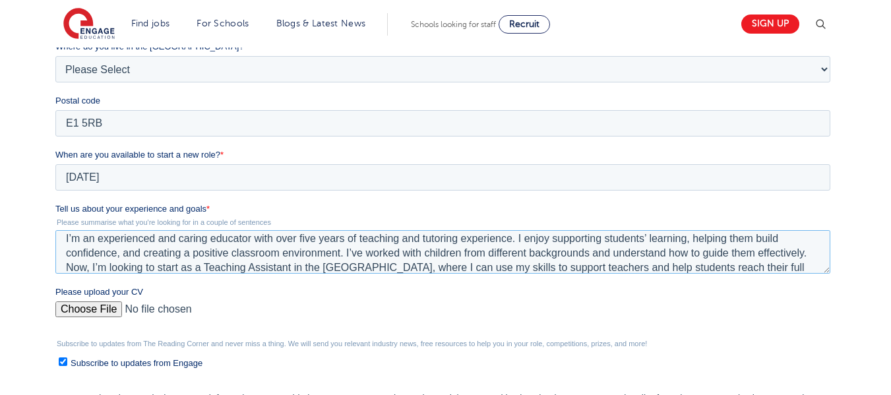
click at [647, 243] on textarea "I’m an experienced and caring educator with over five years of teaching and tut…" at bounding box center [442, 252] width 775 height 44
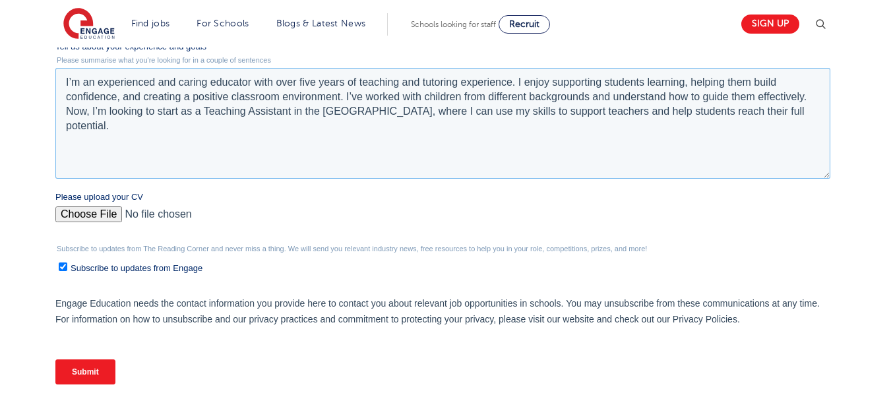
scroll to position [533, 0]
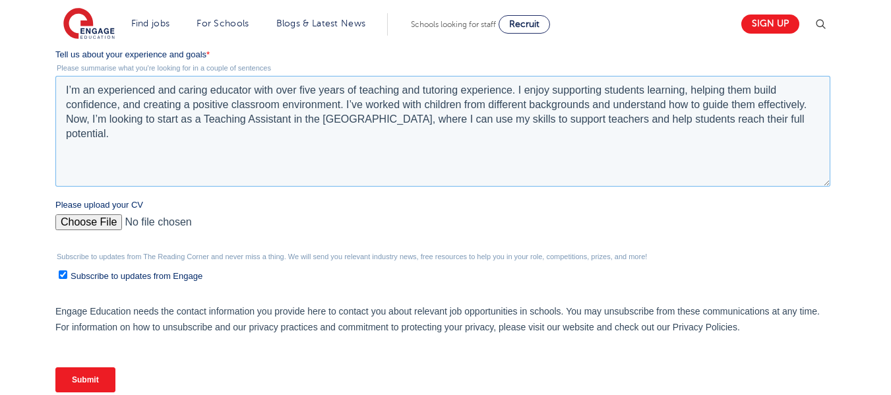
type textarea "I’m an experienced and caring educator with over five years of teaching and tut…"
click at [61, 225] on input "Please upload your CV" at bounding box center [442, 227] width 775 height 26
click at [66, 228] on input "Please upload your CV" at bounding box center [442, 227] width 775 height 26
type input "C:\fakepath\SHARMISHTA_DEY_BRISHTI_CV.pdf"
click at [79, 389] on input "Submit" at bounding box center [85, 379] width 60 height 25
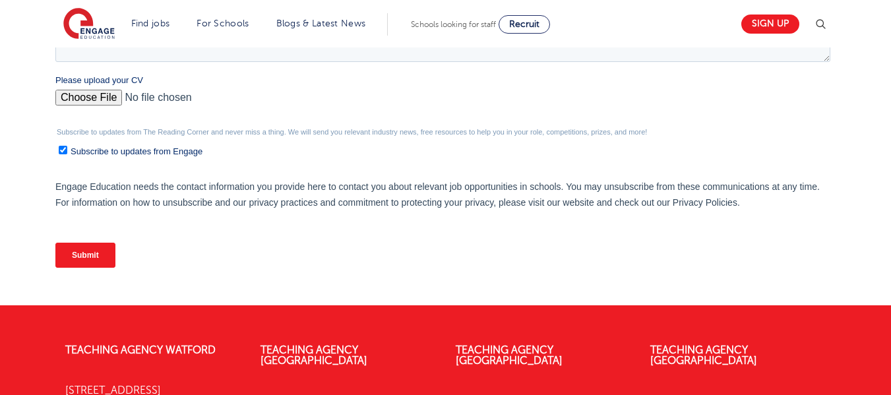
scroll to position [659, 0]
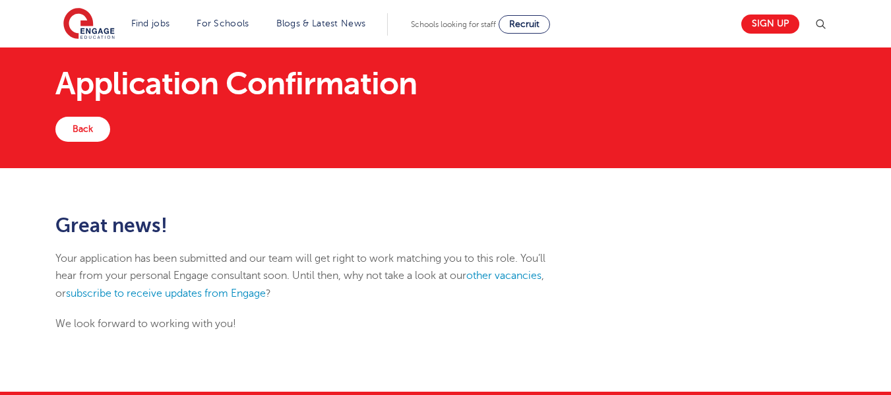
scroll to position [28, 0]
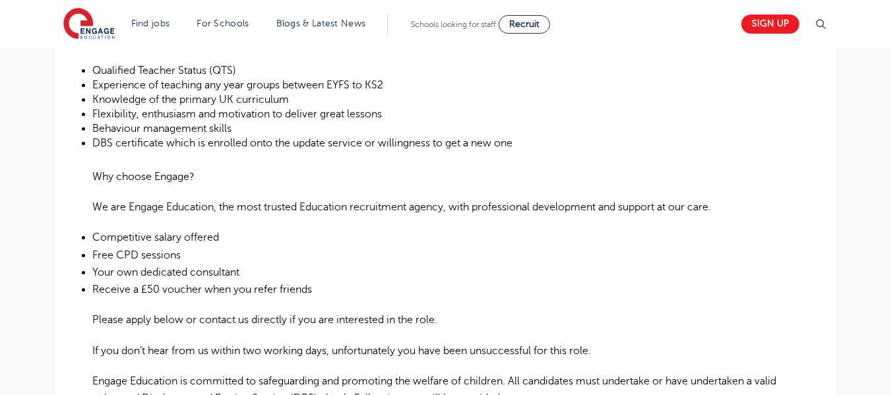
scroll to position [554, 0]
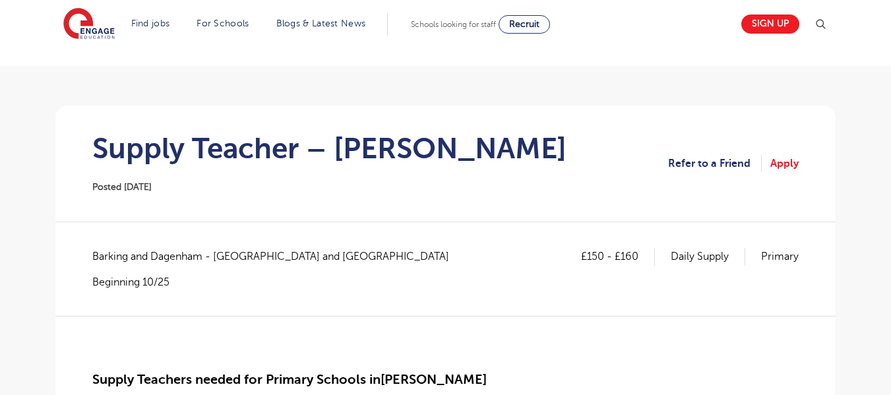
scroll to position [80, 0]
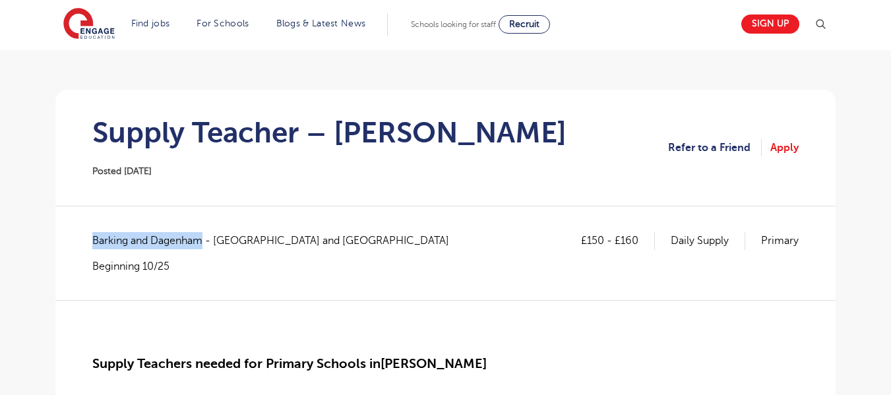
drag, startPoint x: 88, startPoint y: 239, endPoint x: 201, endPoint y: 249, distance: 112.6
copy span "Barking and Dagenham"
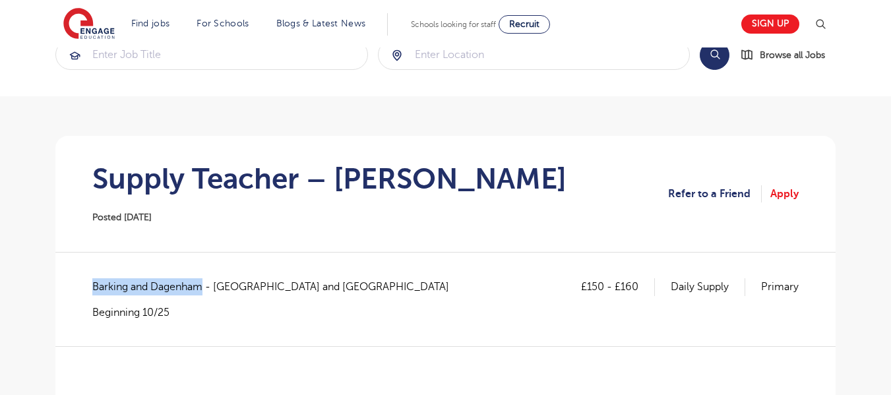
scroll to position [0, 0]
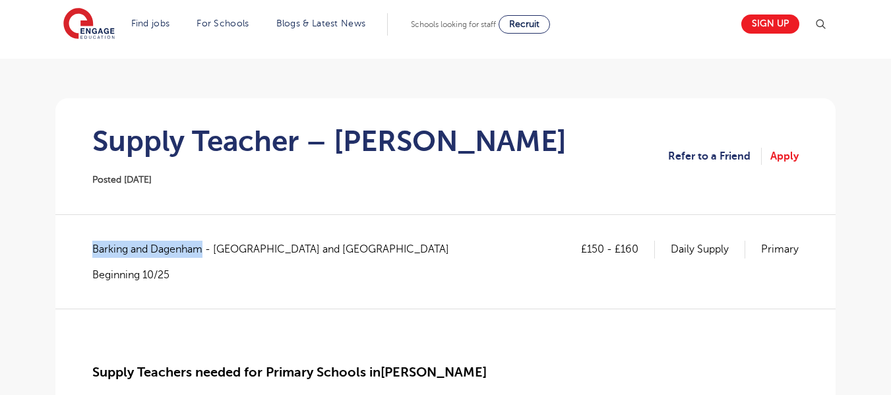
click at [771, 292] on div "£150 - £160 Daily Supply Primary Barking and Dagenham - Barking and Dagenham Be…" at bounding box center [445, 274] width 707 height 67
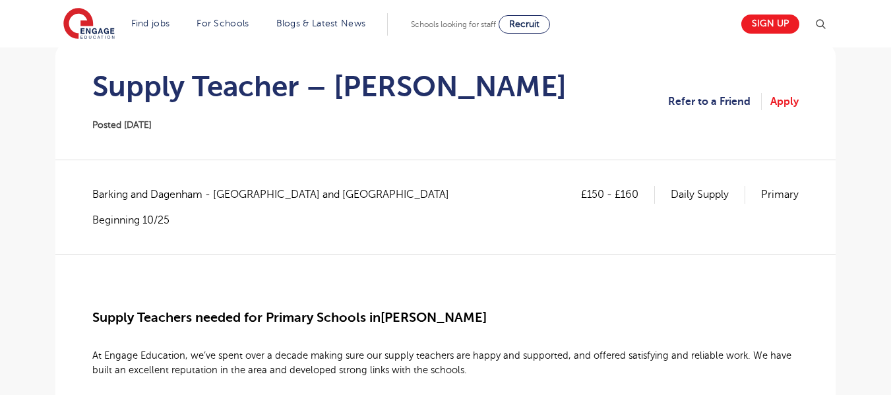
scroll to position [123, 0]
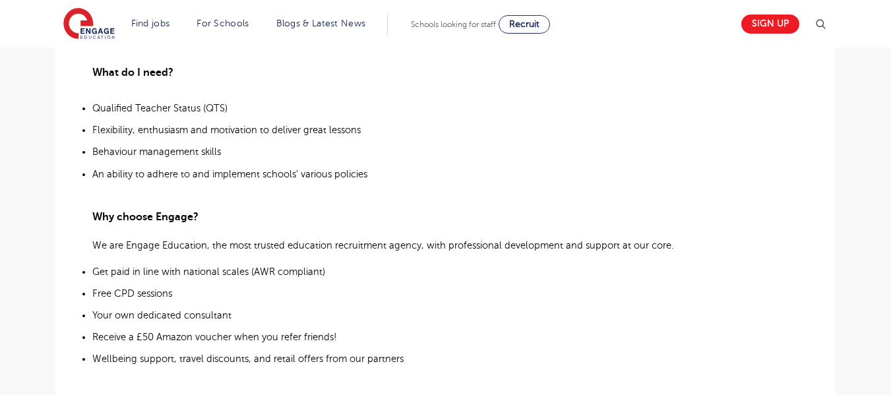
scroll to position [697, 0]
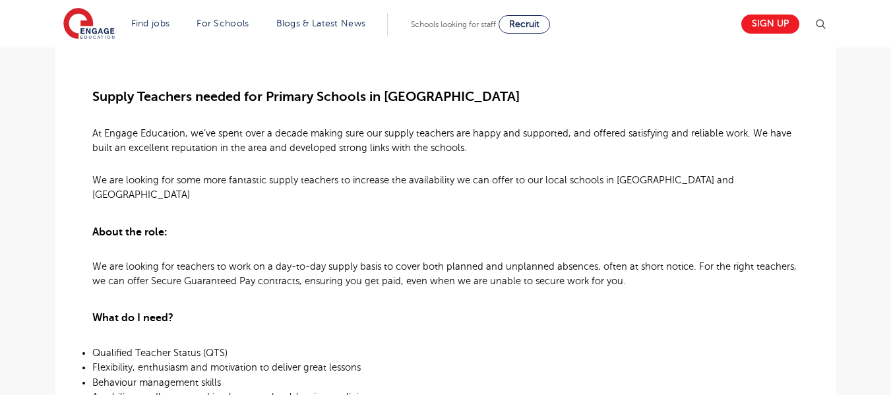
scroll to position [350, 0]
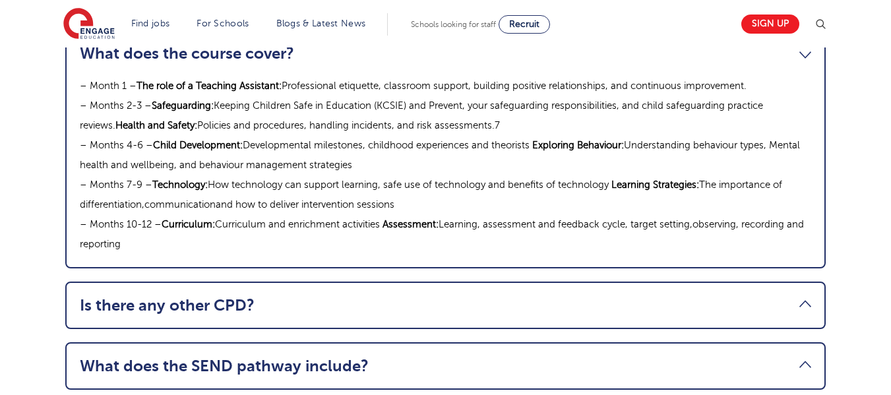
scroll to position [1513, 0]
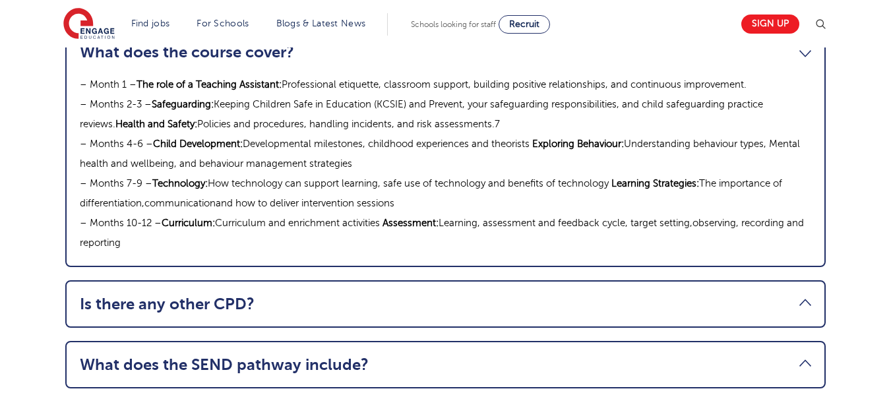
click at [300, 295] on link "Is there any other CPD?" at bounding box center [446, 304] width 732 height 18
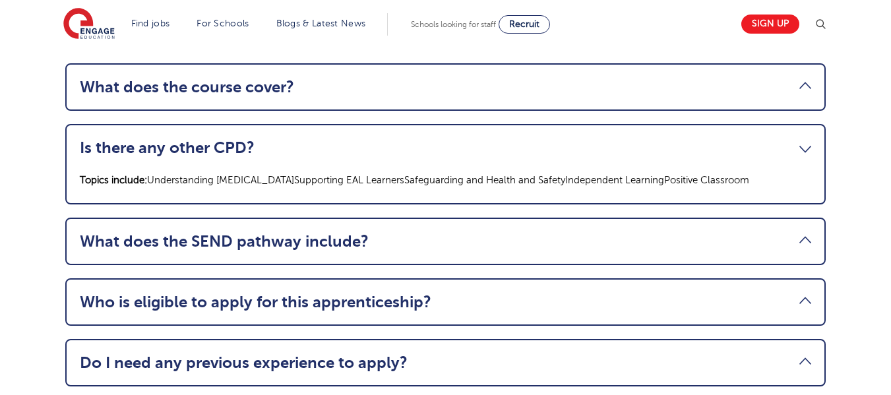
scroll to position [1468, 0]
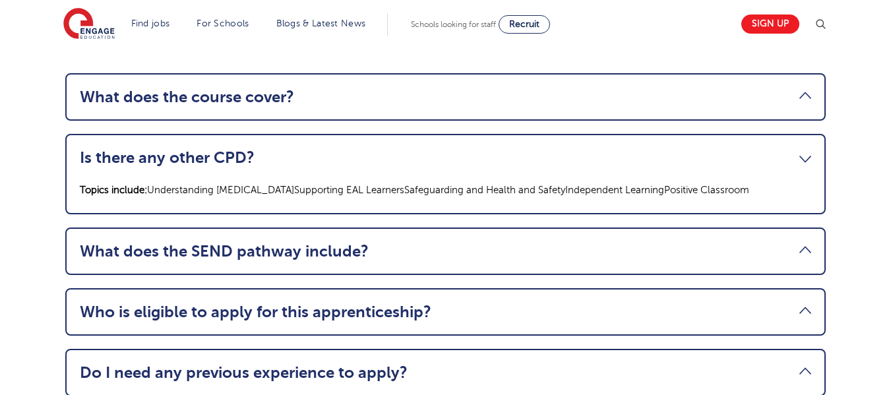
click at [253, 291] on li "Who is eligible to apply for this apprenticeship? You must be aged 18 or over, …" at bounding box center [445, 312] width 761 height 48
click at [253, 303] on link "Who is eligible to apply for this apprenticeship?" at bounding box center [446, 312] width 732 height 18
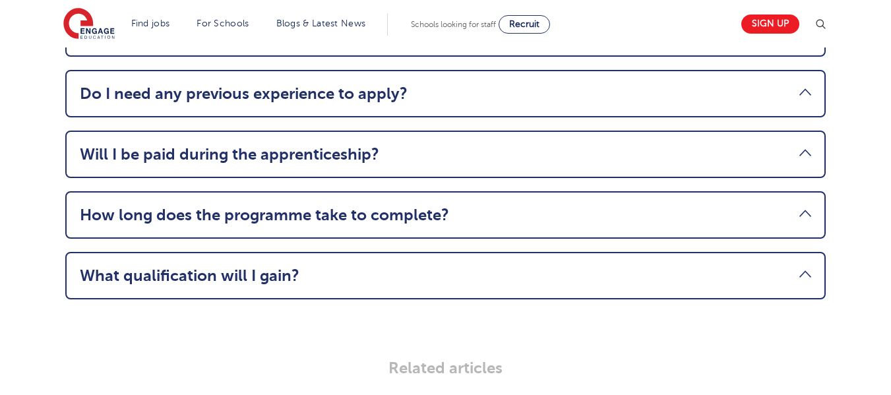
scroll to position [1797, 0]
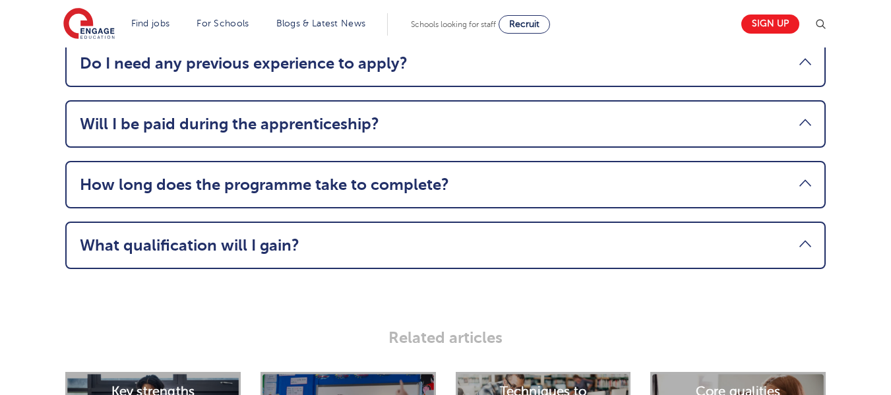
click at [346, 236] on link "What qualification will I gain?" at bounding box center [446, 245] width 732 height 18
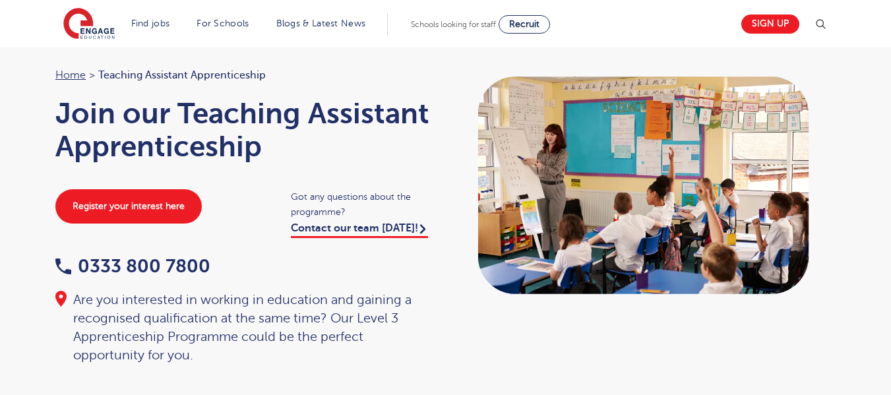
scroll to position [0, 0]
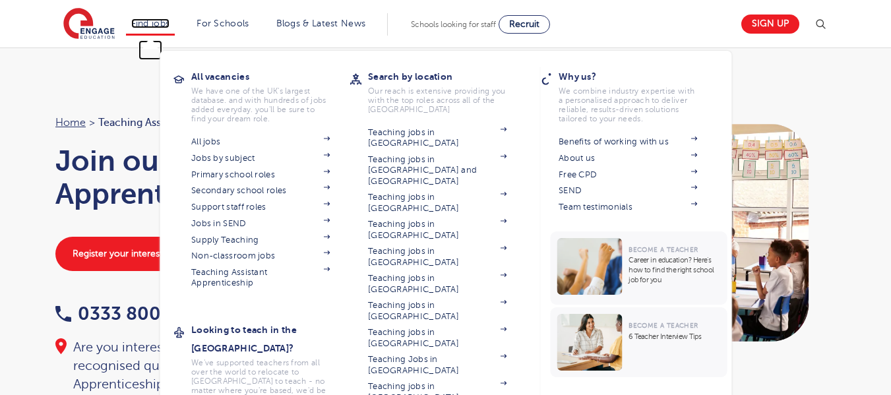
click at [141, 26] on link "Find jobs" at bounding box center [150, 23] width 39 height 10
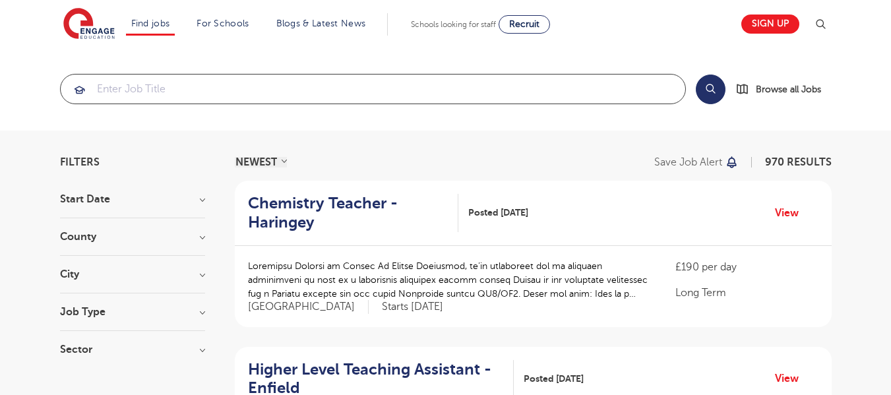
click at [595, 90] on input "search" at bounding box center [373, 89] width 625 height 29
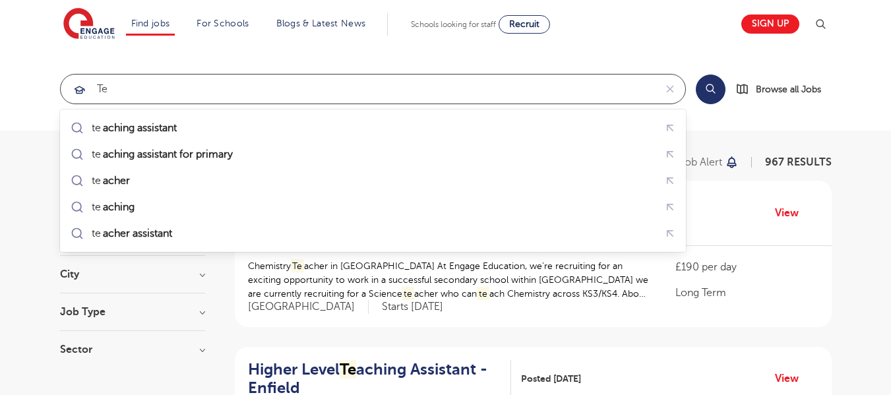
click at [269, 126] on div "te aching assistant" at bounding box center [373, 128] width 610 height 20
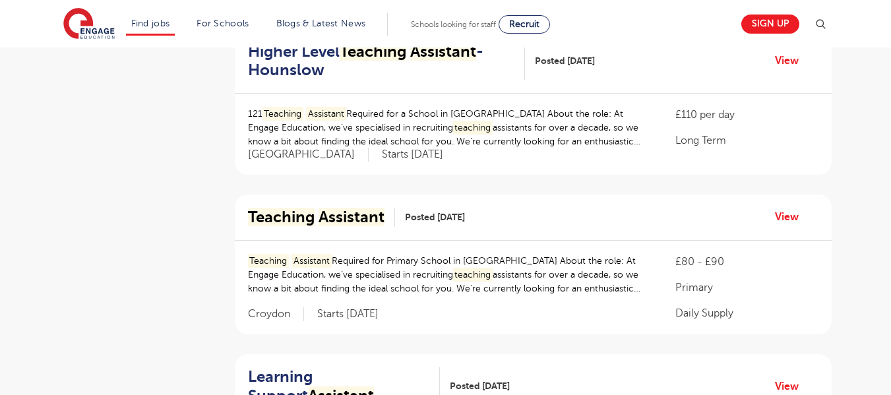
scroll to position [319, 0]
type input "teaching assistant"
click at [800, 223] on link "View" at bounding box center [792, 216] width 34 height 17
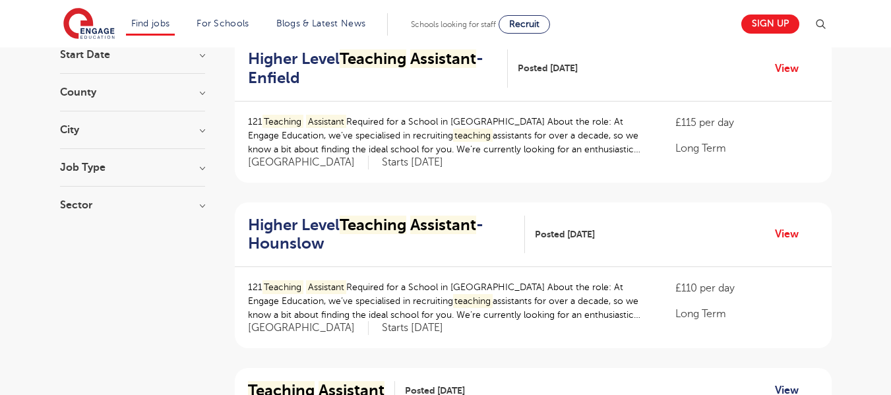
scroll to position [0, 0]
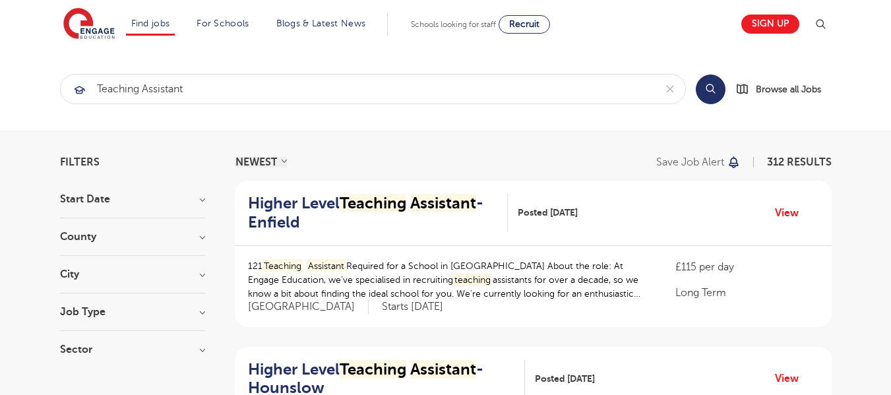
click at [717, 91] on button "Search" at bounding box center [711, 90] width 30 height 30
click at [199, 313] on h3 "Job Type" at bounding box center [132, 312] width 145 height 11
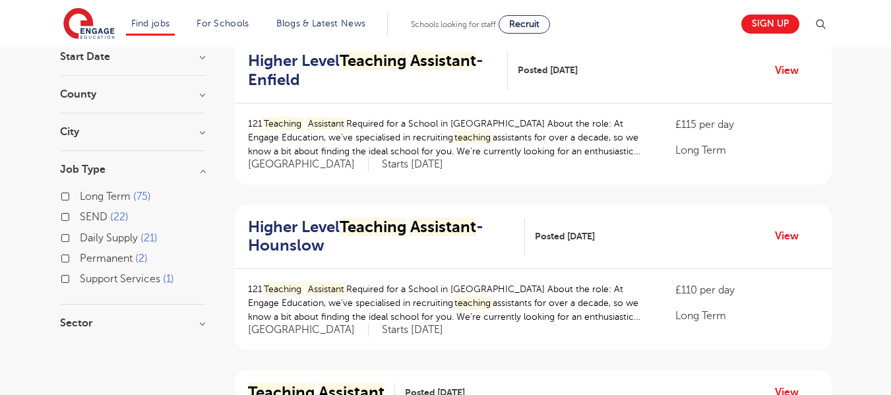
scroll to position [144, 0]
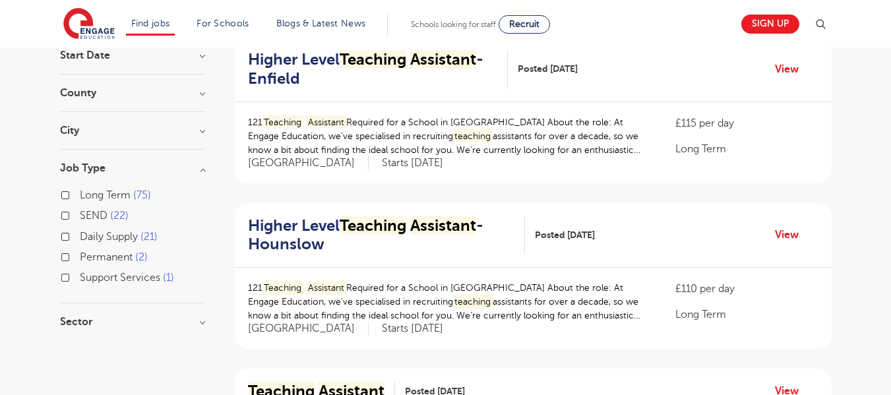
click at [80, 212] on label "SEND 22" at bounding box center [104, 215] width 49 height 17
click at [80, 212] on input "SEND 22" at bounding box center [84, 214] width 9 height 9
checkbox input "true"
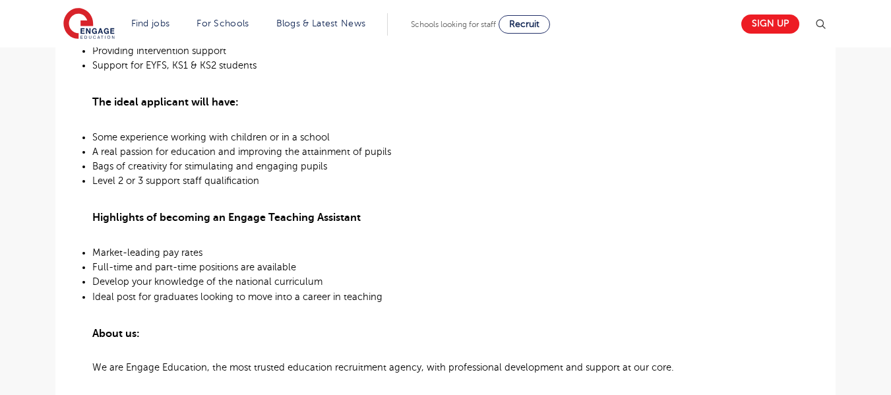
scroll to position [627, 0]
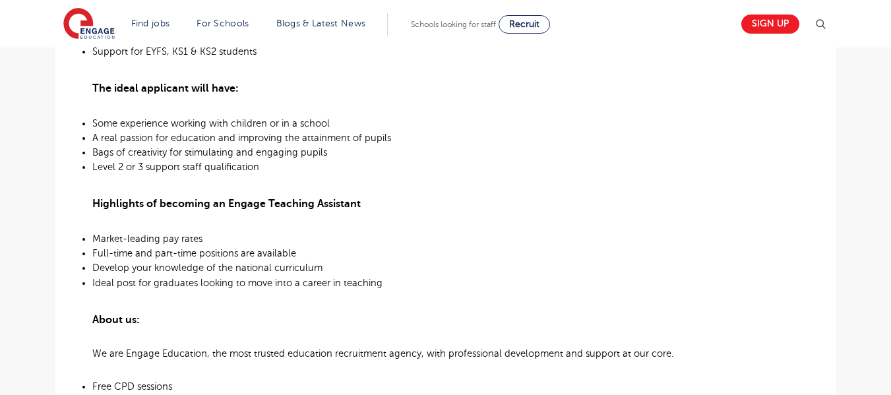
click at [687, 350] on p "We are Engage Education, the most trusted education recruitment agency, with pr…" at bounding box center [445, 353] width 707 height 15
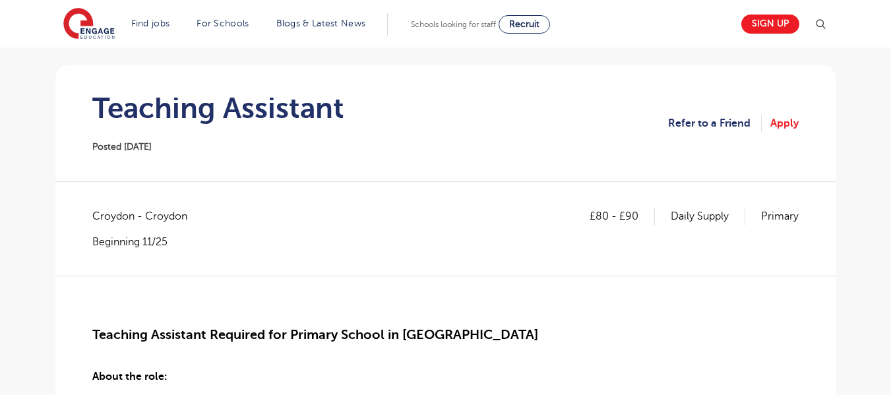
scroll to position [106, 0]
drag, startPoint x: 88, startPoint y: 216, endPoint x: 202, endPoint y: 218, distance: 113.5
click at [175, 212] on span "Croydon - Croydon" at bounding box center [146, 215] width 108 height 17
drag, startPoint x: 211, startPoint y: 216, endPoint x: 92, endPoint y: 201, distance: 119.6
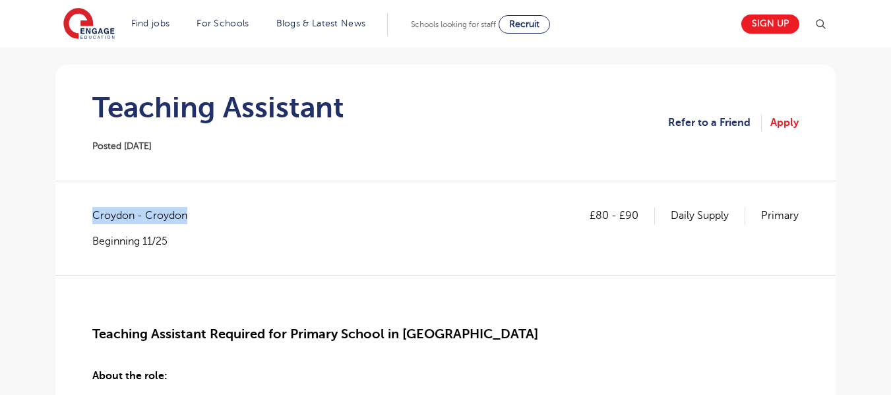
copy span "Croydon - Croydon"
click at [790, 128] on link "Apply" at bounding box center [785, 122] width 28 height 17
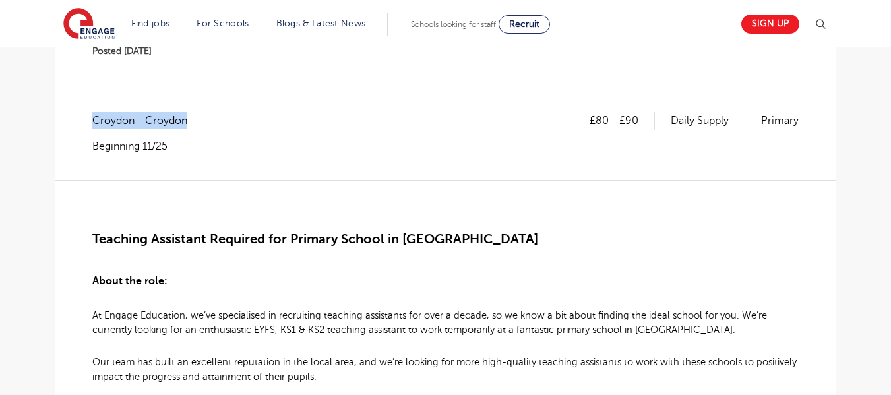
scroll to position [203, 0]
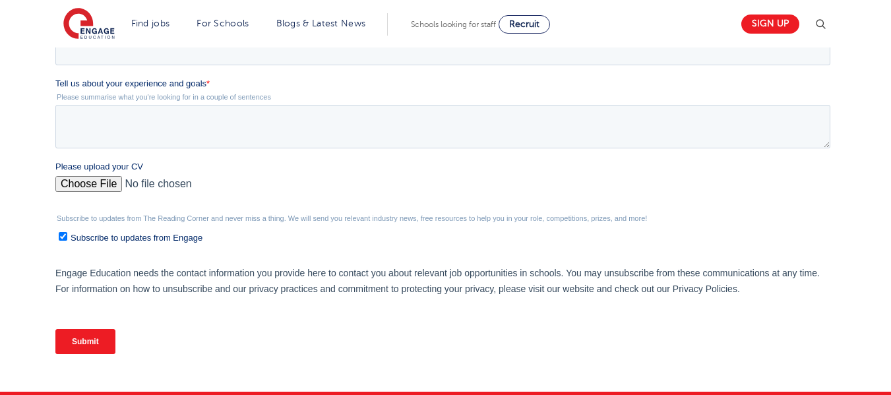
scroll to position [388, 0]
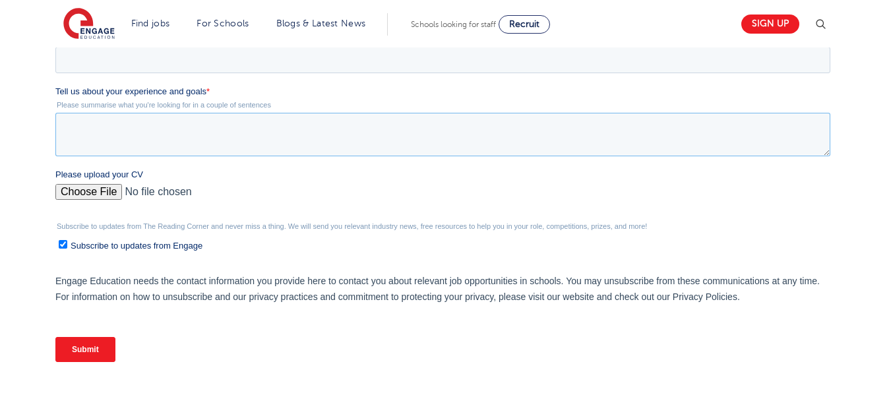
click at [344, 146] on textarea "Tell us about your experience and goals *" at bounding box center [442, 135] width 775 height 44
paste textarea "I’m an experienced and caring educator with over five years of teaching and tut…"
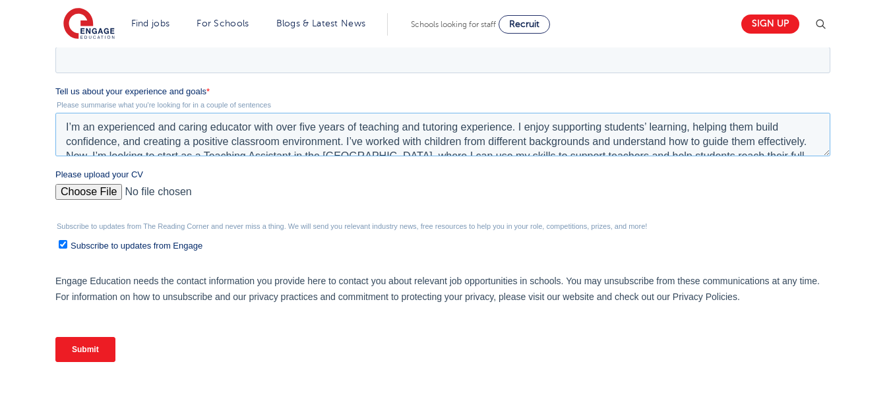
scroll to position [6, 0]
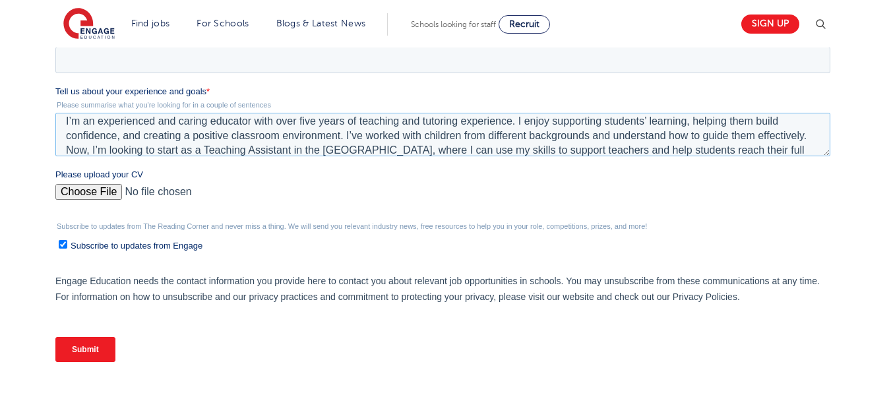
click at [646, 123] on textarea "I’m an experienced and caring educator with over five years of teaching and tut…" at bounding box center [442, 135] width 775 height 44
type textarea "I’m an experienced and caring educator with over five years of teaching and tut…"
click at [112, 187] on input "Please upload your CV" at bounding box center [442, 197] width 775 height 26
type input "C:\fakepath\SHARMISHTA_DEY_BRISHTI_CV.pdf"
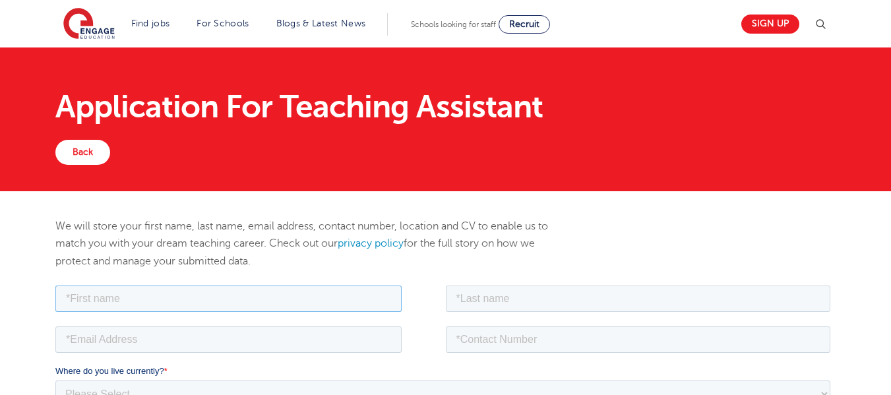
click at [311, 286] on input "text" at bounding box center [228, 298] width 346 height 26
type input "SHARMISHTA DEY"
click at [583, 288] on input "text" at bounding box center [638, 298] width 385 height 26
type input "BRISHTI"
click at [336, 345] on input "email" at bounding box center [228, 339] width 346 height 26
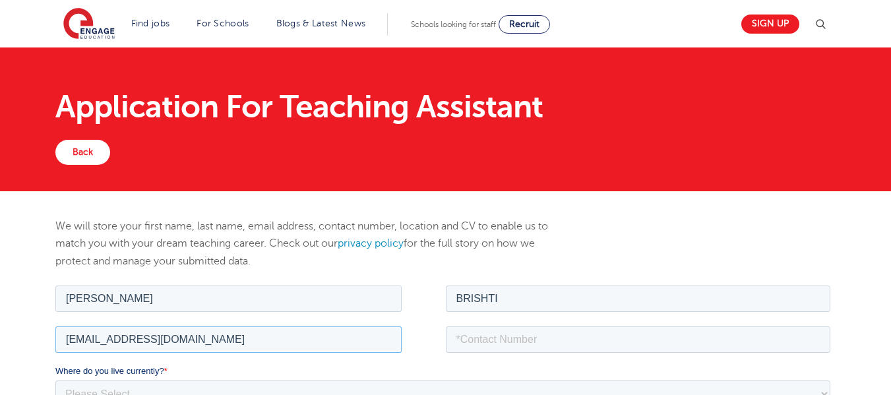
type input "sdbrishtiuk@gmail.com"
click at [670, 334] on input "tel" at bounding box center [638, 339] width 385 height 26
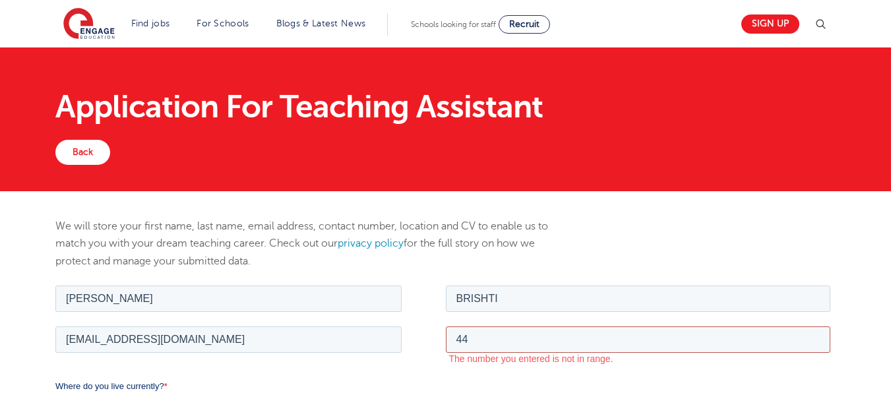
type input "4"
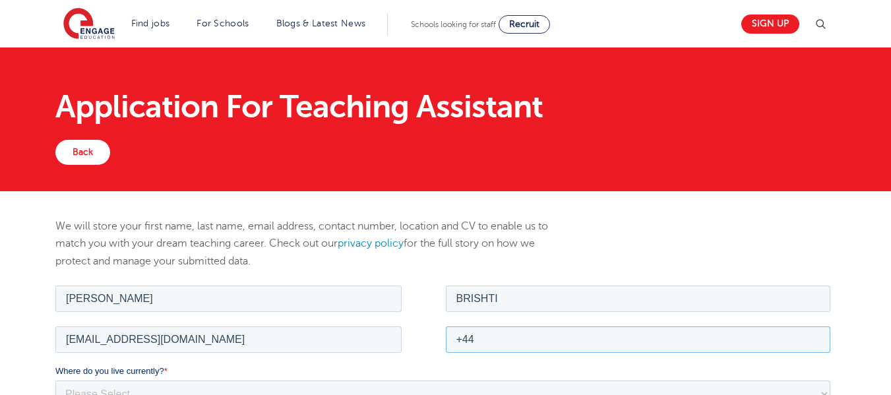
type input "+447404484407"
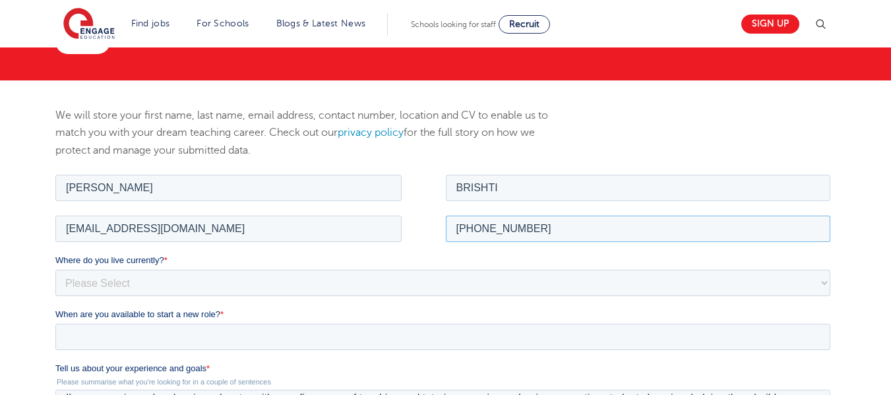
scroll to position [155, 0]
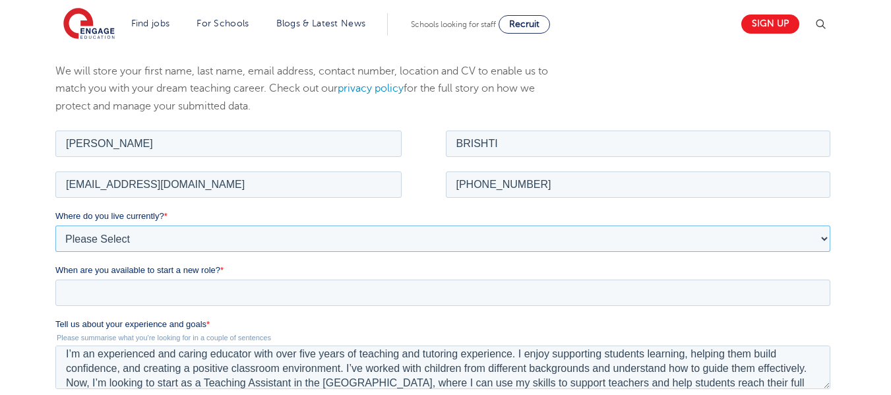
click at [573, 237] on select "Please Select UK Canada Ireland Australia New Zealand Europe USA South Africa J…" at bounding box center [442, 238] width 775 height 26
select select "UK"
click at [55, 225] on select "Please Select UK Canada Ireland Australia New Zealand Europe USA South Africa J…" at bounding box center [442, 238] width 775 height 26
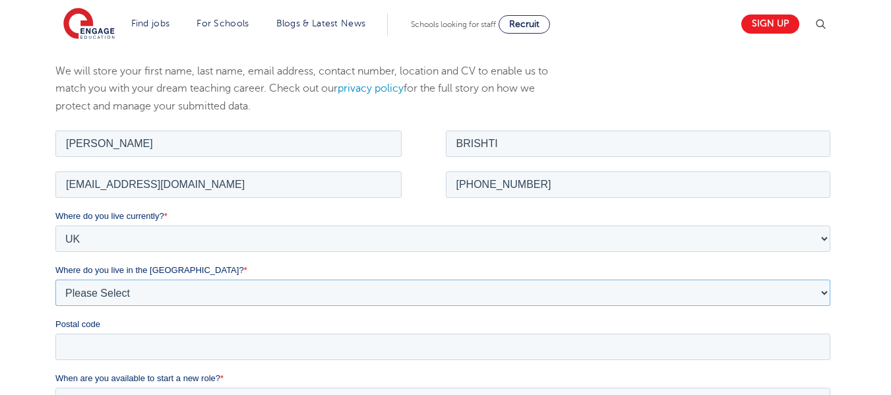
click at [254, 292] on select "Please Select Overseas Barnsley Bedfordshire Berkshire Bournemouth Bracknell Fo…" at bounding box center [442, 292] width 775 height 26
select select "London"
click at [55, 279] on select "Please Select Overseas Barnsley Bedfordshire Berkshire Bournemouth Bracknell Fo…" at bounding box center [442, 292] width 775 height 26
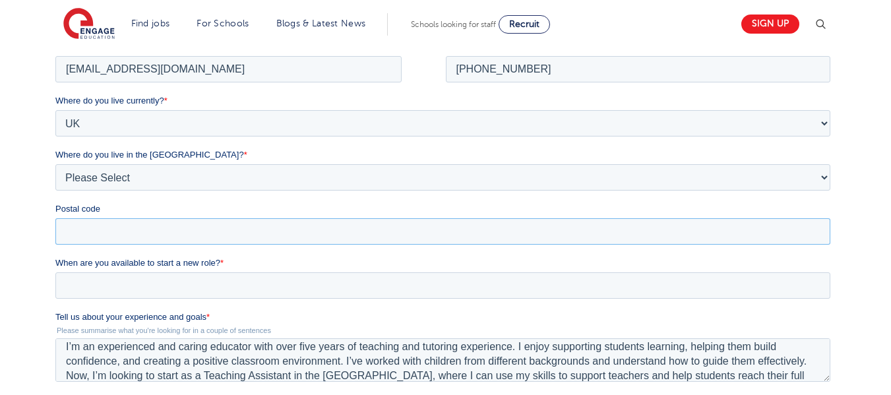
click at [385, 228] on input "Postal code" at bounding box center [442, 231] width 775 height 26
type input "E1 5RB"
click at [410, 285] on input "When are you available to start a new role? *" at bounding box center [442, 285] width 775 height 26
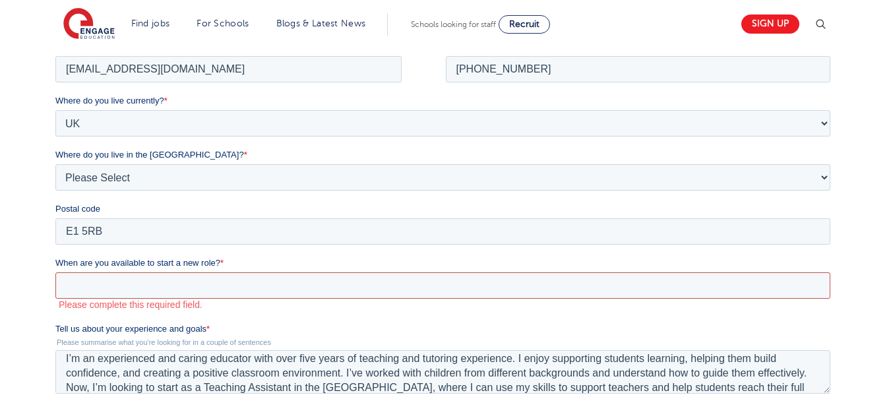
click at [281, 281] on input "When are you available to start a new role? *" at bounding box center [442, 285] width 775 height 26
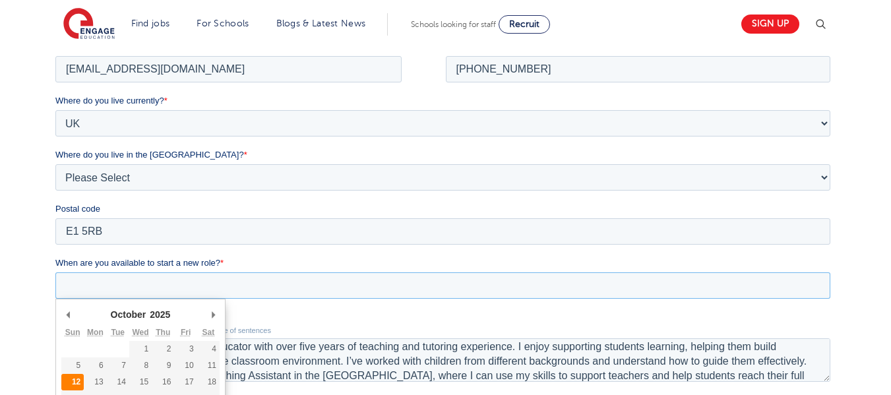
type div "2025-10-12"
type input "2025/10/12"
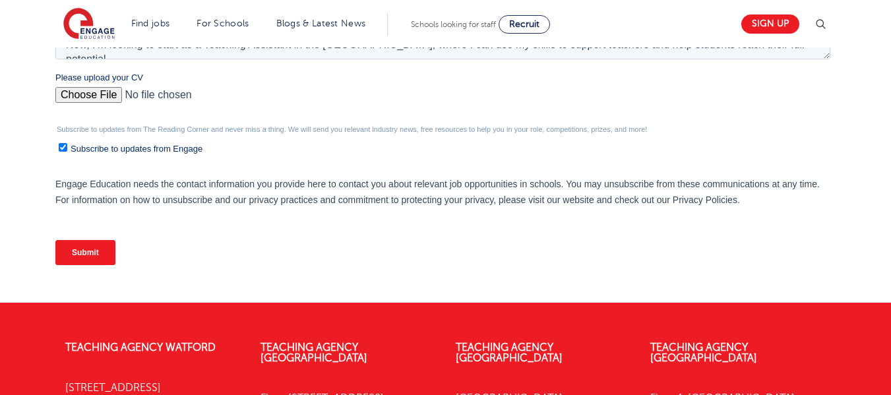
scroll to position [581, 0]
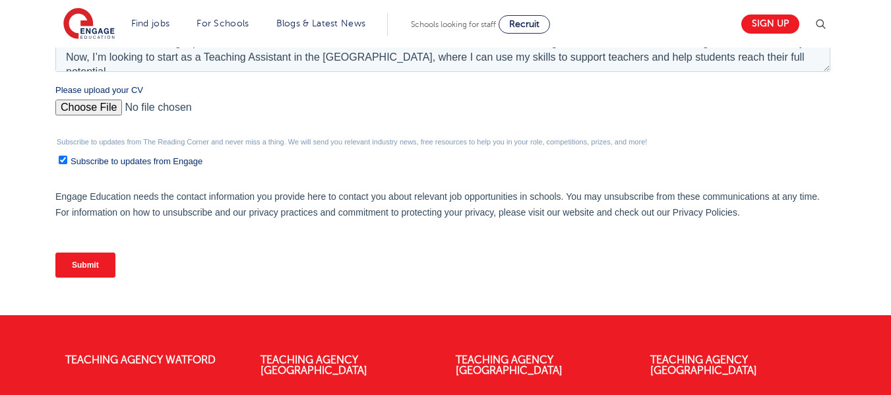
click at [82, 266] on input "Submit" at bounding box center [85, 265] width 60 height 25
